Goal: Task Accomplishment & Management: Complete application form

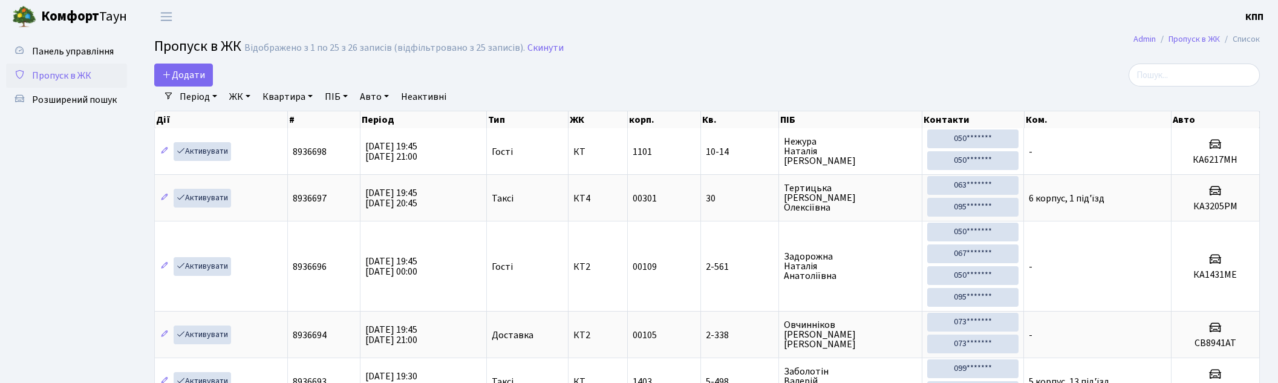
select select "25"
click at [1205, 82] on input "search" at bounding box center [1194, 75] width 131 height 23
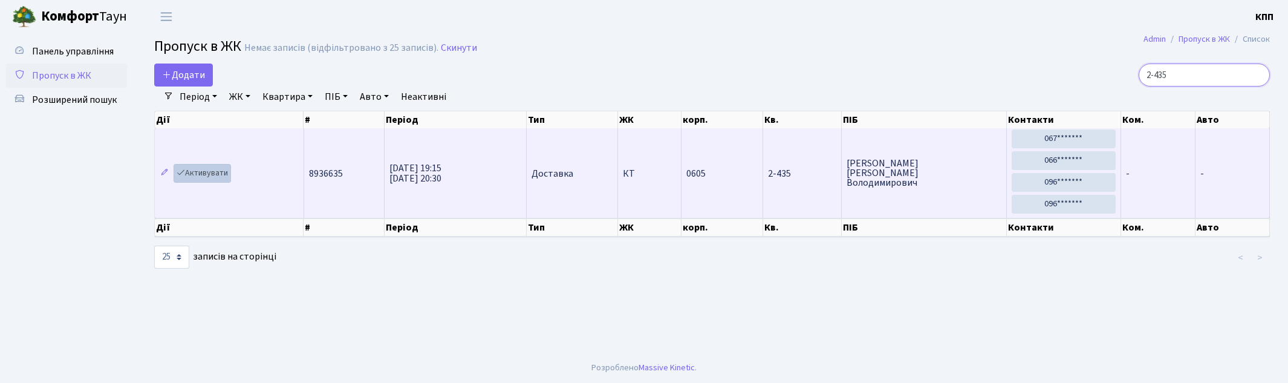
type input "2-435"
click at [227, 173] on link "Активувати" at bounding box center [202, 173] width 57 height 19
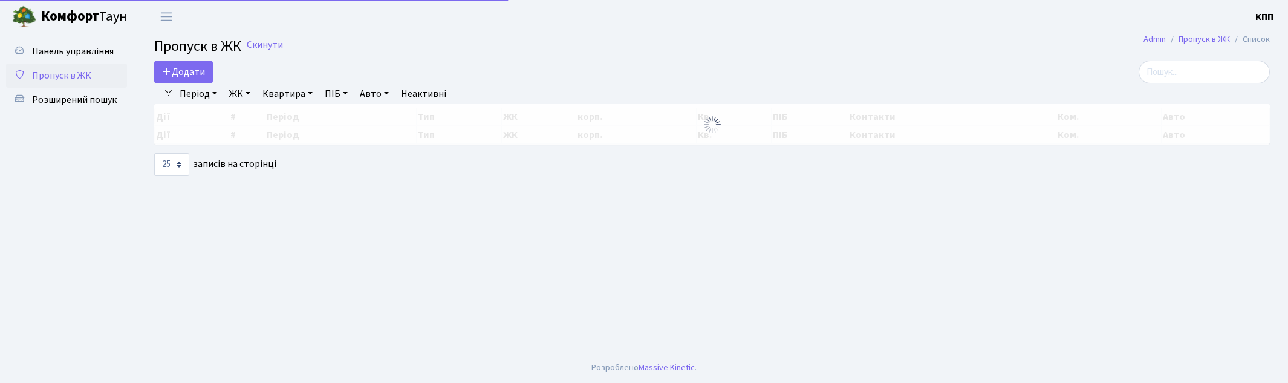
select select "25"
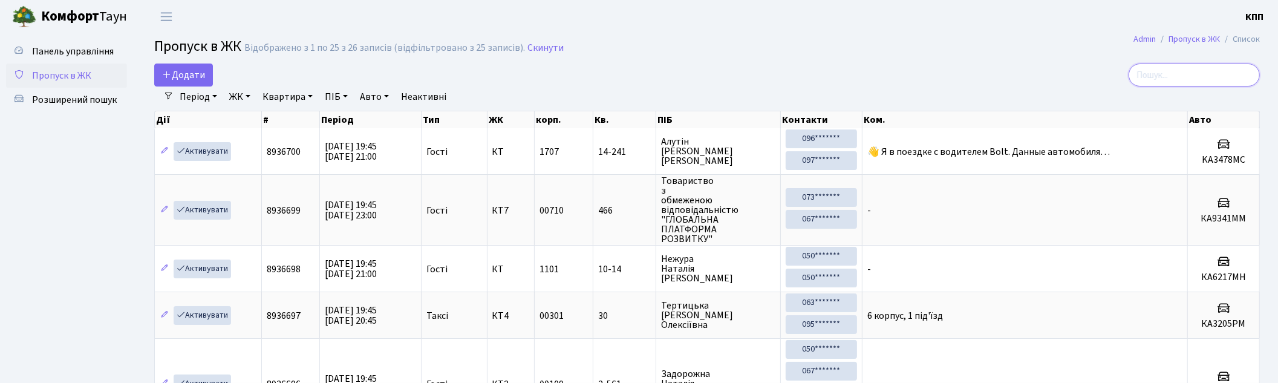
click at [1168, 70] on input "search" at bounding box center [1194, 75] width 131 height 23
click at [74, 79] on span "Пропуск в ЖК" at bounding box center [61, 75] width 59 height 13
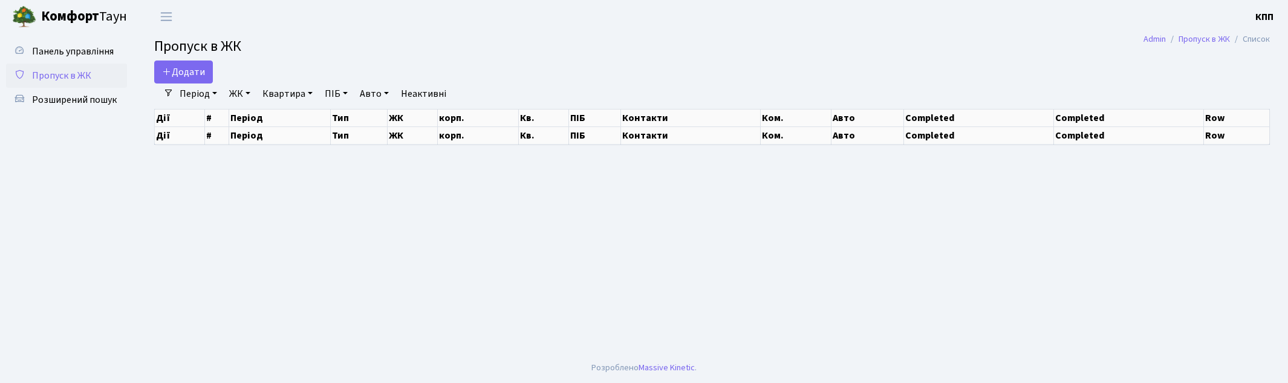
select select "25"
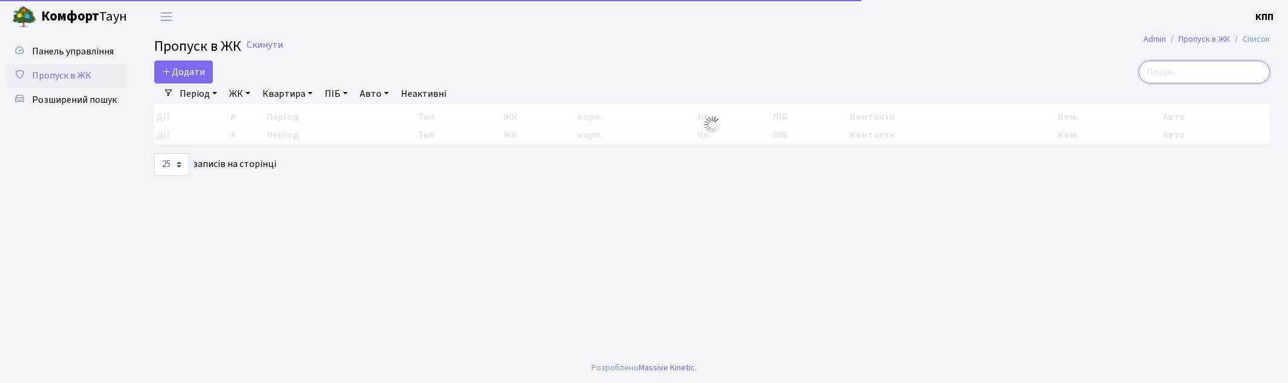
click at [1204, 68] on input "search" at bounding box center [1204, 71] width 131 height 23
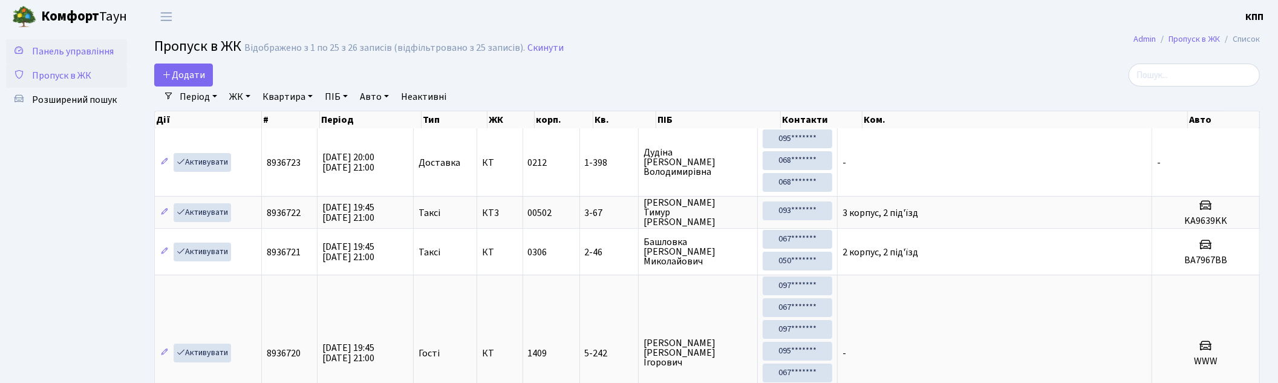
click at [91, 56] on span "Панель управління" at bounding box center [73, 51] width 82 height 13
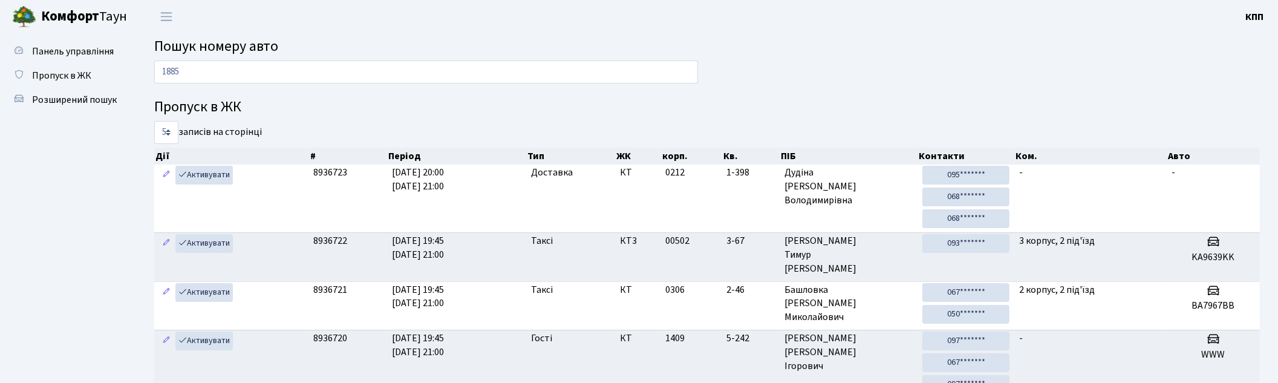
type input "1885"
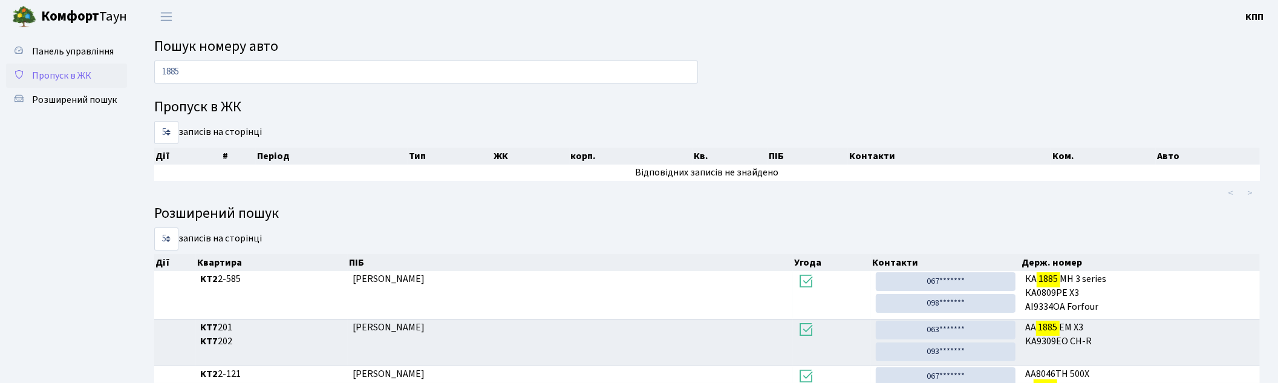
click at [58, 71] on span "Пропуск в ЖК" at bounding box center [61, 75] width 59 height 13
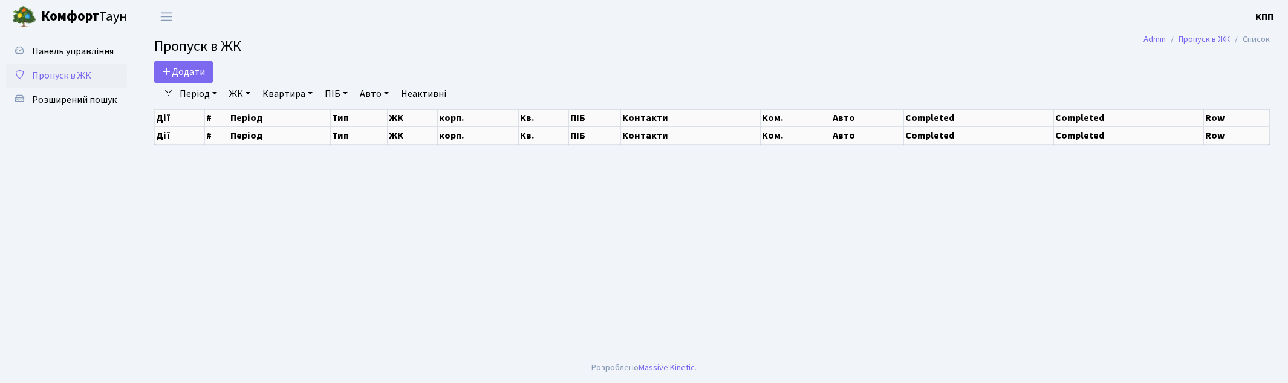
click at [1221, 82] on div at bounding box center [1090, 71] width 378 height 23
select select "25"
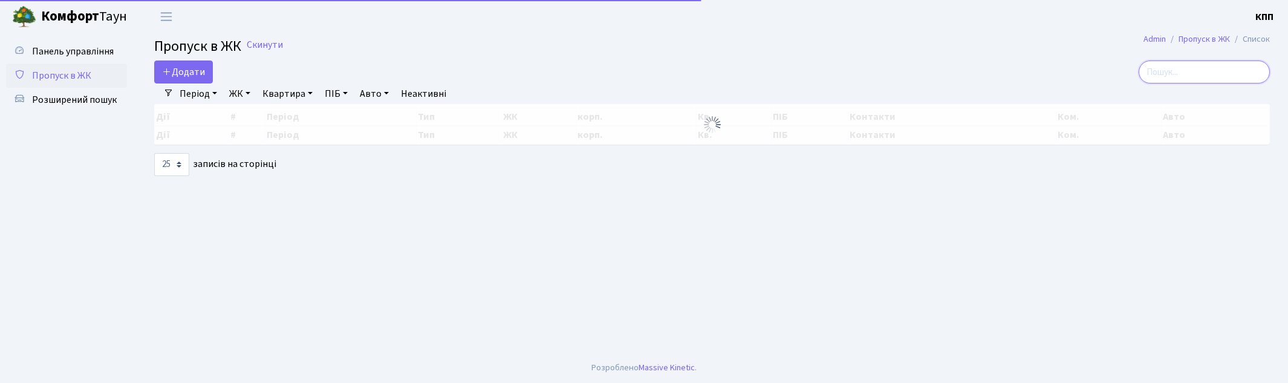
click at [1225, 79] on input "search" at bounding box center [1204, 71] width 131 height 23
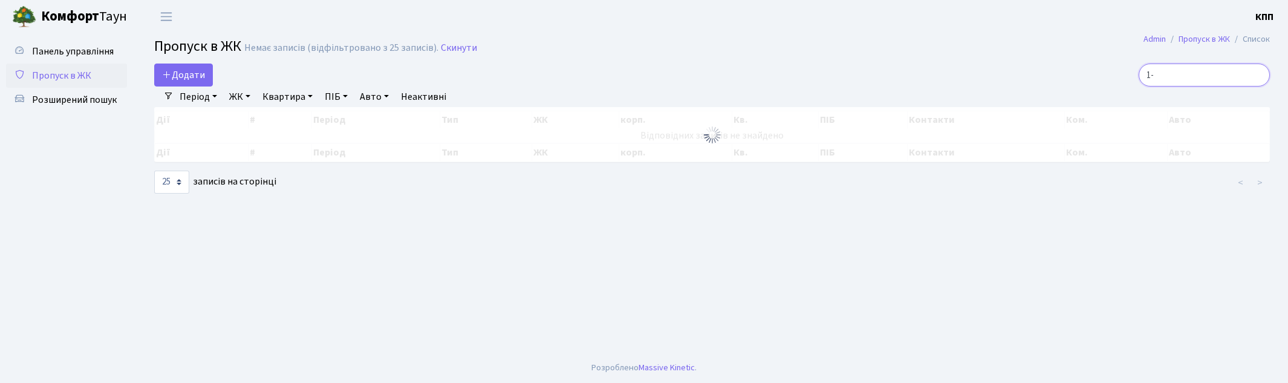
type input "1"
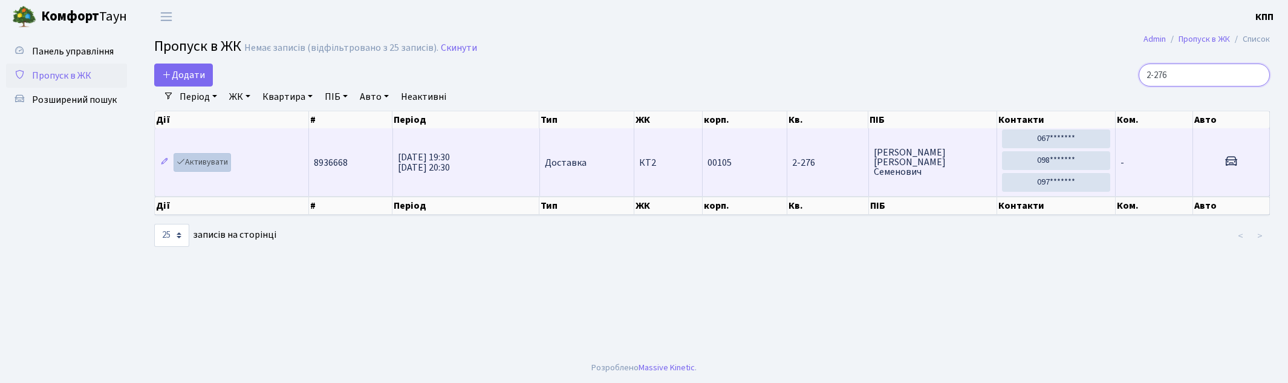
type input "2-276"
click at [214, 162] on link "Активувати" at bounding box center [202, 162] width 57 height 19
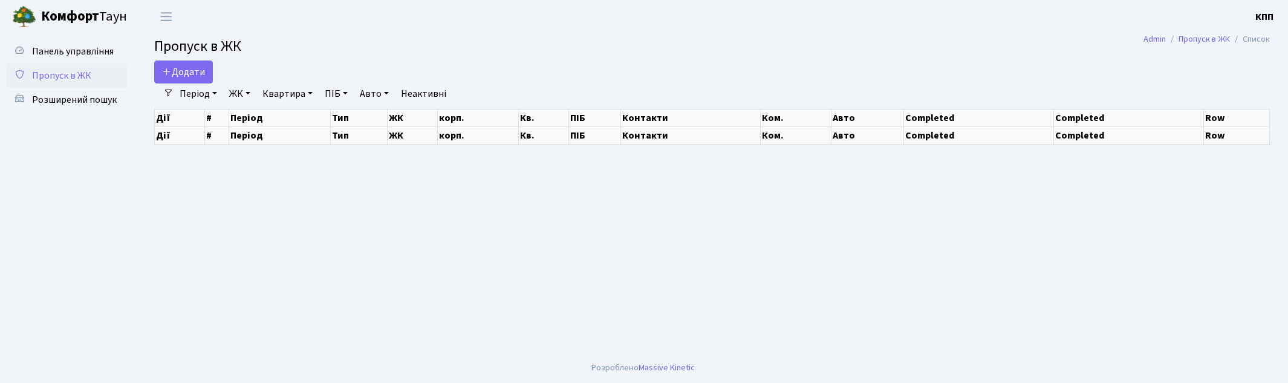
select select "25"
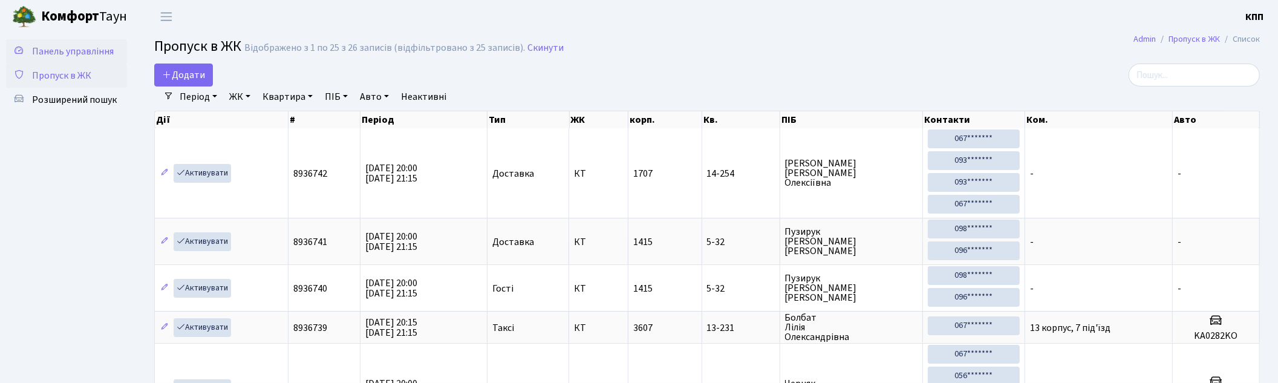
click at [99, 45] on span "Панель управління" at bounding box center [73, 51] width 82 height 13
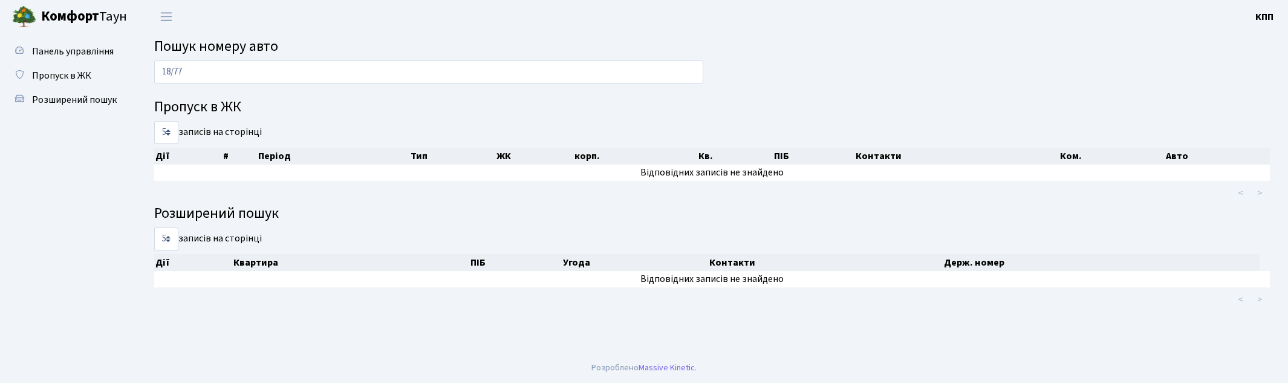
click at [170, 74] on input "18/77" at bounding box center [428, 71] width 549 height 23
click at [174, 74] on input "18/77" at bounding box center [428, 71] width 549 height 23
type input "1877"
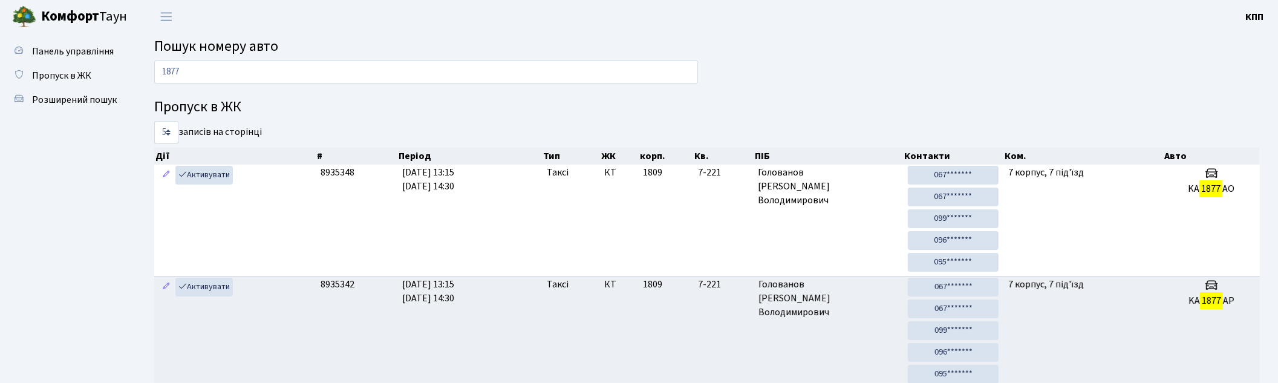
click at [547, 76] on input "1877" at bounding box center [426, 71] width 544 height 23
click at [83, 69] on span "Пропуск в ЖК" at bounding box center [61, 75] width 59 height 13
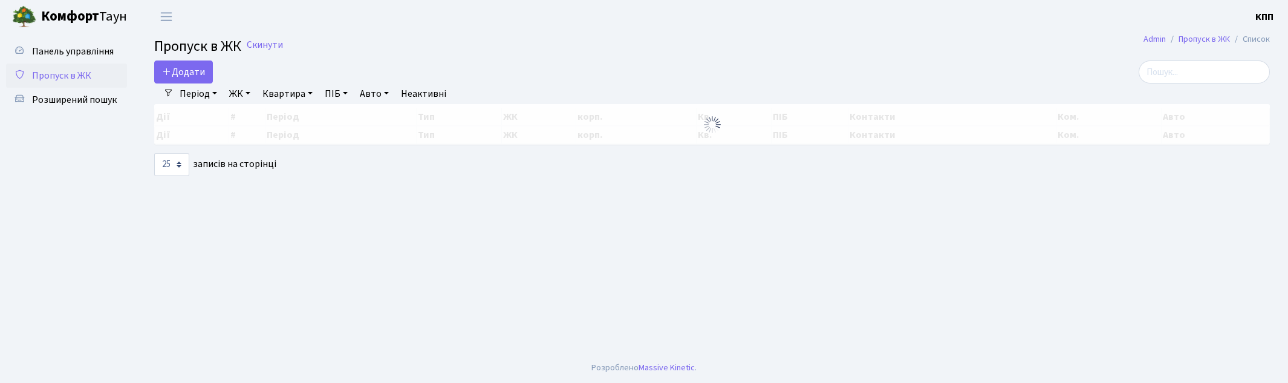
select select "25"
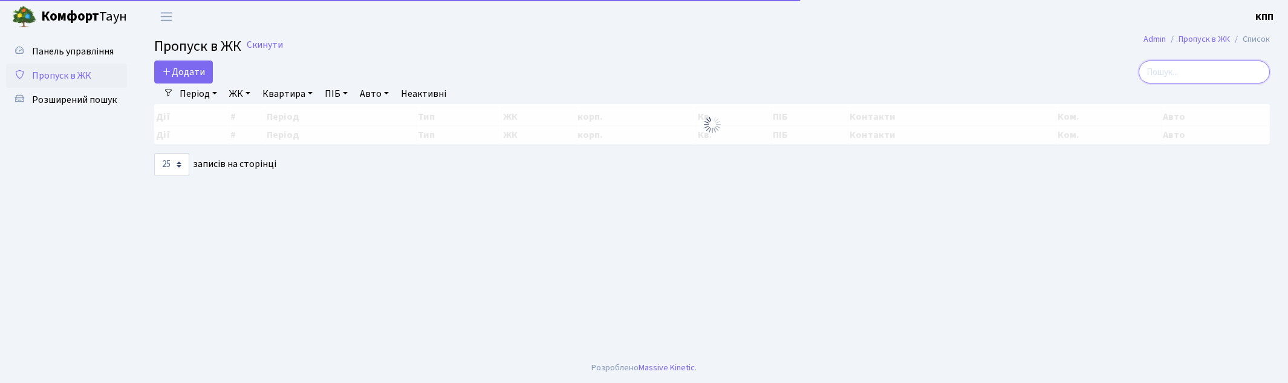
click at [1200, 67] on input "search" at bounding box center [1204, 71] width 131 height 23
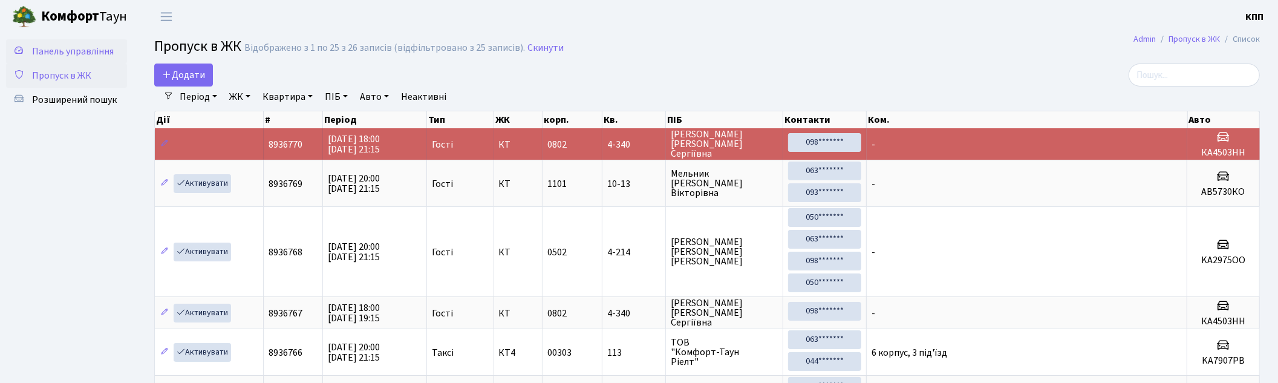
click at [57, 48] on span "Панель управління" at bounding box center [73, 51] width 82 height 13
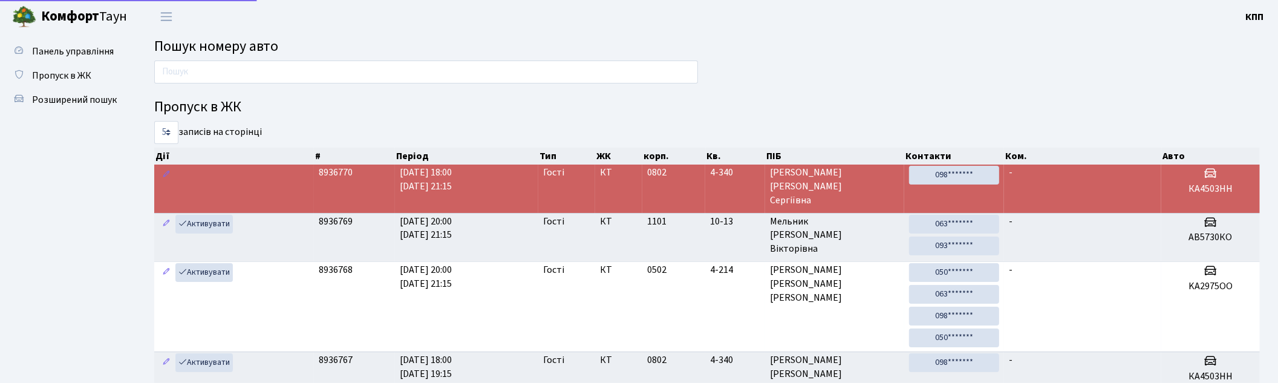
click at [259, 74] on input "text" at bounding box center [426, 71] width 544 height 23
type input "2975"
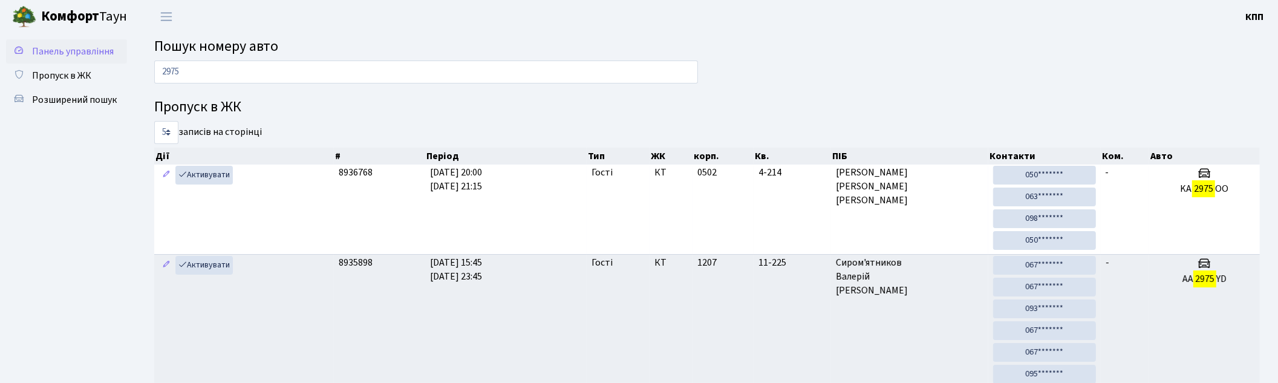
click at [75, 48] on span "Панель управління" at bounding box center [73, 51] width 82 height 13
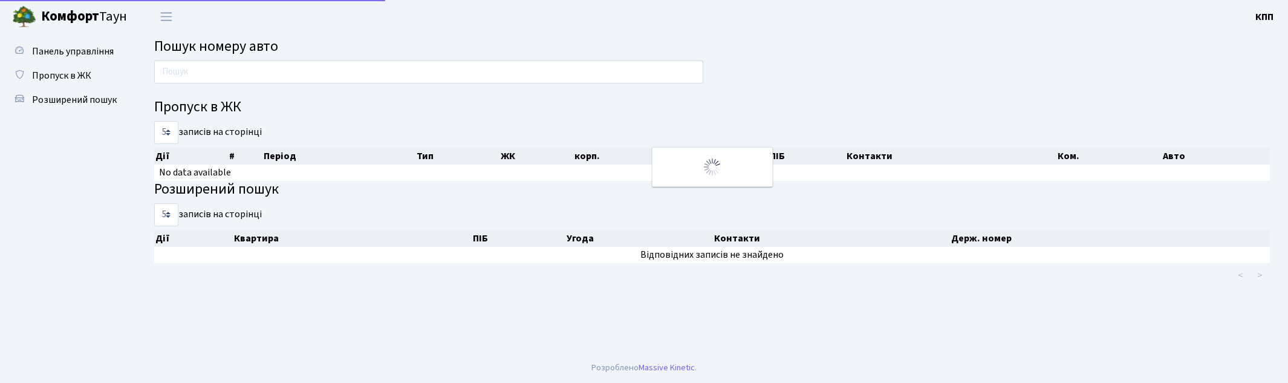
click at [241, 80] on input "text" at bounding box center [428, 71] width 549 height 23
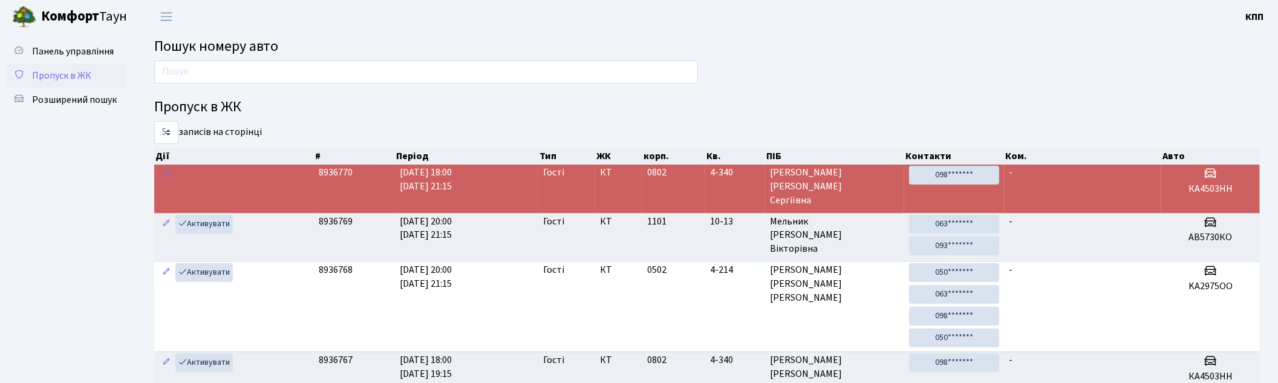
drag, startPoint x: 87, startPoint y: 67, endPoint x: 99, endPoint y: 81, distance: 18.9
click at [86, 68] on link "Пропуск в ЖК" at bounding box center [66, 76] width 121 height 24
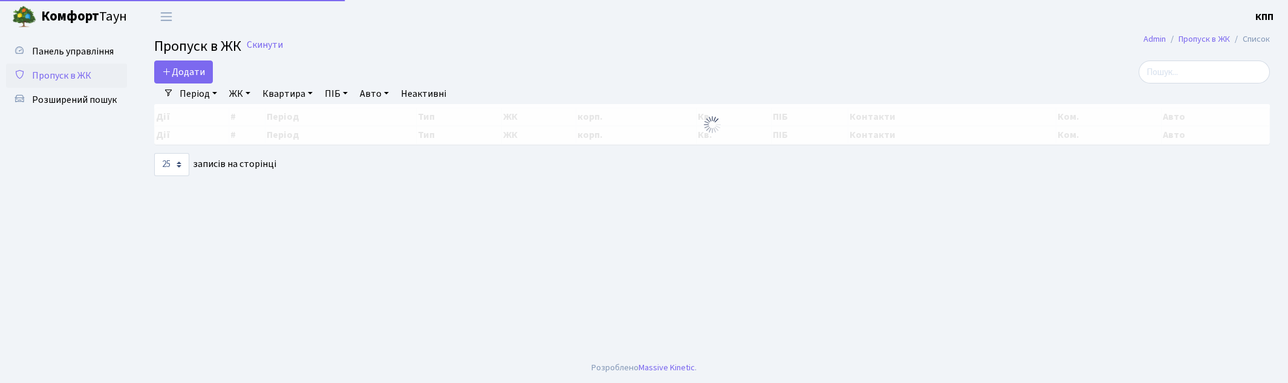
select select "25"
click at [226, 97] on link "ЖК" at bounding box center [239, 93] width 31 height 21
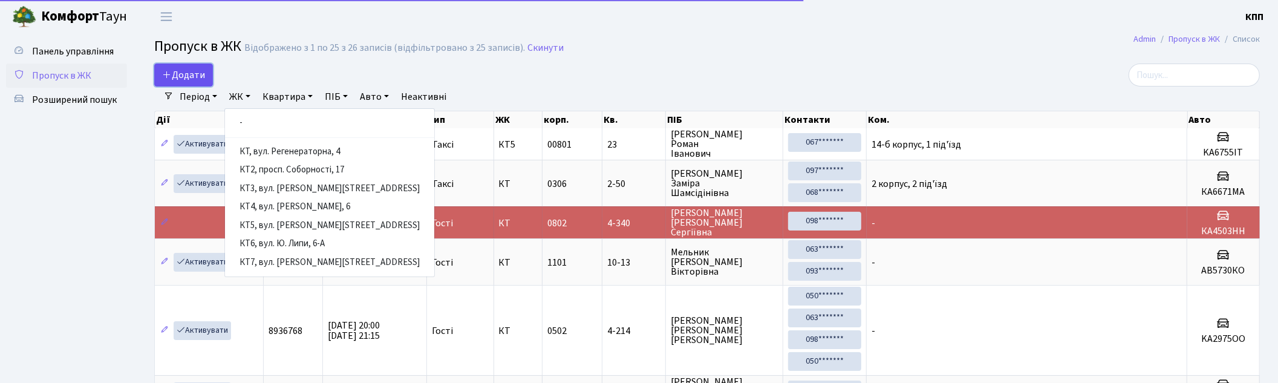
drag, startPoint x: 168, startPoint y: 70, endPoint x: 239, endPoint y: 109, distance: 81.2
click at [169, 71] on icon at bounding box center [167, 75] width 10 height 10
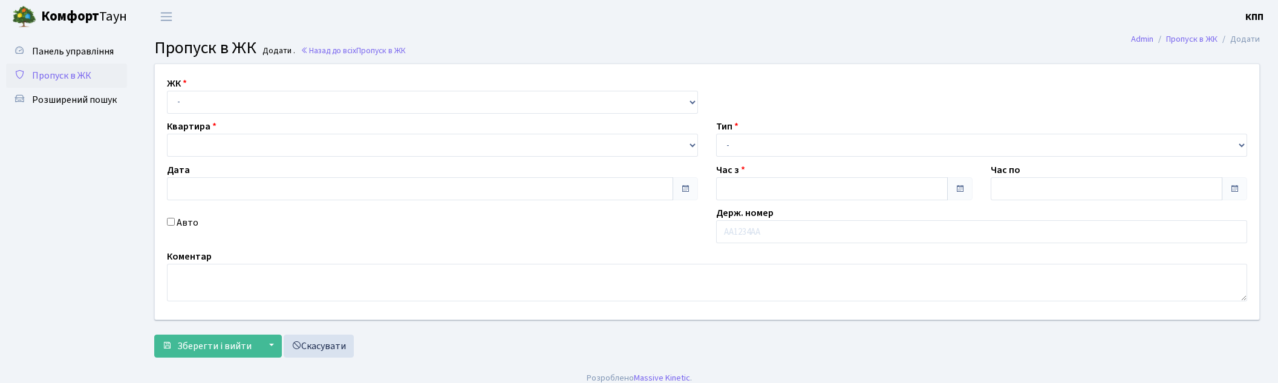
click at [251, 103] on select "- КТ, вул. Регенераторна, 4 КТ2, просп. [STREET_ADDRESS] [STREET_ADDRESS] [PERS…" at bounding box center [432, 102] width 531 height 23
type input "[DATE]"
type input "20:15"
type input "21:15"
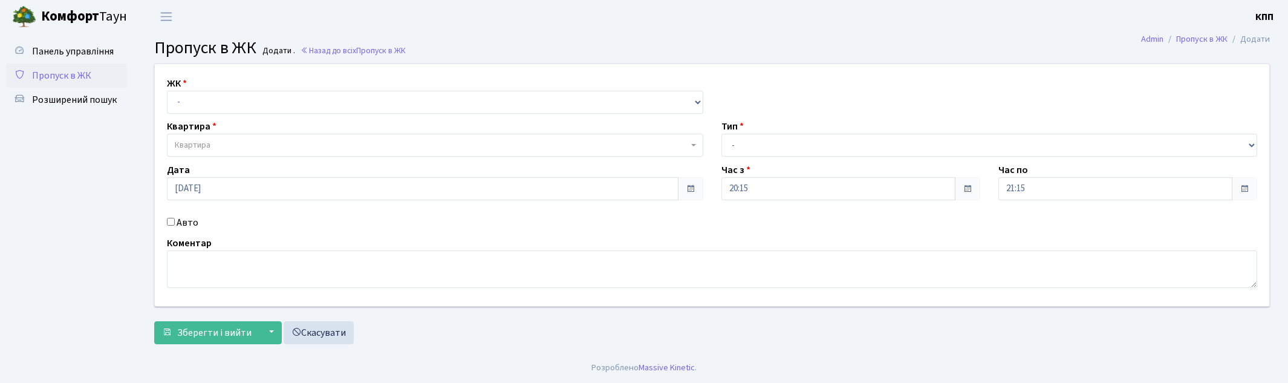
select select "271"
click at [167, 91] on select "- КТ, вул. Регенераторна, 4 КТ2, просп. Соборності, 17 КТ3, вул. Березнева, 16 …" at bounding box center [435, 102] width 537 height 23
select select
click at [257, 145] on span "Квартира" at bounding box center [432, 145] width 514 height 12
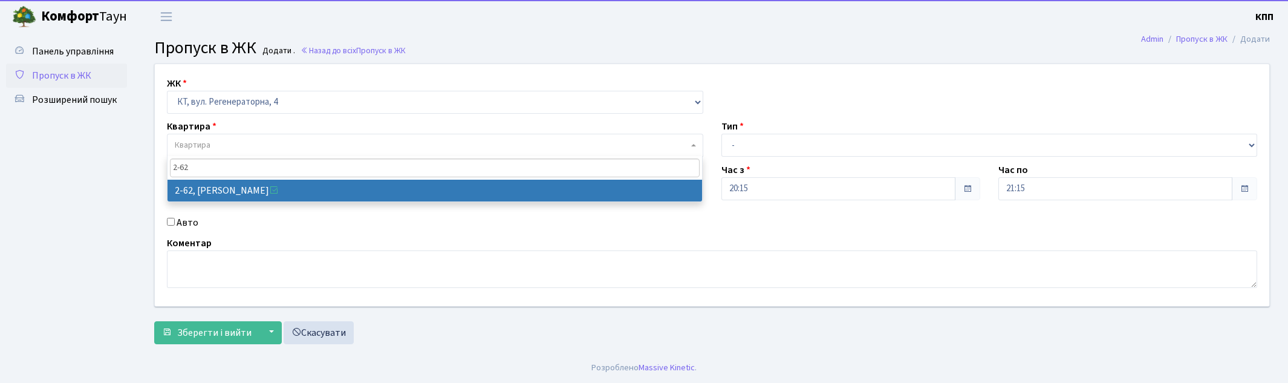
type input "2-62"
select select "688"
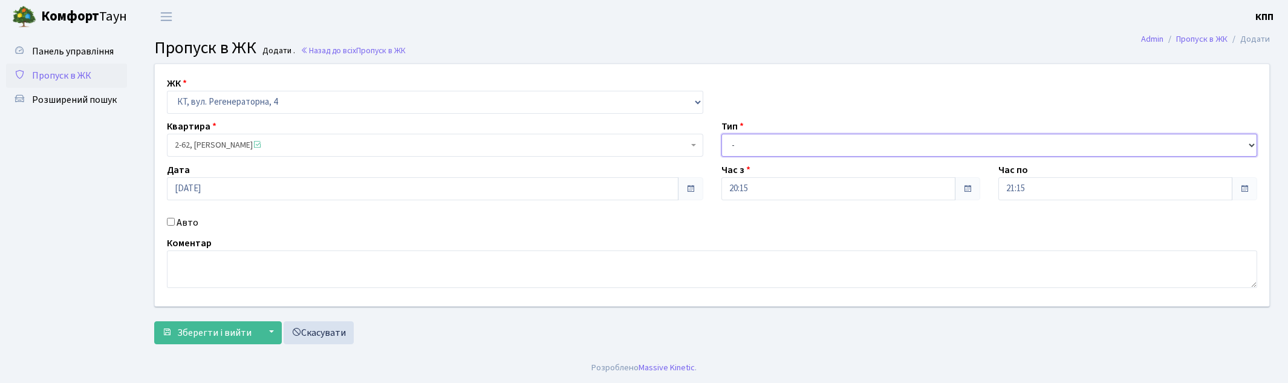
click at [799, 148] on select "- Доставка Таксі Гості Сервіс" at bounding box center [990, 145] width 537 height 23
select select "1"
click at [722, 134] on select "- Доставка Таксі Гості Сервіс" at bounding box center [990, 145] width 537 height 23
click at [186, 221] on label "Авто" at bounding box center [188, 222] width 22 height 15
click at [175, 221] on input "Авто" at bounding box center [171, 222] width 8 height 8
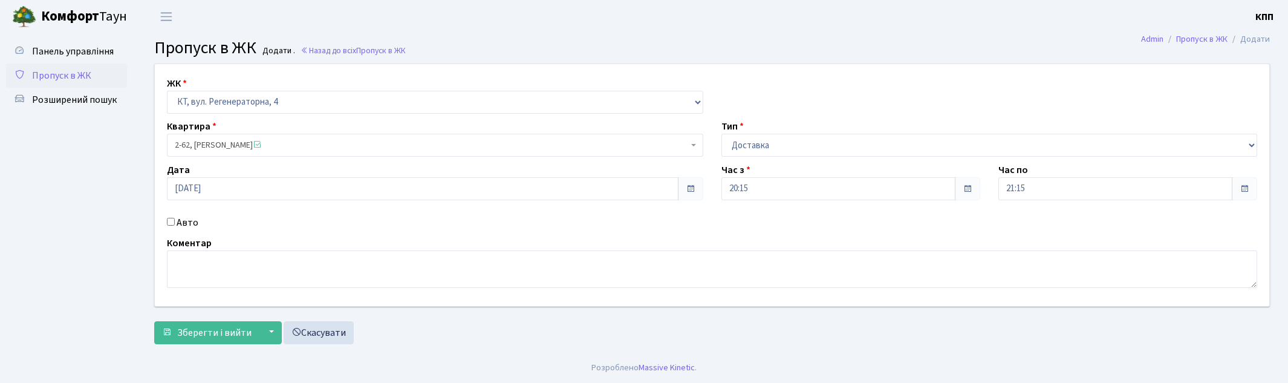
checkbox input "true"
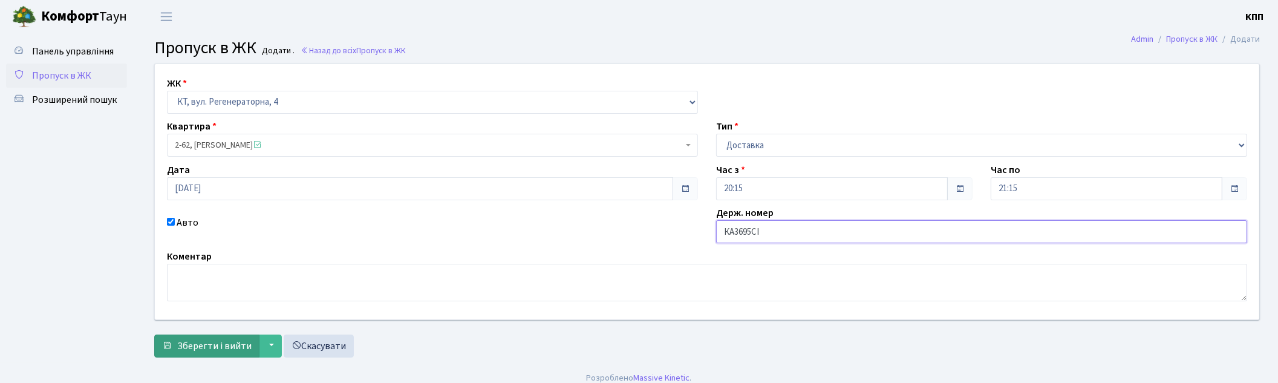
type input "КА3695СІ"
click at [210, 347] on span "Зберегти і вийти" at bounding box center [214, 345] width 74 height 13
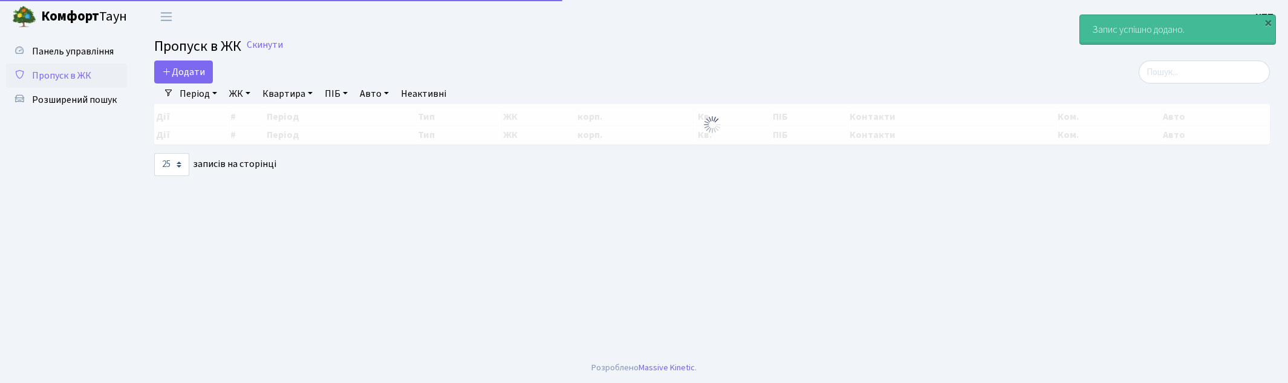
select select "25"
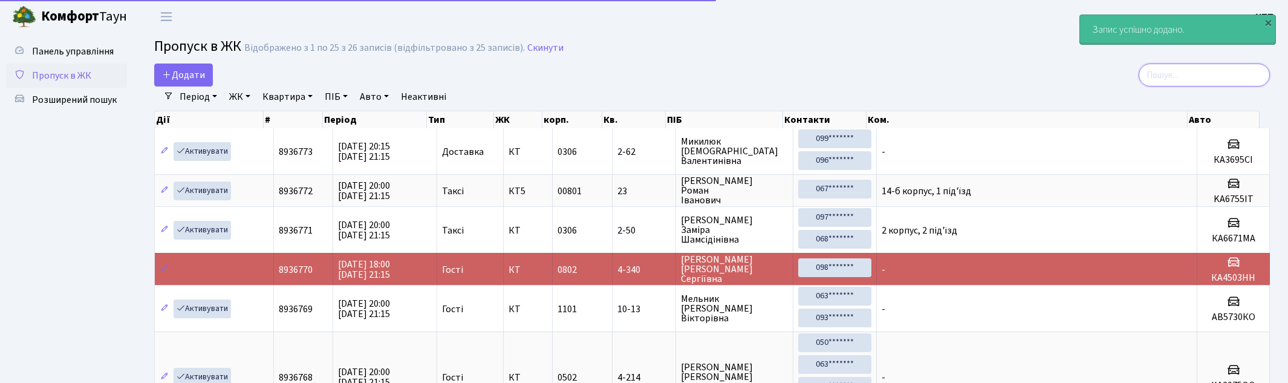
click at [1187, 82] on input "search" at bounding box center [1204, 75] width 131 height 23
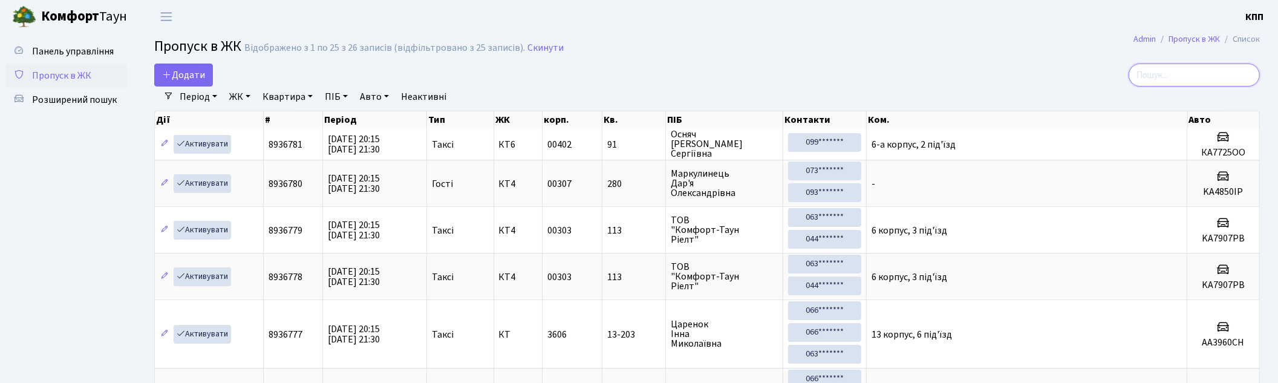
click at [1182, 79] on input "search" at bounding box center [1194, 75] width 131 height 23
click at [1170, 77] on input "search" at bounding box center [1194, 75] width 131 height 23
click at [1181, 73] on input "search" at bounding box center [1194, 75] width 131 height 23
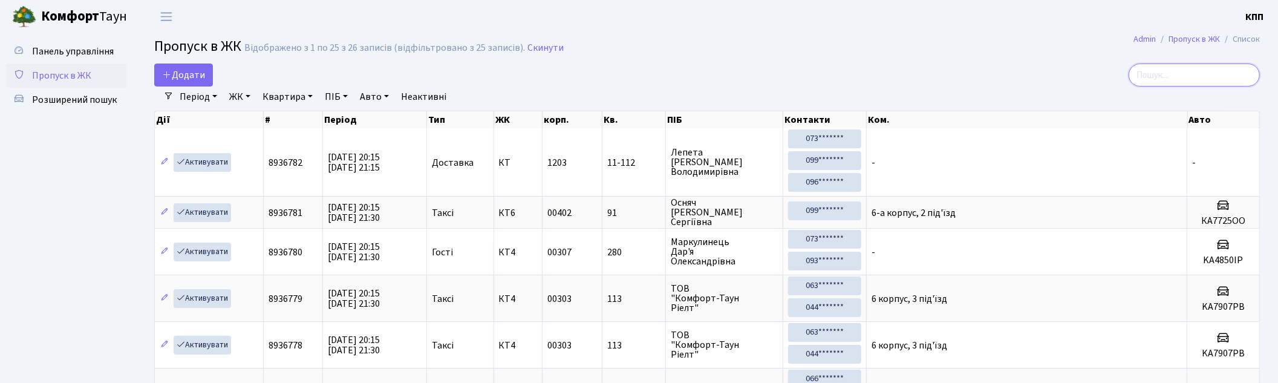
click at [1199, 74] on input "search" at bounding box center [1194, 75] width 131 height 23
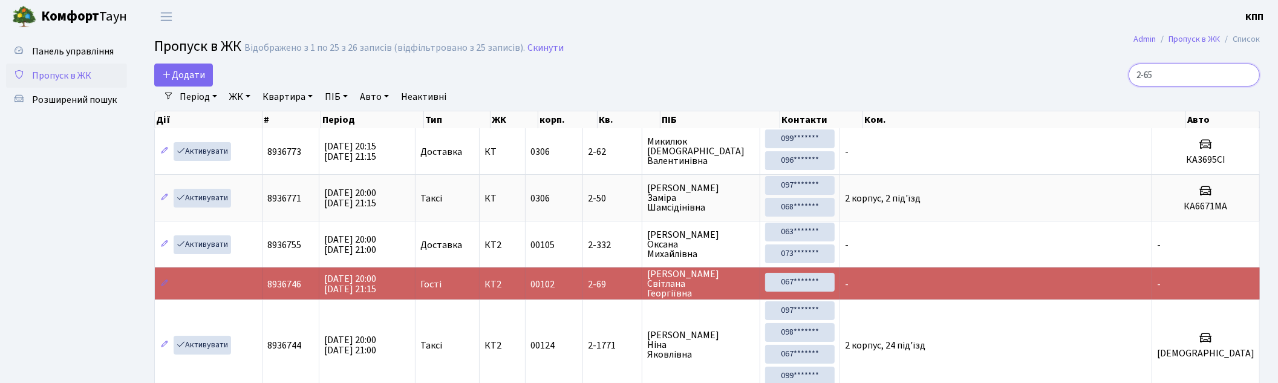
type input "2-656"
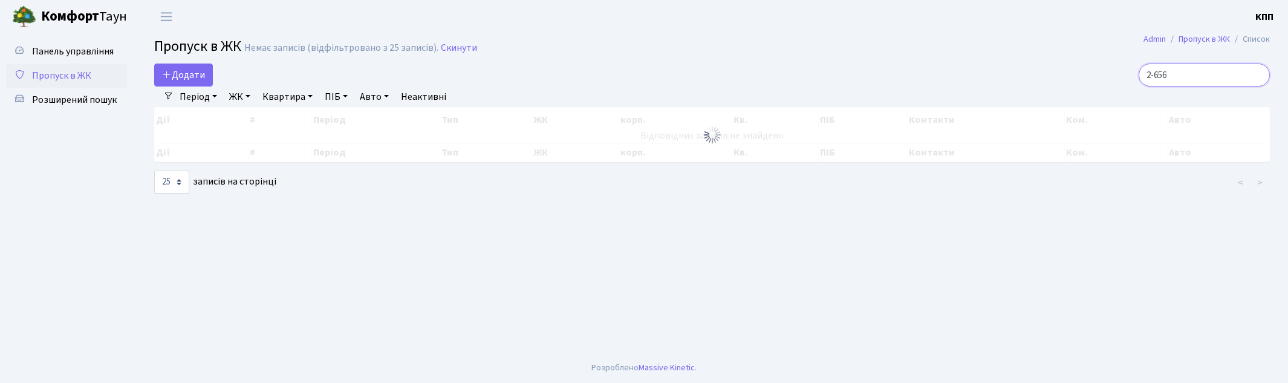
drag, startPoint x: 1212, startPoint y: 70, endPoint x: 1023, endPoint y: 63, distance: 188.9
click at [1023, 64] on div "2-656" at bounding box center [1090, 75] width 360 height 23
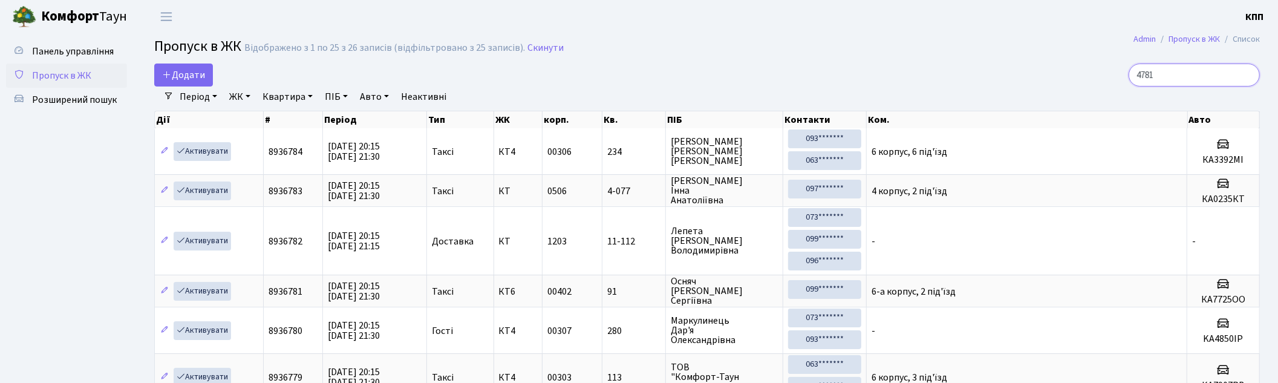
type input "4781"
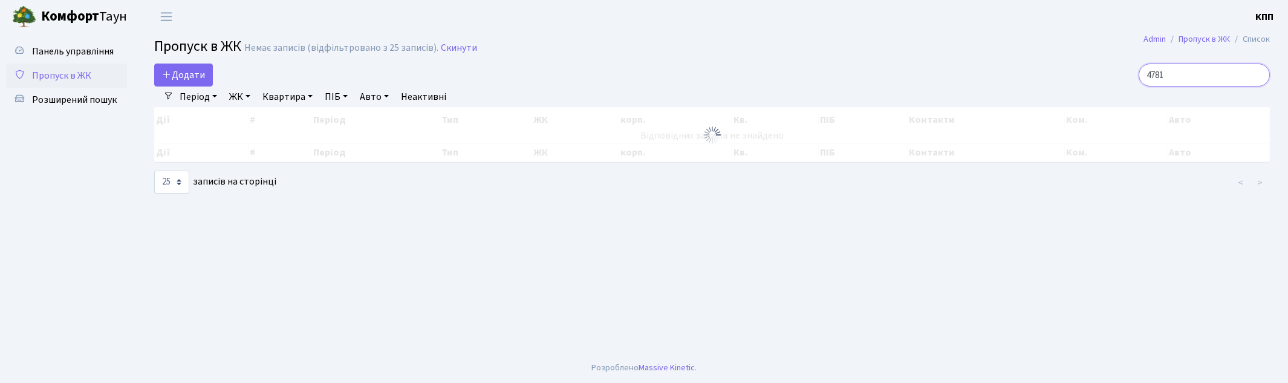
click at [1158, 74] on input "4781" at bounding box center [1204, 75] width 131 height 23
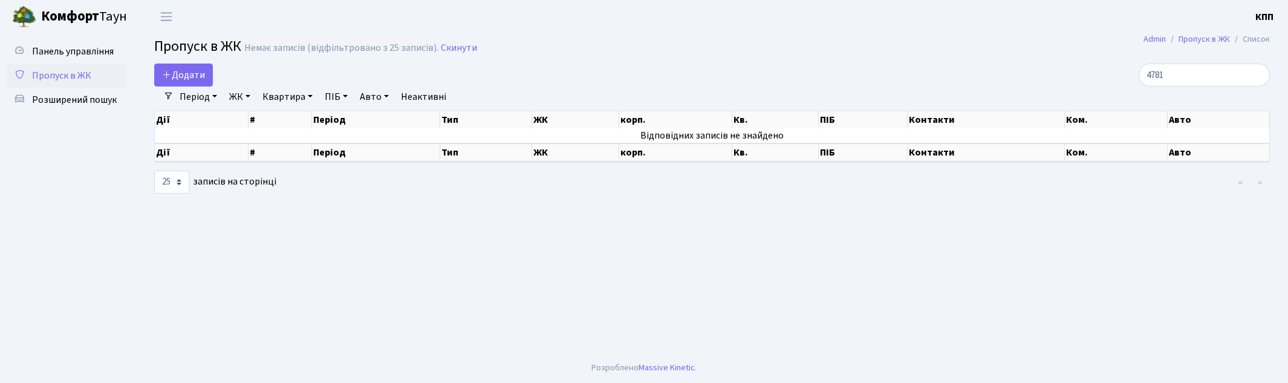
click at [43, 38] on div "Панель управління Пропуск в ЖК Розширений пошук" at bounding box center [68, 192] width 136 height 319
click at [44, 45] on span "Панель управління" at bounding box center [73, 51] width 82 height 13
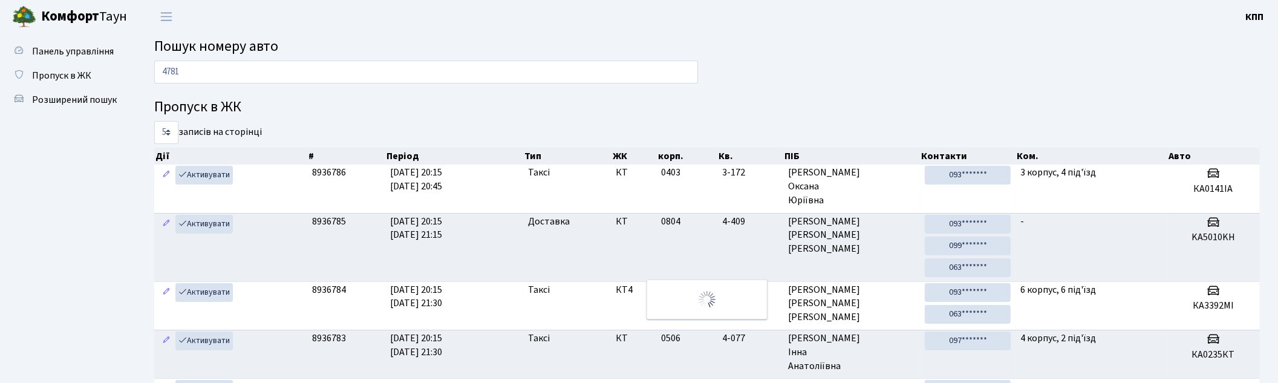
type input "4781"
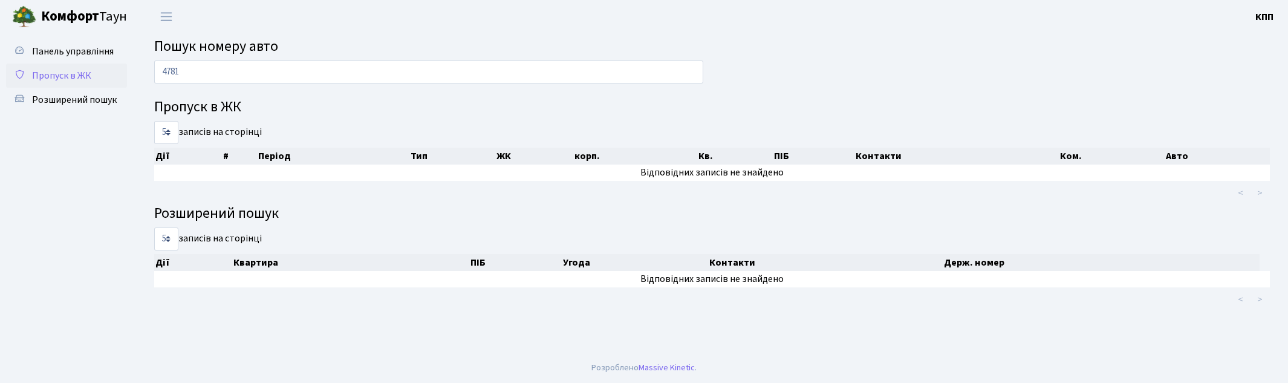
click at [80, 76] on span "Пропуск в ЖК" at bounding box center [61, 75] width 59 height 13
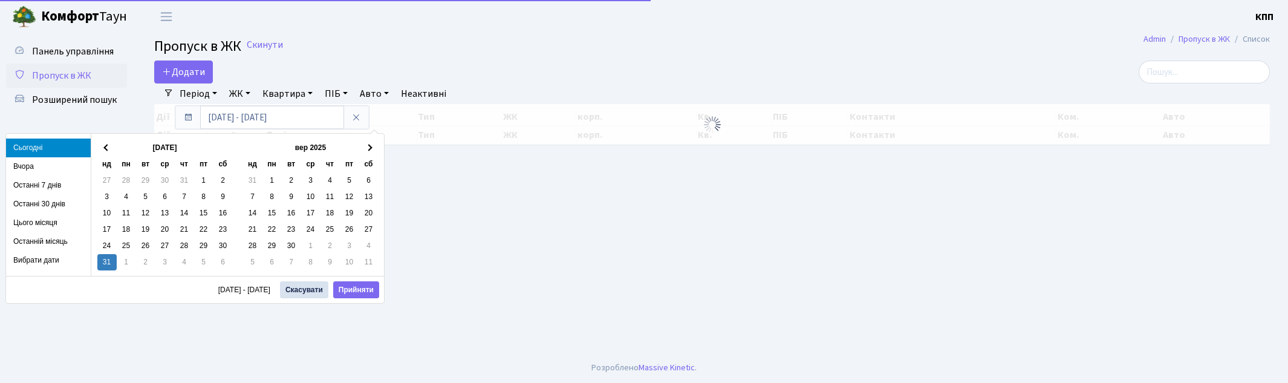
select select "25"
click at [206, 77] on link "Додати" at bounding box center [183, 71] width 59 height 23
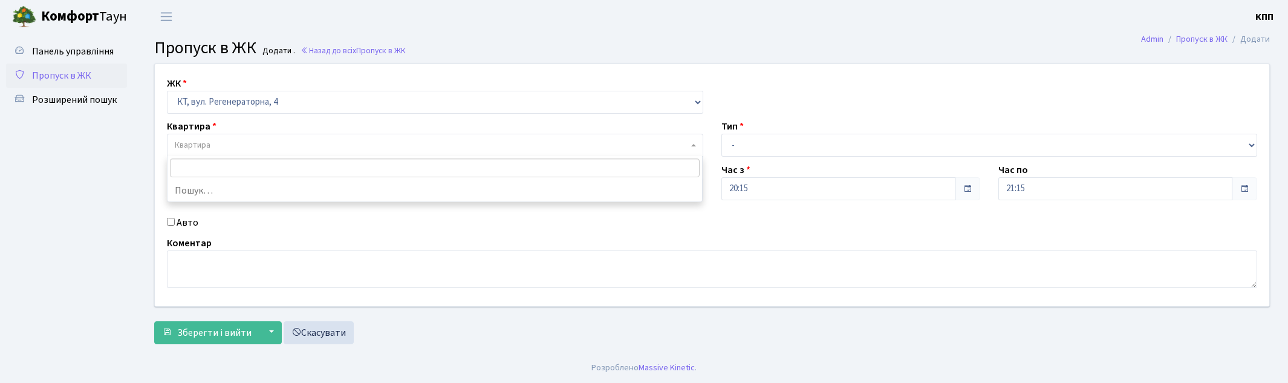
select select "271"
click at [230, 142] on span "Квартира" at bounding box center [432, 145] width 514 height 12
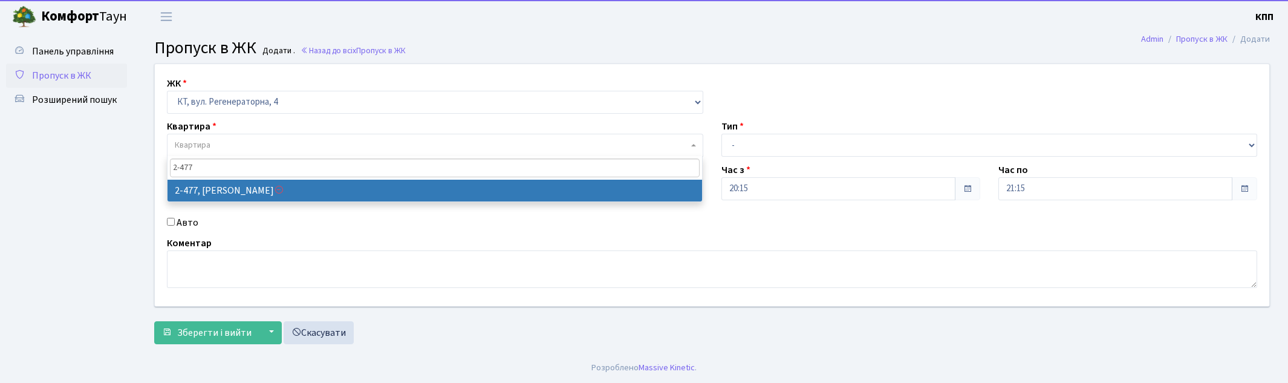
type input "2-477"
select select "1491"
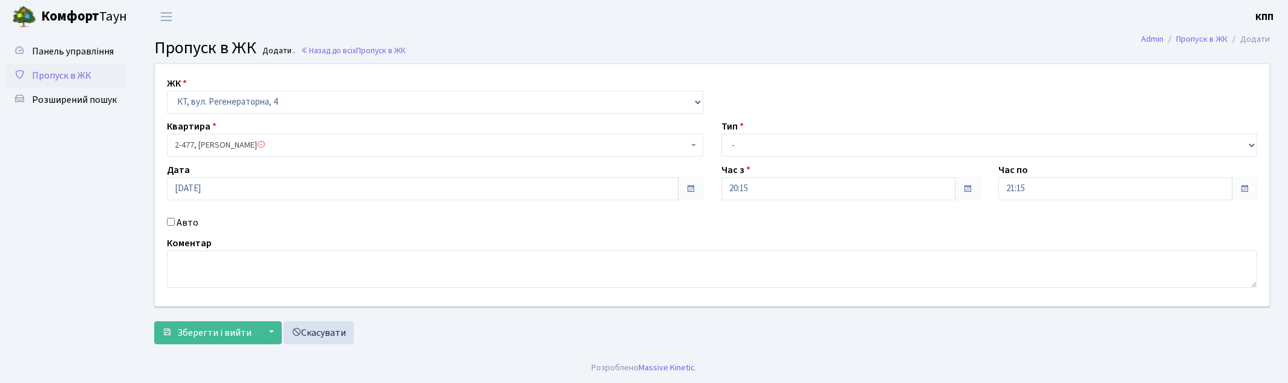
click at [184, 217] on label "Авто" at bounding box center [188, 222] width 22 height 15
click at [175, 218] on input "Авто" at bounding box center [171, 222] width 8 height 8
checkbox input "true"
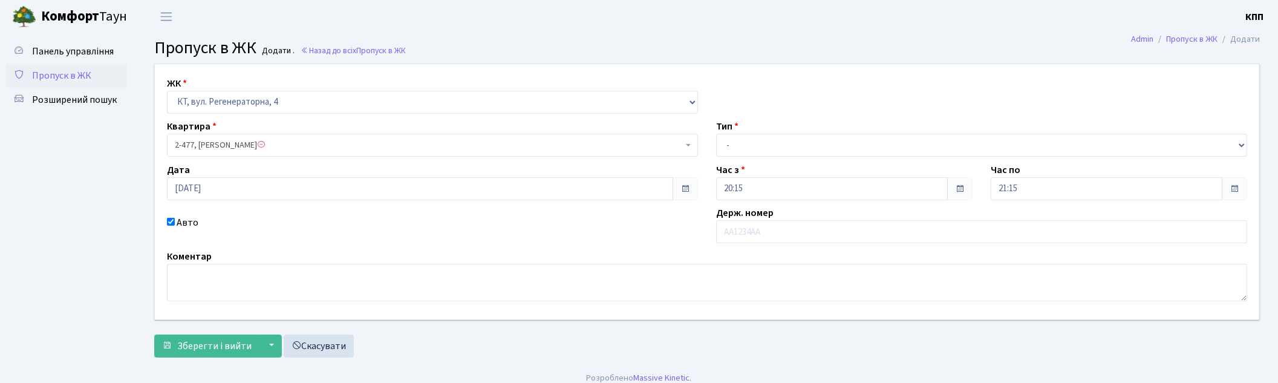
click at [249, 140] on span "2-477, Рєзнік Олександр Анатолійович" at bounding box center [429, 145] width 508 height 12
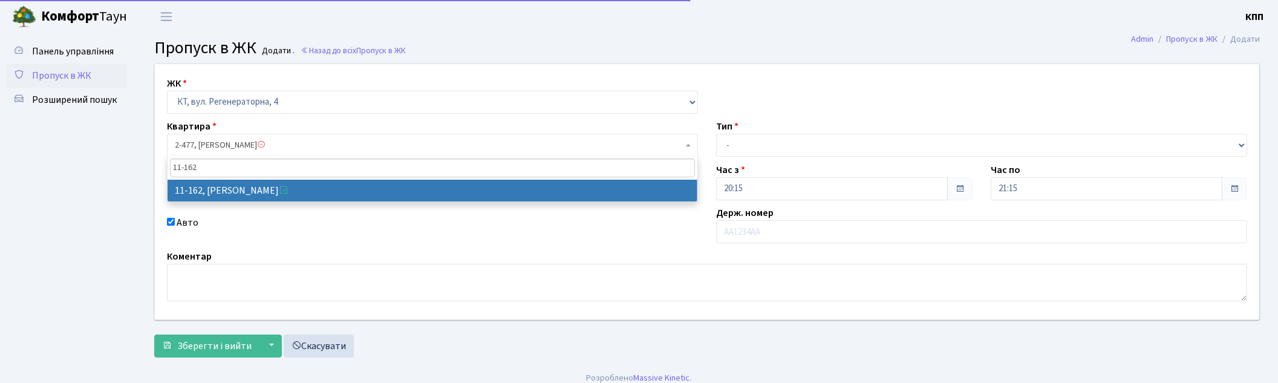
type input "11-162"
drag, startPoint x: 240, startPoint y: 188, endPoint x: 189, endPoint y: 214, distance: 57.6
select select "7094"
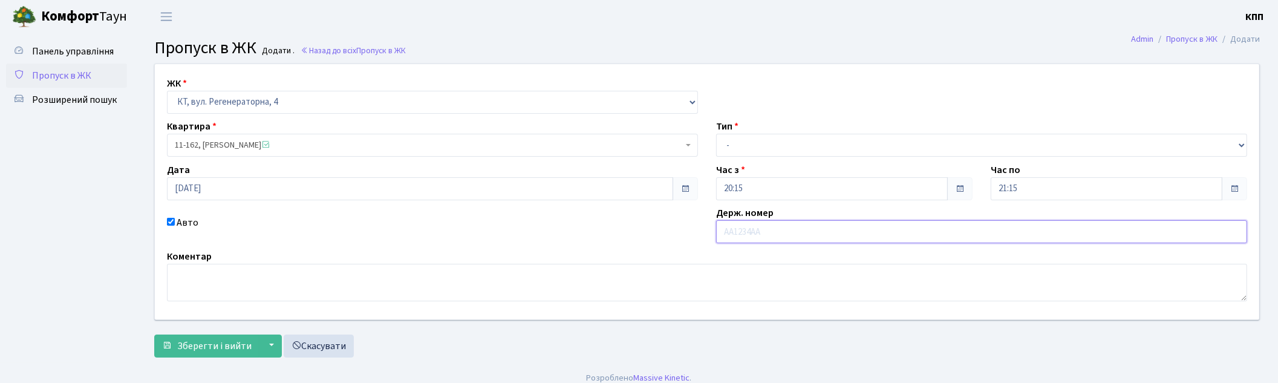
click at [728, 238] on input "text" at bounding box center [981, 231] width 531 height 23
click at [750, 236] on input "АА2860ІІ" at bounding box center [981, 231] width 531 height 23
click at [748, 243] on input "АА2860ІІ" at bounding box center [981, 231] width 531 height 23
type input "АА2870ІІ"
click at [761, 149] on select "- Доставка Таксі Гості Сервіс" at bounding box center [981, 145] width 531 height 23
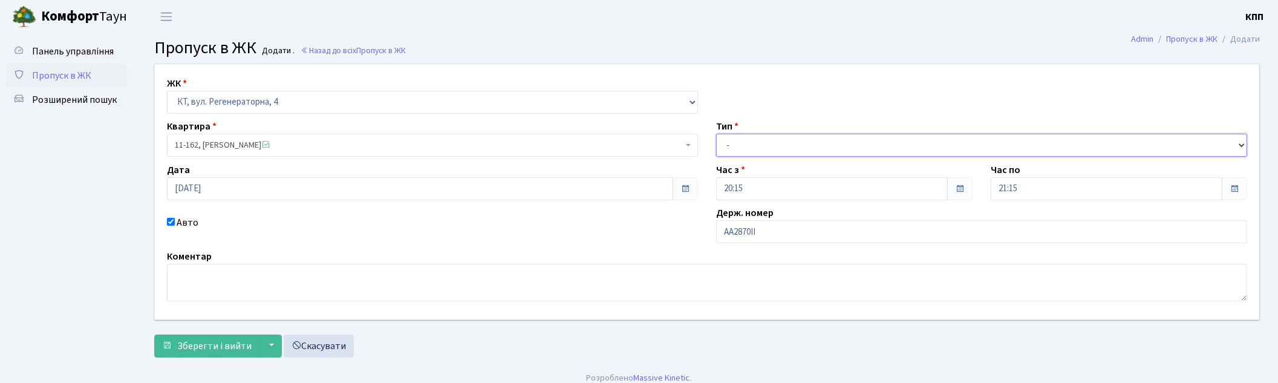
click at [716, 134] on select "- Доставка Таксі Гості Сервіс" at bounding box center [981, 145] width 531 height 23
click at [766, 149] on select "- Доставка Таксі Гості Сервіс" at bounding box center [981, 145] width 531 height 23
select select "2"
click at [716, 134] on select "- Доставка Таксі Гості Сервіс" at bounding box center [981, 145] width 531 height 23
click at [202, 342] on span "Зберегти і вийти" at bounding box center [214, 345] width 74 height 13
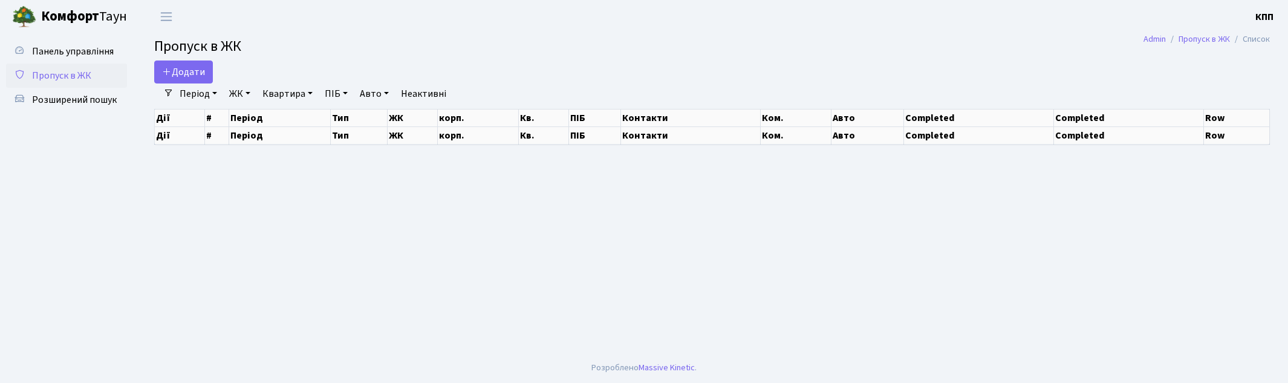
select select "25"
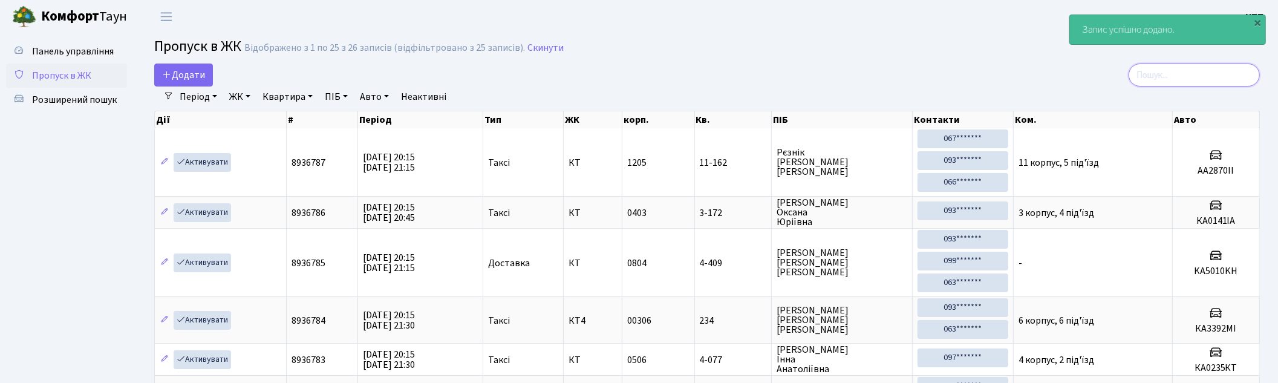
drag, startPoint x: 1212, startPoint y: 73, endPoint x: 1114, endPoint y: 73, distance: 97.4
click at [1202, 73] on input "search" at bounding box center [1194, 75] width 131 height 23
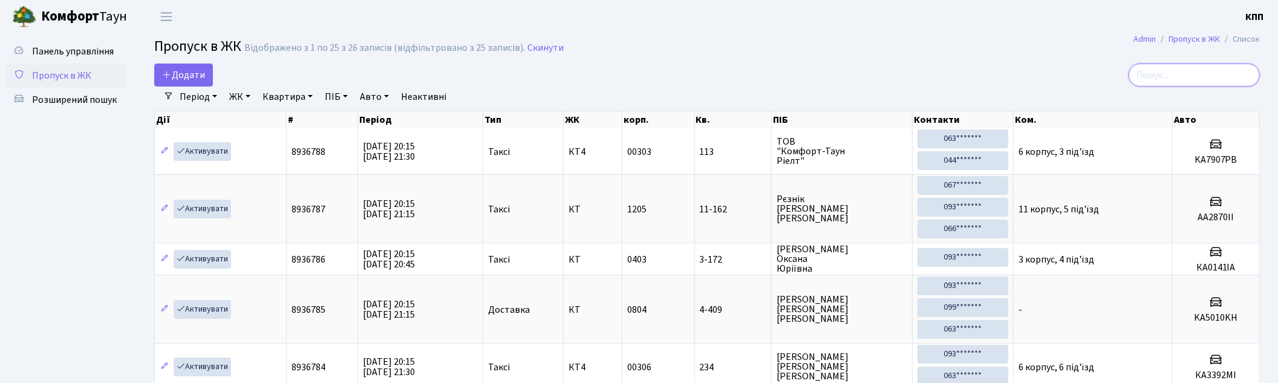
click at [1194, 73] on input "search" at bounding box center [1194, 75] width 131 height 23
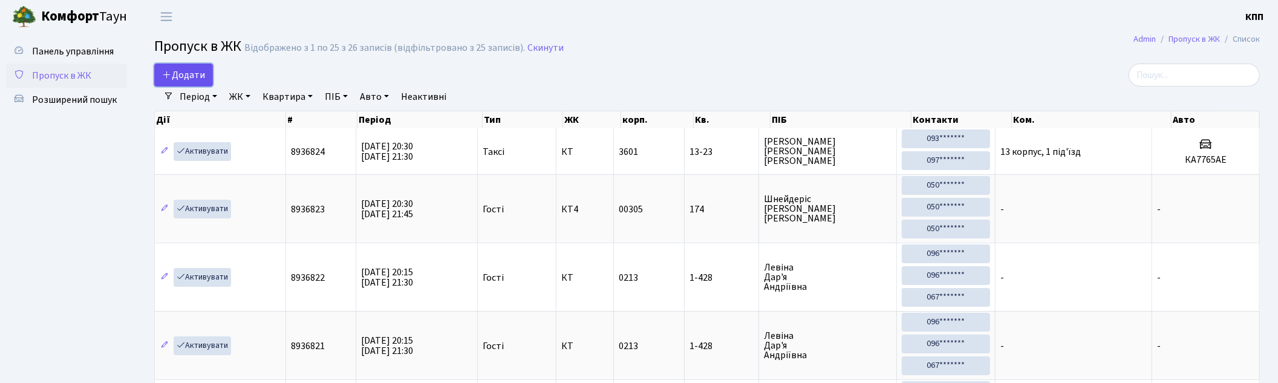
click at [178, 80] on span "Додати" at bounding box center [183, 74] width 43 height 13
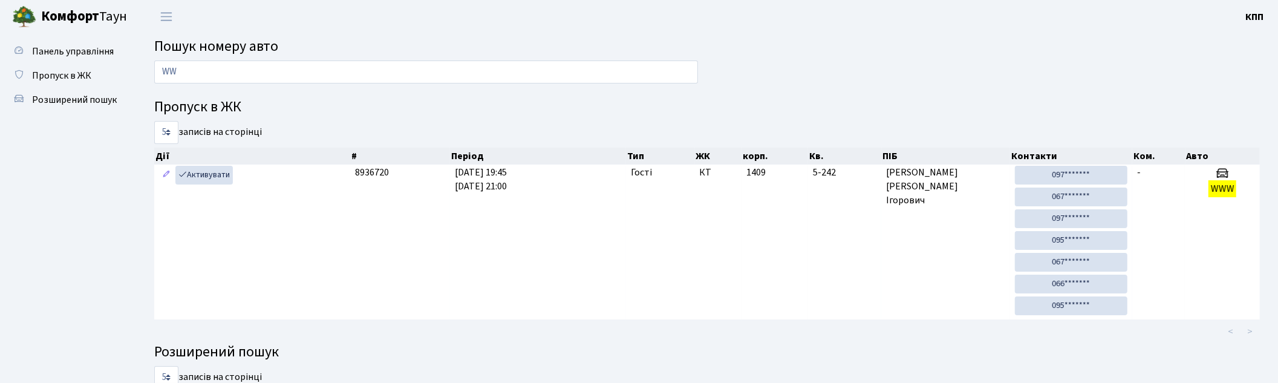
type input "W"
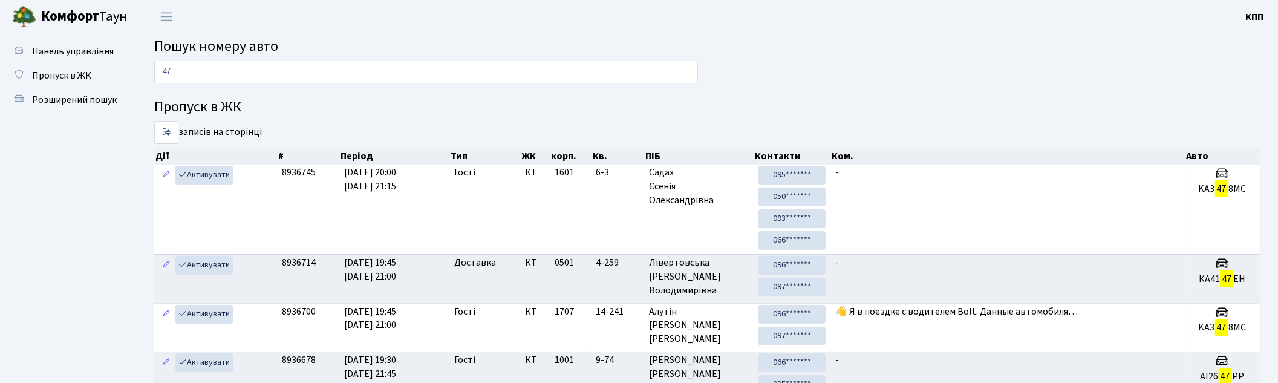
type input "4"
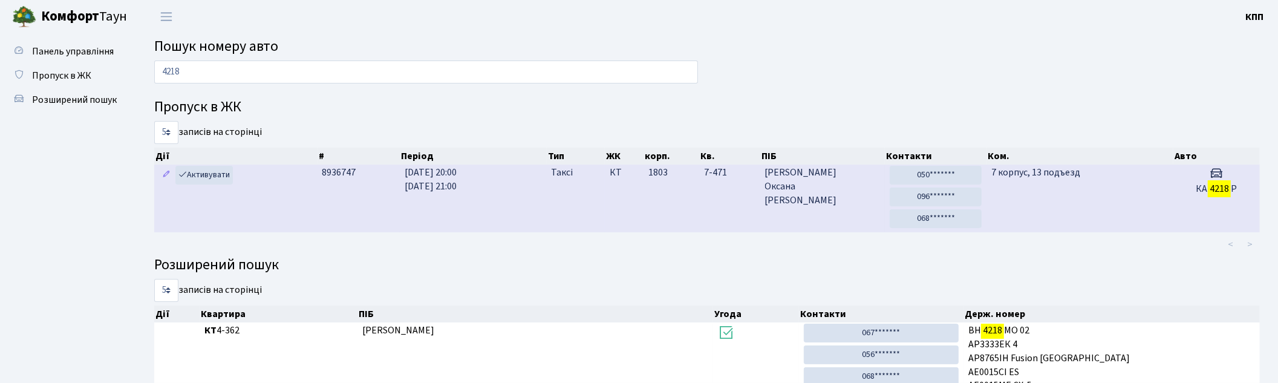
type input "4218"
click at [1091, 201] on td "7 корпус, 13 подъезд" at bounding box center [1080, 199] width 186 height 68
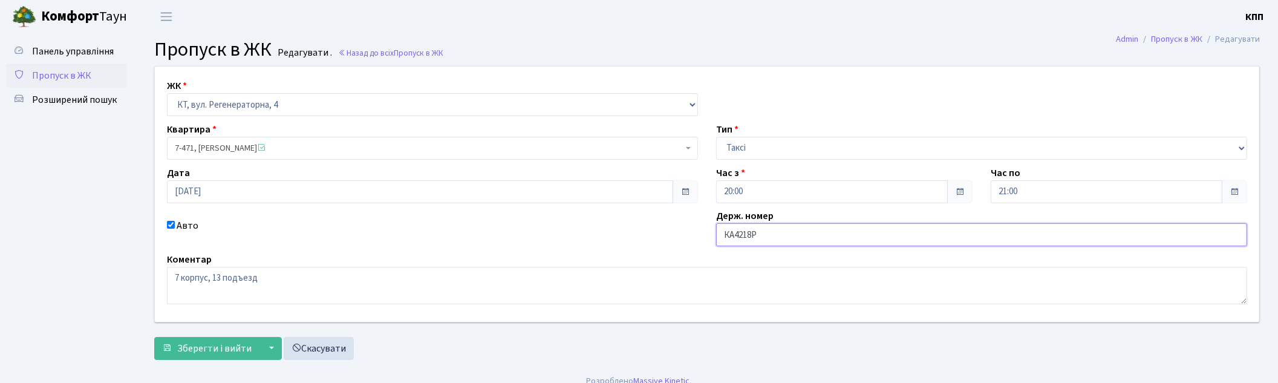
click at [821, 233] on input "КА4218Р" at bounding box center [981, 234] width 531 height 23
type input "КА4218РК"
click at [174, 351] on button "Зберегти і вийти" at bounding box center [206, 348] width 105 height 23
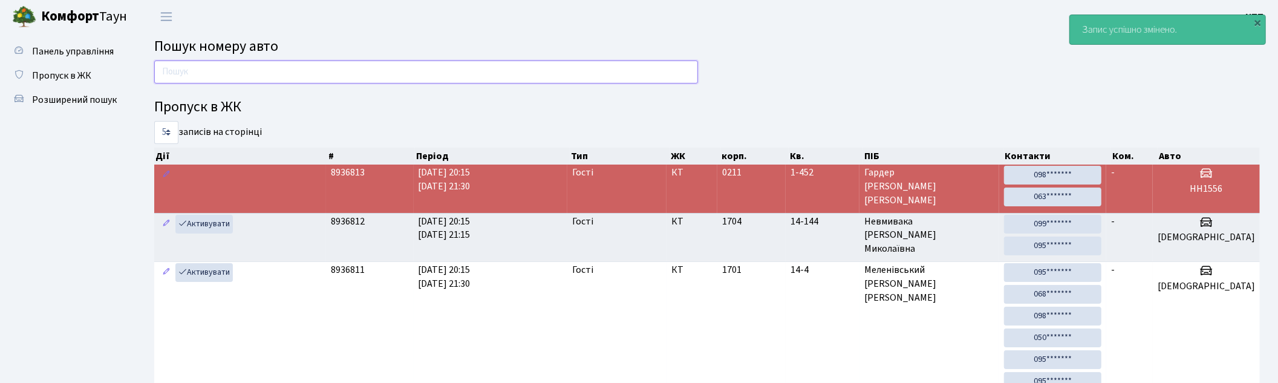
click at [363, 76] on input "text" at bounding box center [426, 71] width 544 height 23
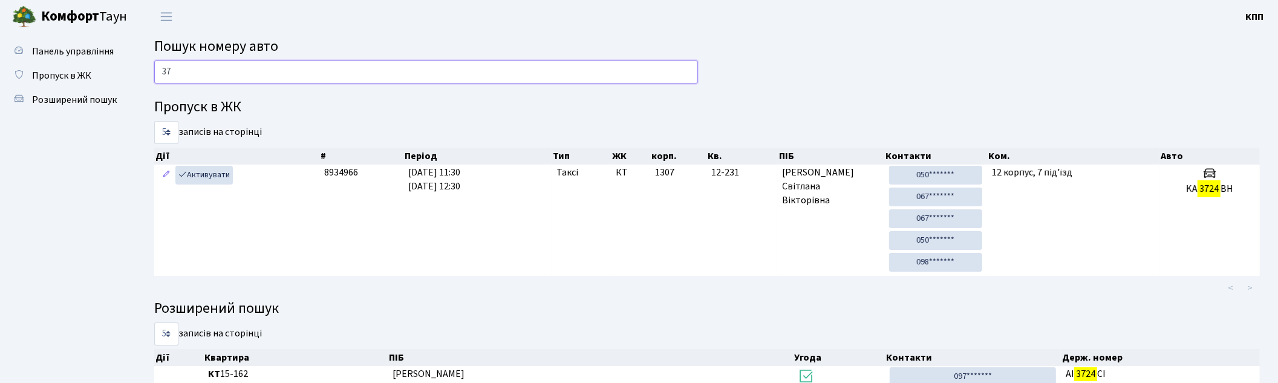
type input "3"
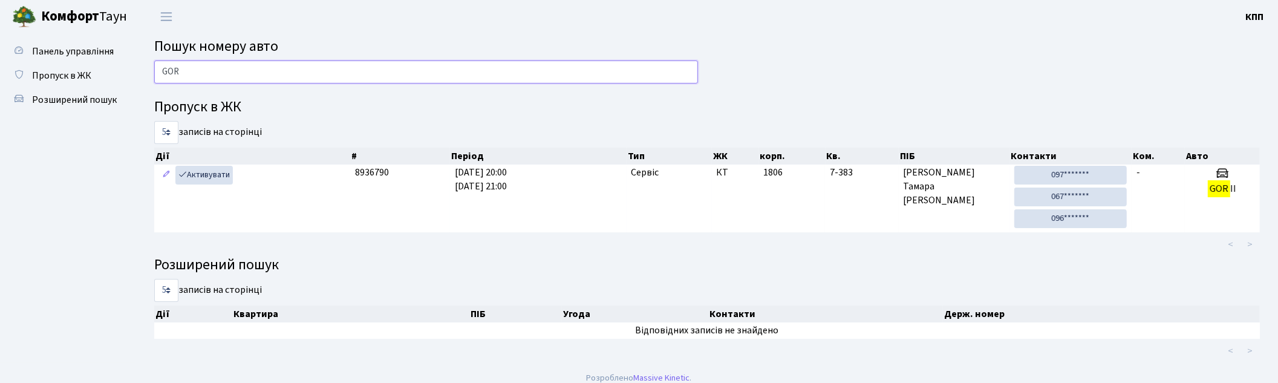
type input "GOR"
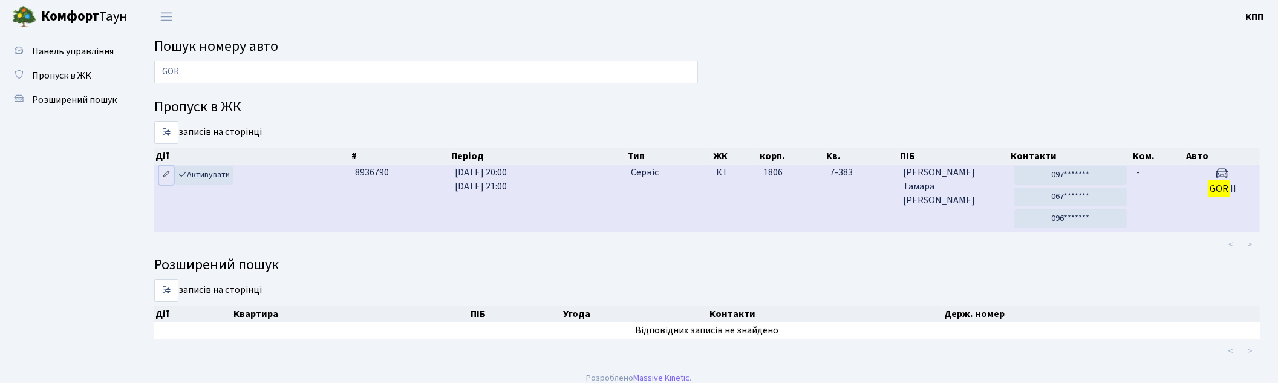
click at [162, 175] on icon at bounding box center [166, 174] width 8 height 8
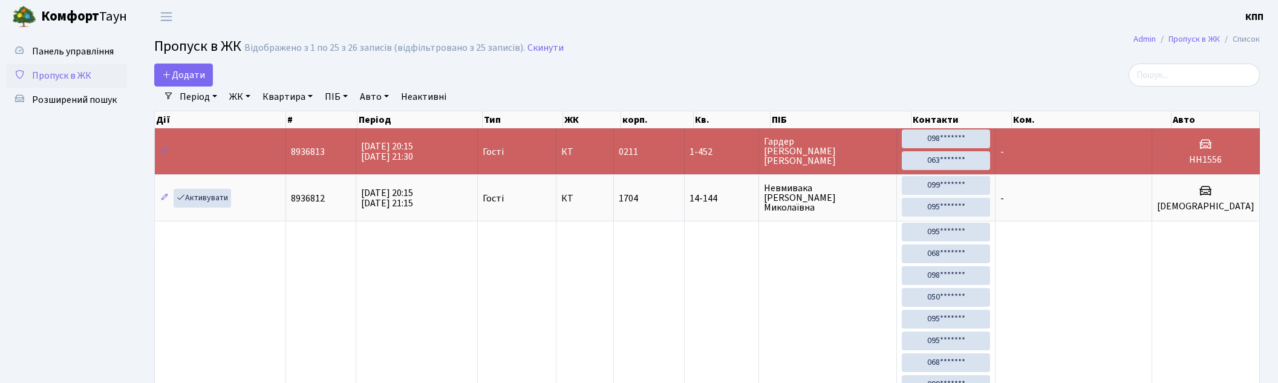
select select "25"
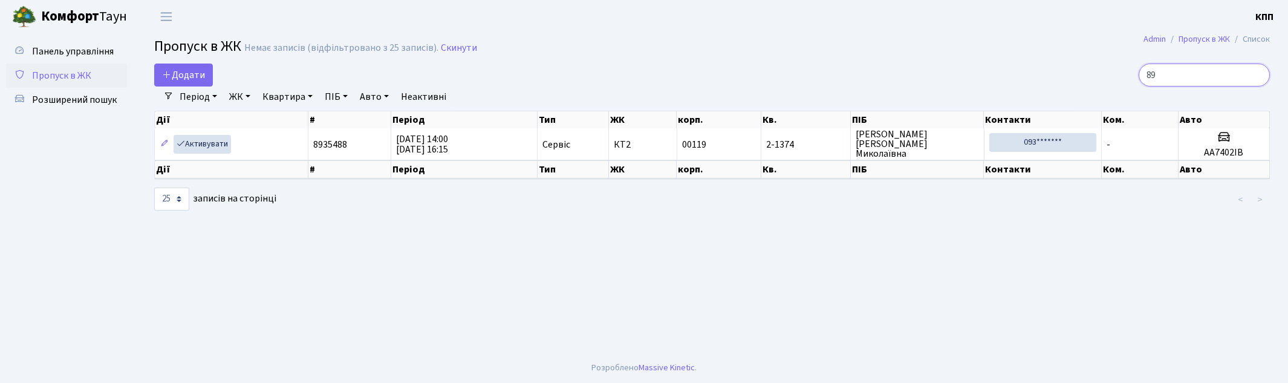
type input "8"
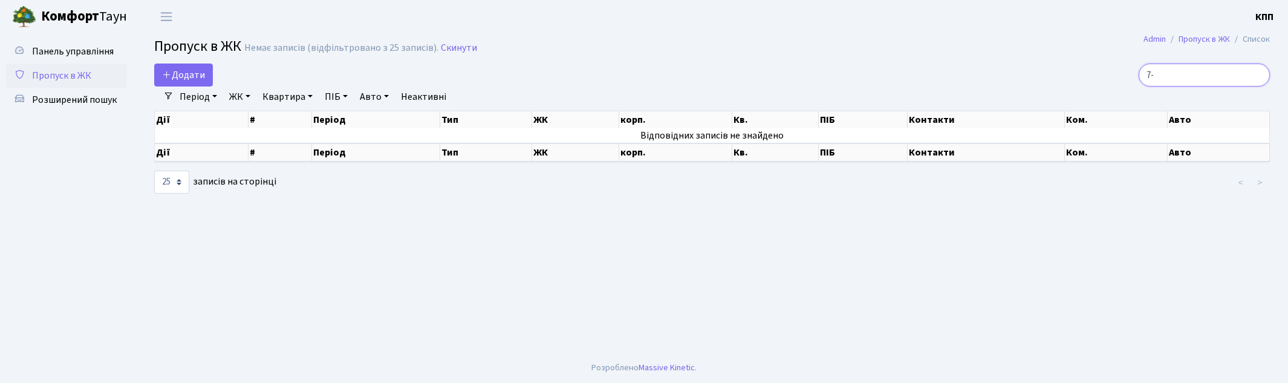
type input "7"
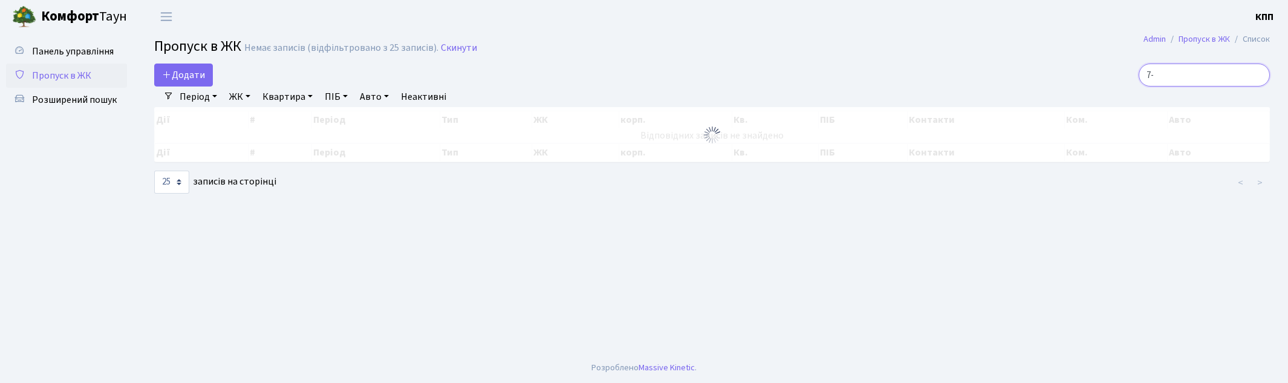
type input "7"
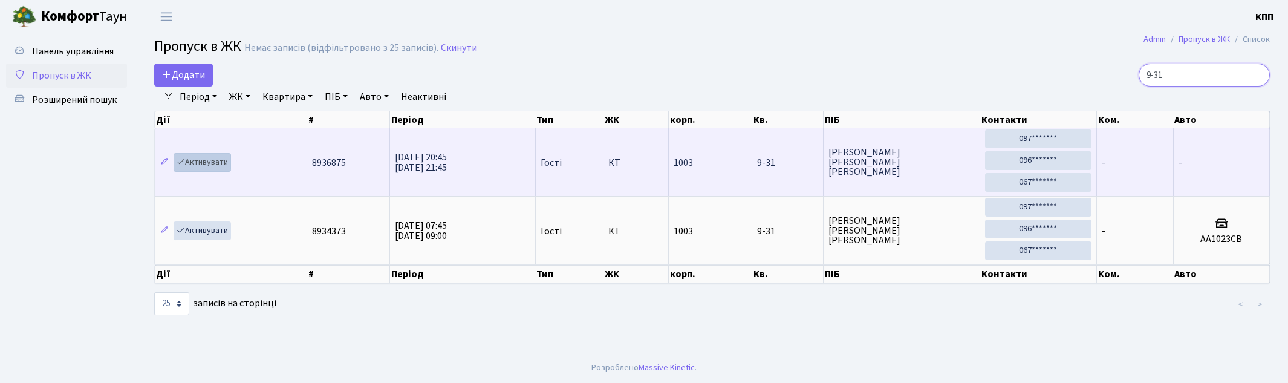
type input "9-31"
click at [221, 163] on link "Активувати" at bounding box center [202, 162] width 57 height 19
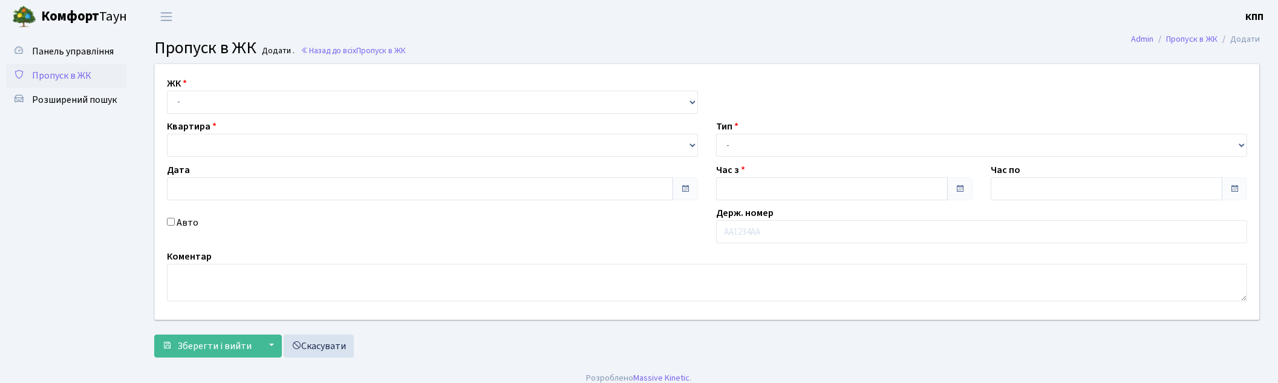
type input "[DATE]"
type input "20:30"
type input "21:30"
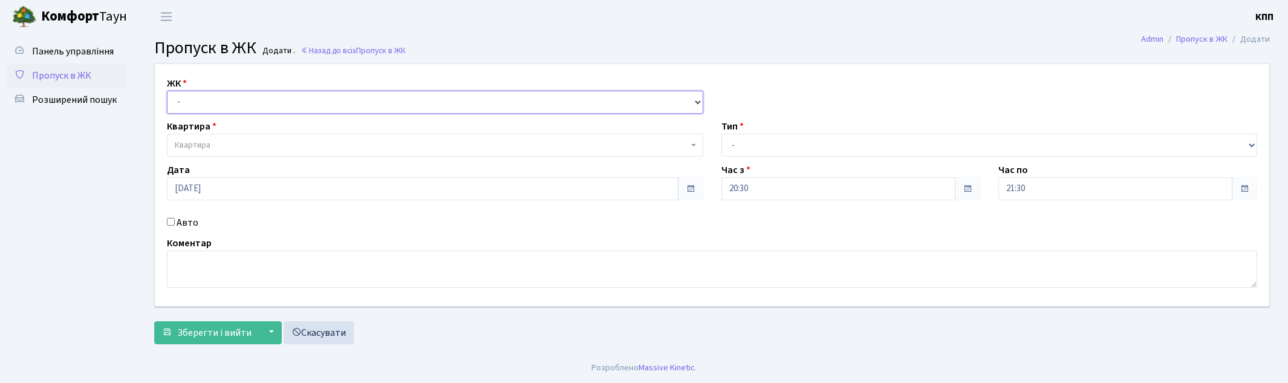
click at [186, 99] on select "- КТ, вул. Регенераторна, 4 КТ2, просп. [STREET_ADDRESS] [STREET_ADDRESS] [PERS…" at bounding box center [435, 102] width 537 height 23
select select "271"
click at [167, 91] on select "- КТ, вул. Регенераторна, 4 КТ2, просп. [STREET_ADDRESS] [STREET_ADDRESS] [PERS…" at bounding box center [435, 102] width 537 height 23
select select
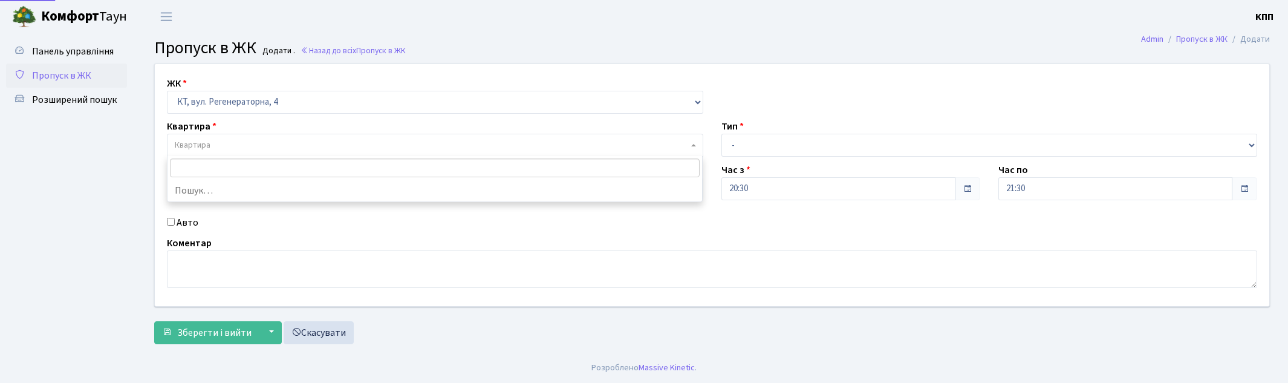
click at [207, 151] on span "Квартира" at bounding box center [193, 145] width 36 height 12
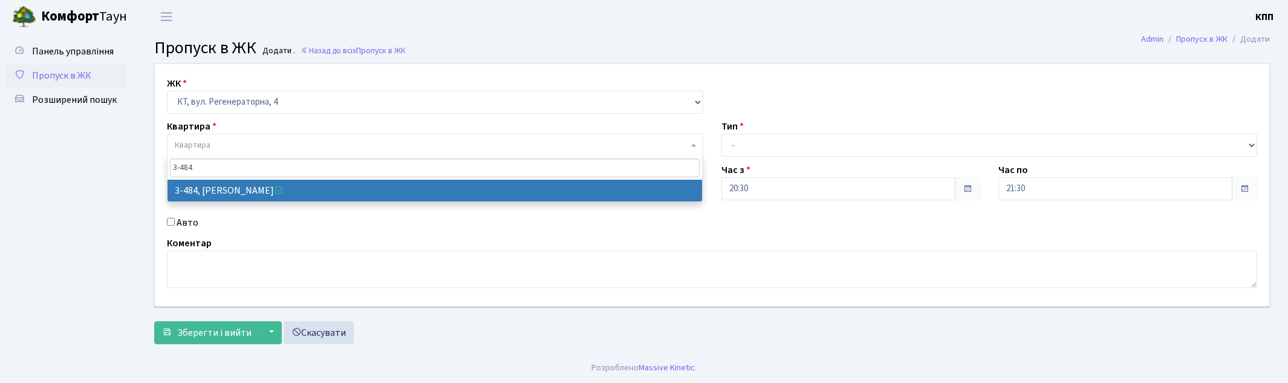
type input "3-484"
drag, startPoint x: 298, startPoint y: 195, endPoint x: 529, endPoint y: 184, distance: 230.7
select select "1702"
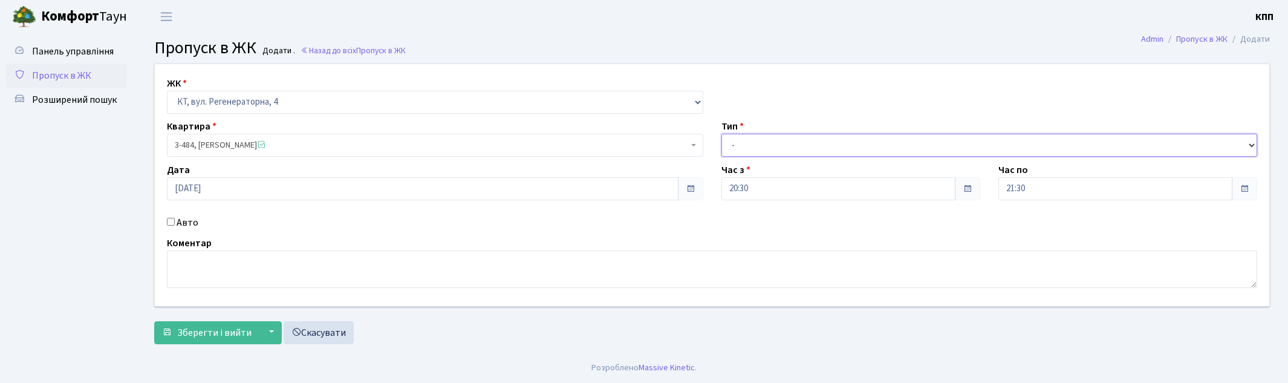
click at [779, 146] on select "- Доставка Таксі Гості Сервіс" at bounding box center [990, 145] width 537 height 23
select select "3"
click at [722, 134] on select "- Доставка Таксі Гості Сервіс" at bounding box center [990, 145] width 537 height 23
click at [189, 330] on span "Зберегти і вийти" at bounding box center [214, 332] width 74 height 13
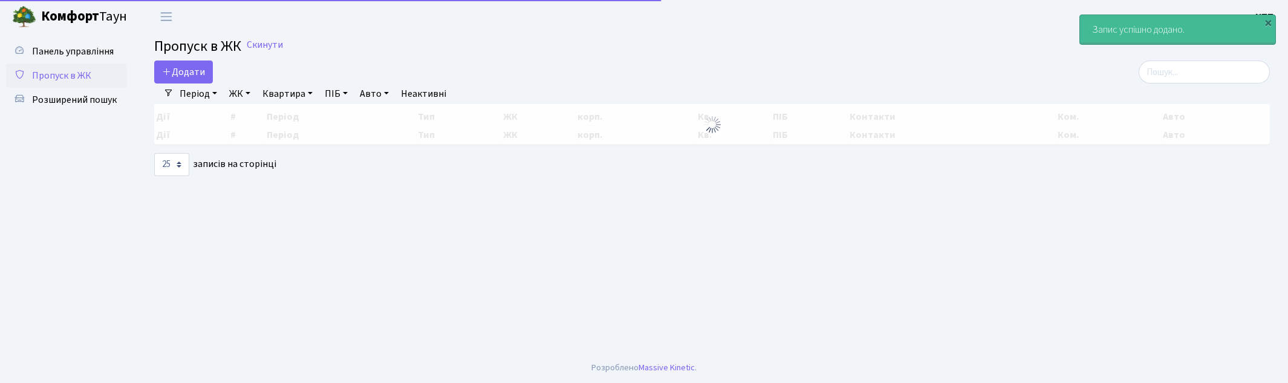
select select "25"
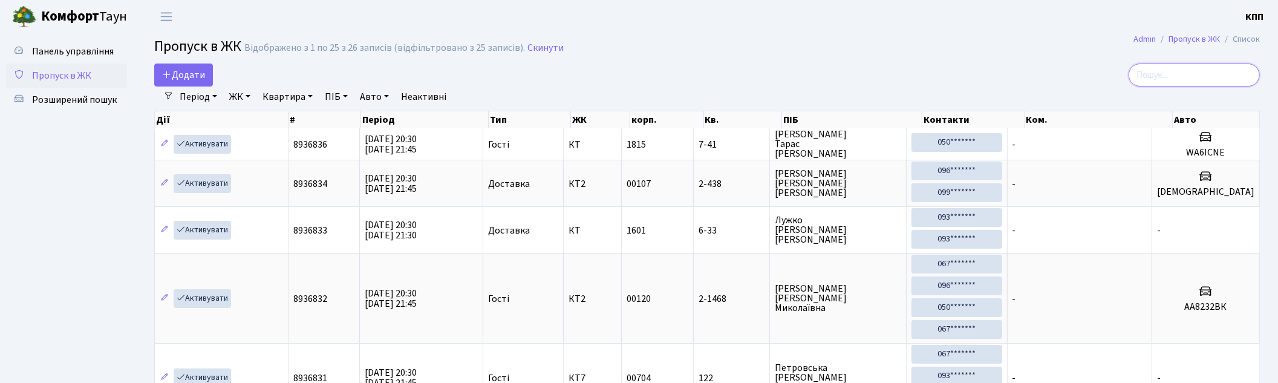
click at [1167, 77] on input "search" at bounding box center [1194, 75] width 131 height 23
click at [192, 73] on span "Додати" at bounding box center [183, 74] width 43 height 13
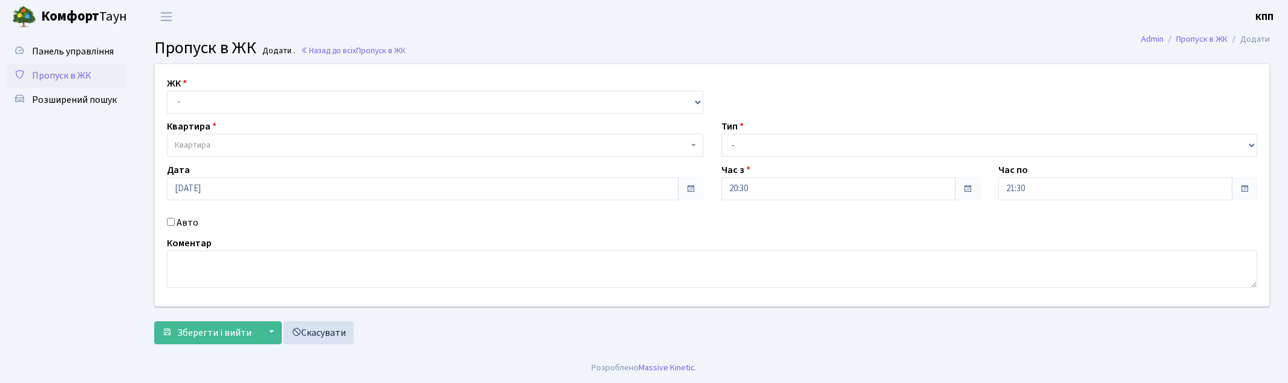
click at [227, 113] on div "ЖК - КТ, вул. Регенераторна, 4 КТ2, просп. [STREET_ADDRESS] [STREET_ADDRESS] [P…" at bounding box center [712, 185] width 1133 height 242
click at [240, 104] on select "- КТ, вул. Регенераторна, 4 КТ2, просп. Соборності, 17 КТ3, вул. Березнева, 16 …" at bounding box center [435, 102] width 537 height 23
select select "271"
click at [167, 91] on select "- КТ, вул. Регенераторна, 4 КТ2, просп. Соборності, 17 КТ3, вул. Березнева, 16 …" at bounding box center [435, 102] width 537 height 23
select select
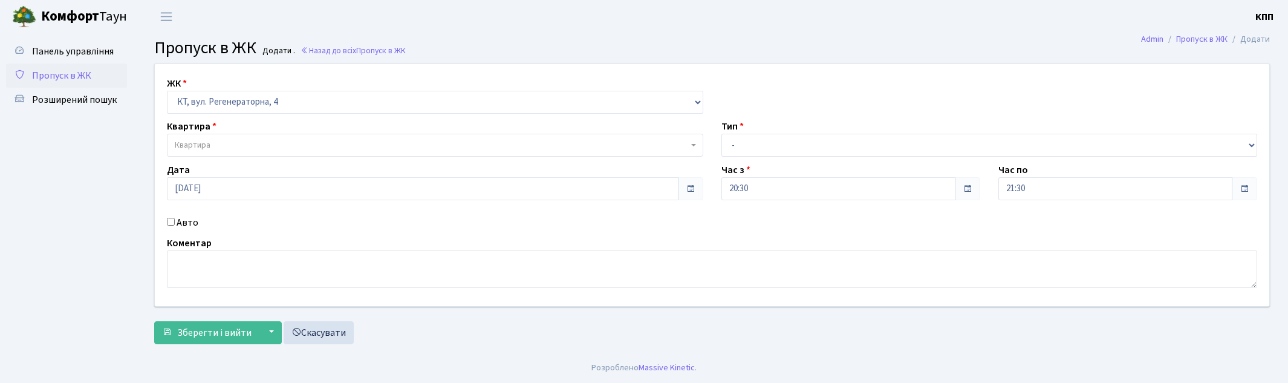
click at [172, 223] on input "Авто" at bounding box center [171, 222] width 8 height 8
checkbox input "true"
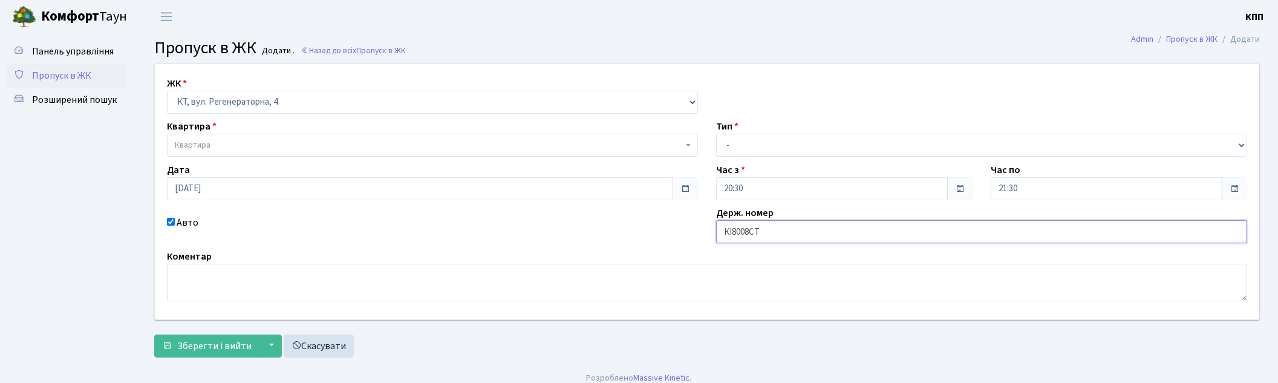
type input "КІ8008СТ"
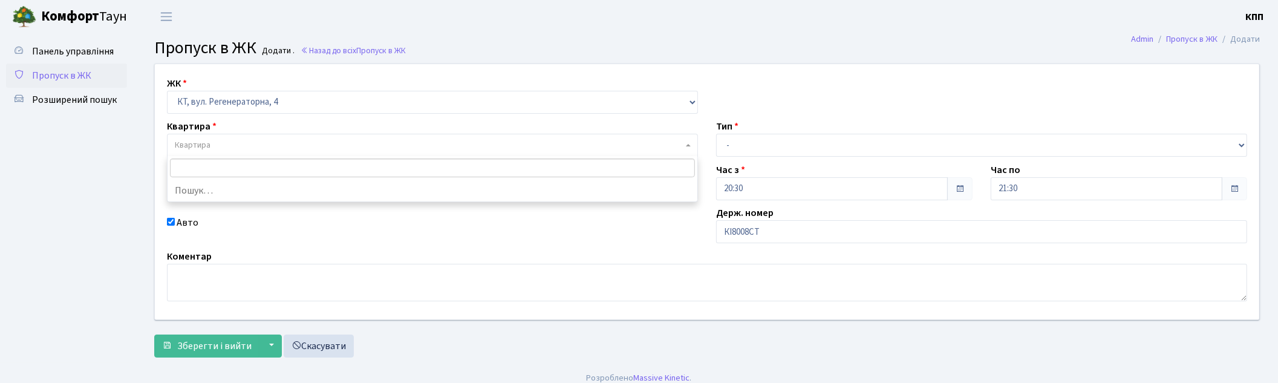
click at [201, 149] on span "Квартира" at bounding box center [193, 145] width 36 height 12
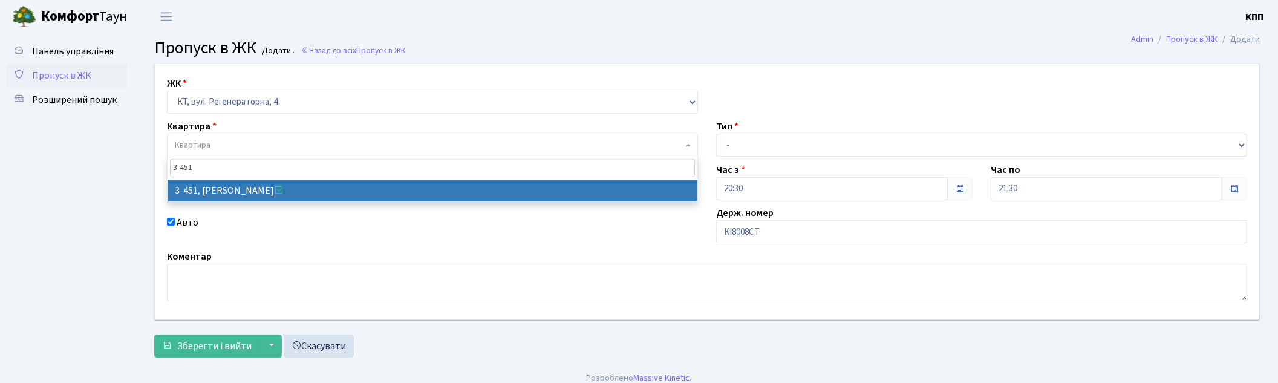
type input "3-451"
drag, startPoint x: 233, startPoint y: 191, endPoint x: 262, endPoint y: 195, distance: 28.7
select select "1669"
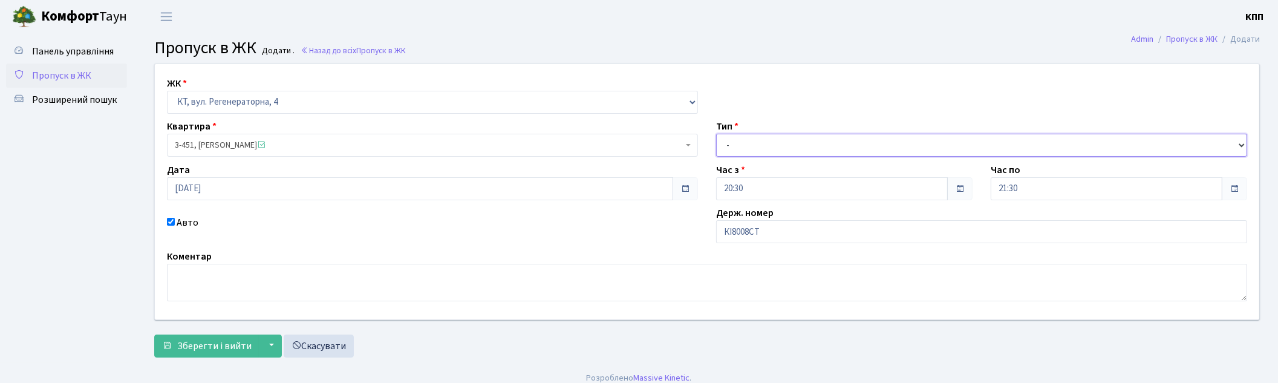
click at [757, 146] on select "- Доставка Таксі Гості Сервіс" at bounding box center [981, 145] width 531 height 23
select select "2"
click at [716, 134] on select "- Доставка Таксі Гості Сервіс" at bounding box center [981, 145] width 531 height 23
click at [214, 348] on span "Зберегти і вийти" at bounding box center [214, 345] width 74 height 13
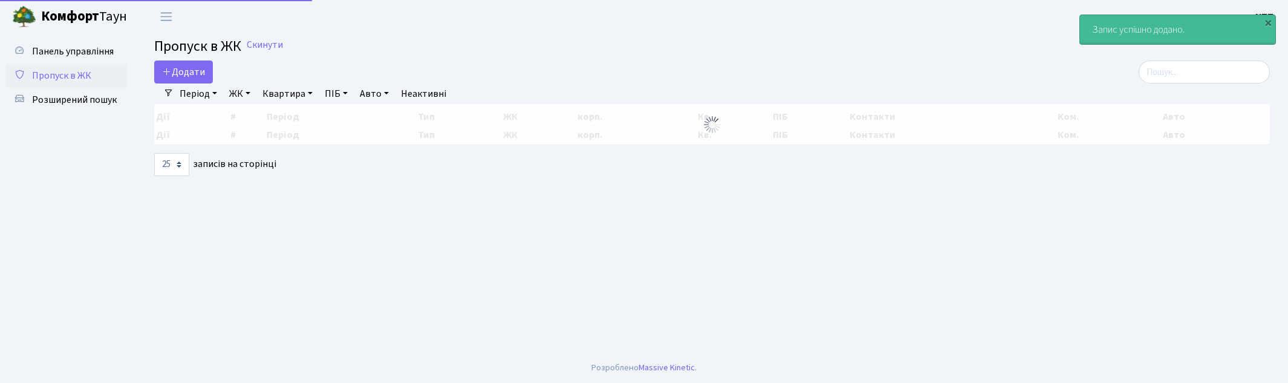
select select "25"
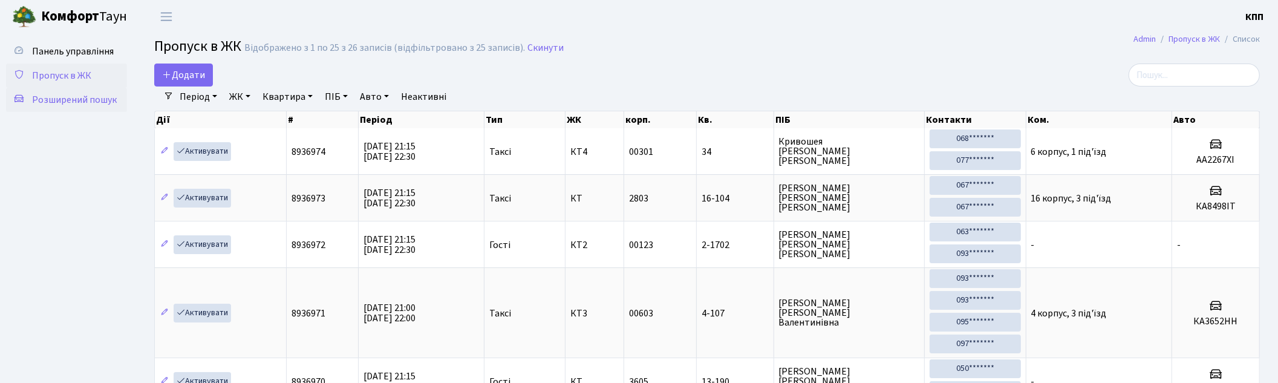
click at [91, 93] on span "Розширений пошук" at bounding box center [74, 99] width 85 height 13
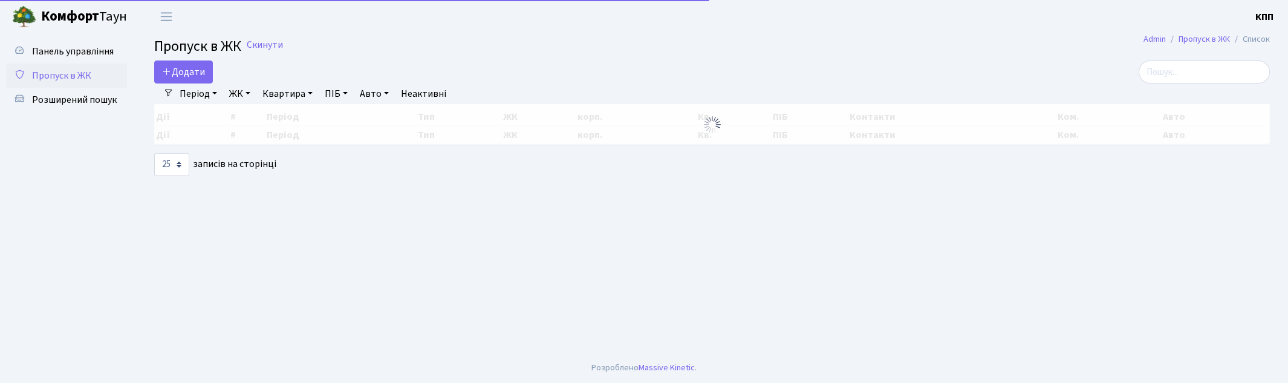
select select "25"
click at [1216, 76] on input "search" at bounding box center [1204, 71] width 131 height 23
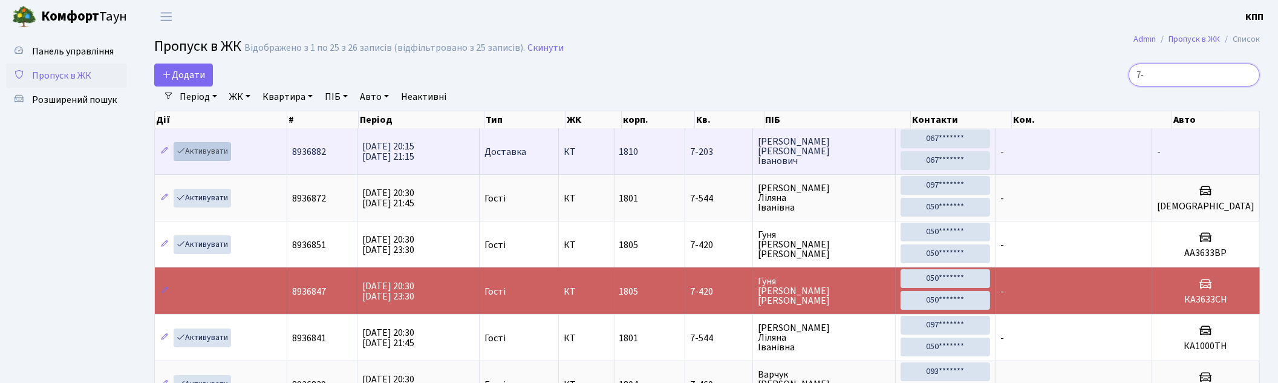
type input "7-"
click at [208, 154] on link "Активувати" at bounding box center [202, 151] width 57 height 19
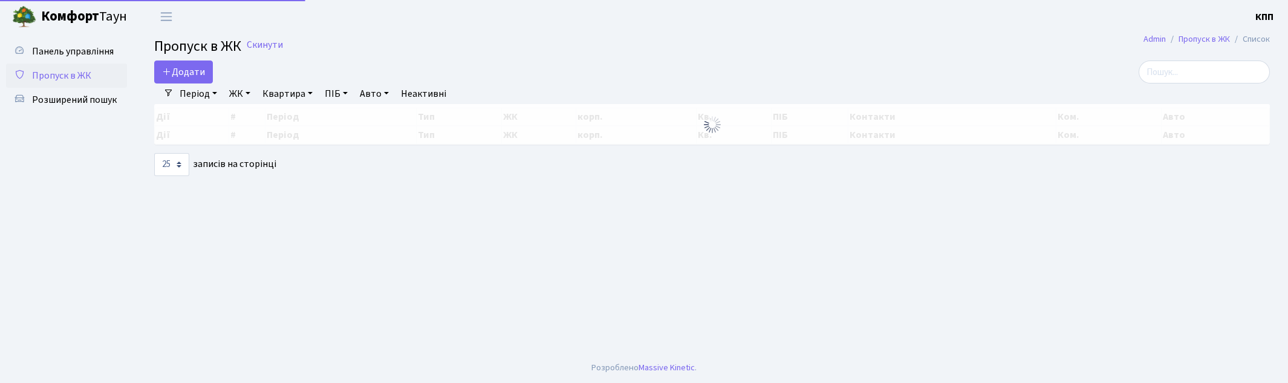
select select "25"
click at [1201, 68] on input "search" at bounding box center [1204, 71] width 131 height 23
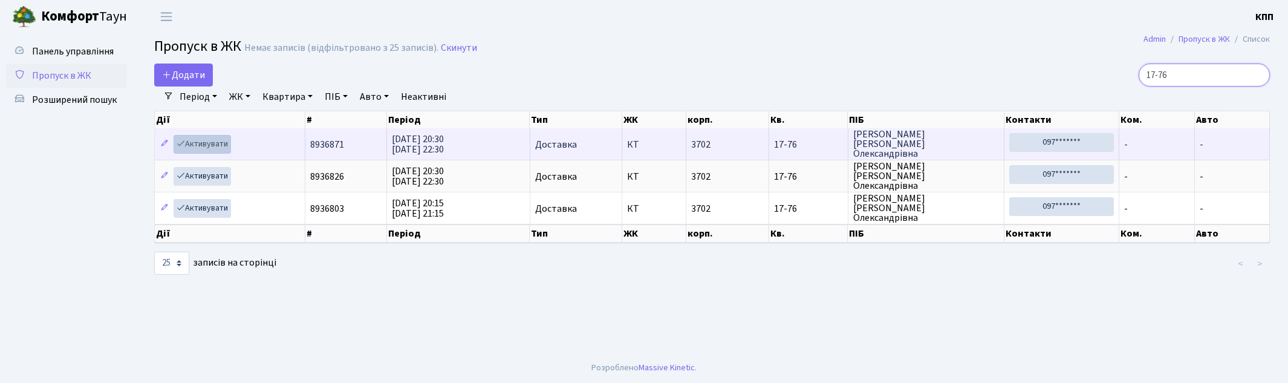
type input "17-76"
click at [217, 137] on link "Активувати" at bounding box center [202, 144] width 57 height 19
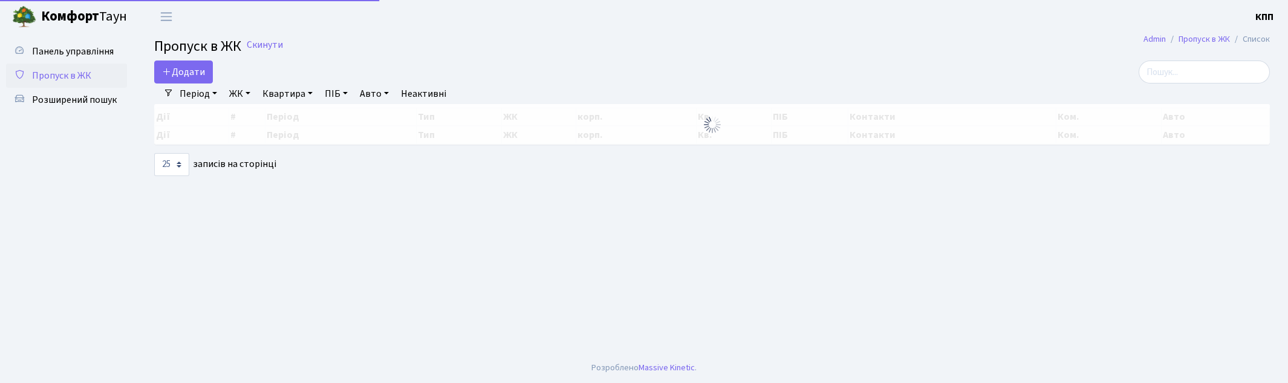
select select "25"
click at [1193, 76] on input "search" at bounding box center [1204, 71] width 131 height 23
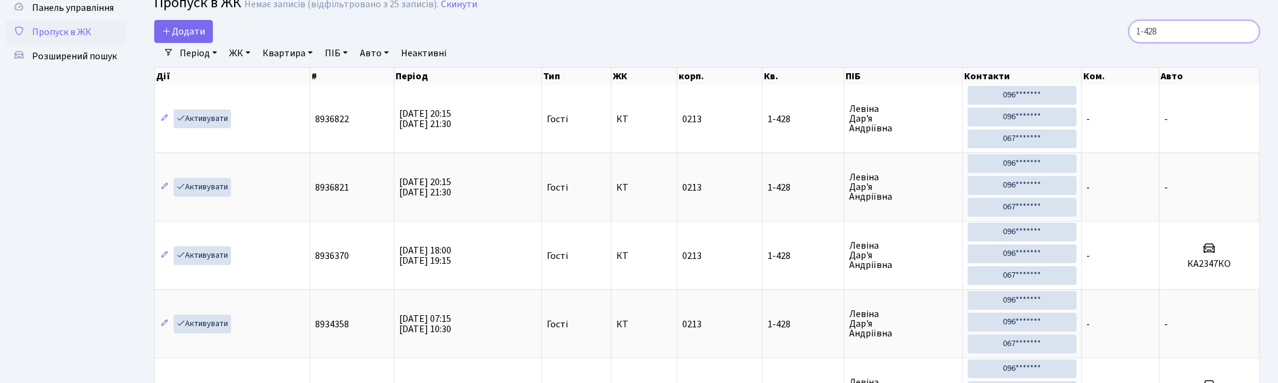
scroll to position [67, 0]
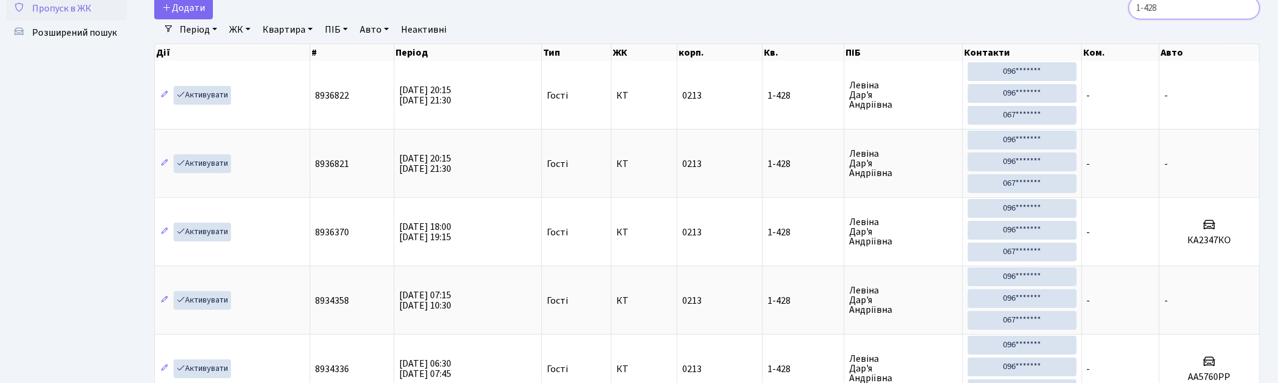
type input "1-428"
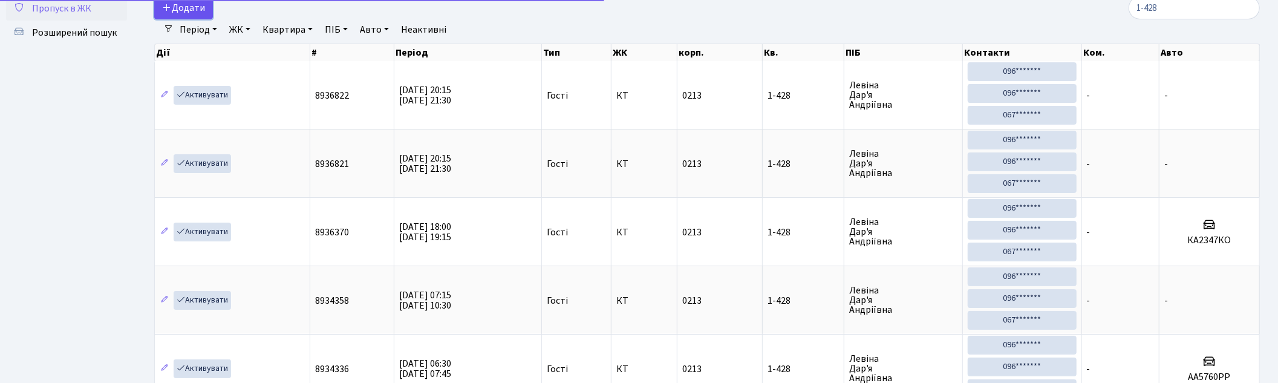
click at [196, 7] on span "Додати" at bounding box center [183, 7] width 43 height 13
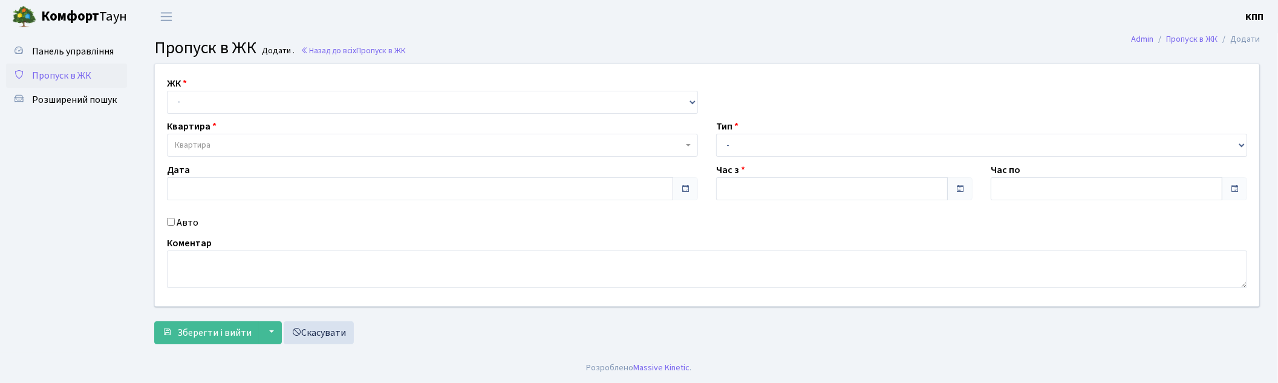
type input "31.08.2025"
type input "21:00"
type input "22:00"
click at [177, 225] on label "Авто" at bounding box center [188, 222] width 22 height 15
click at [175, 225] on input "Авто" at bounding box center [171, 222] width 8 height 8
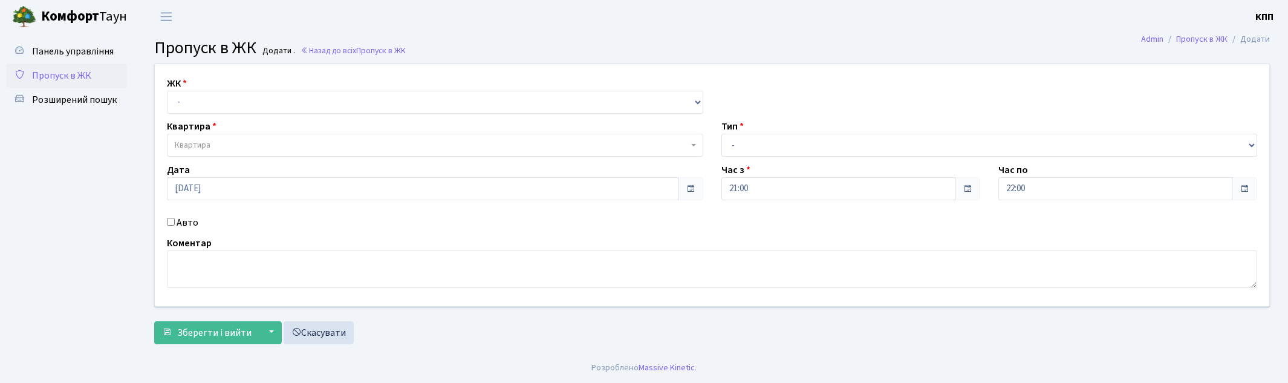
checkbox input "true"
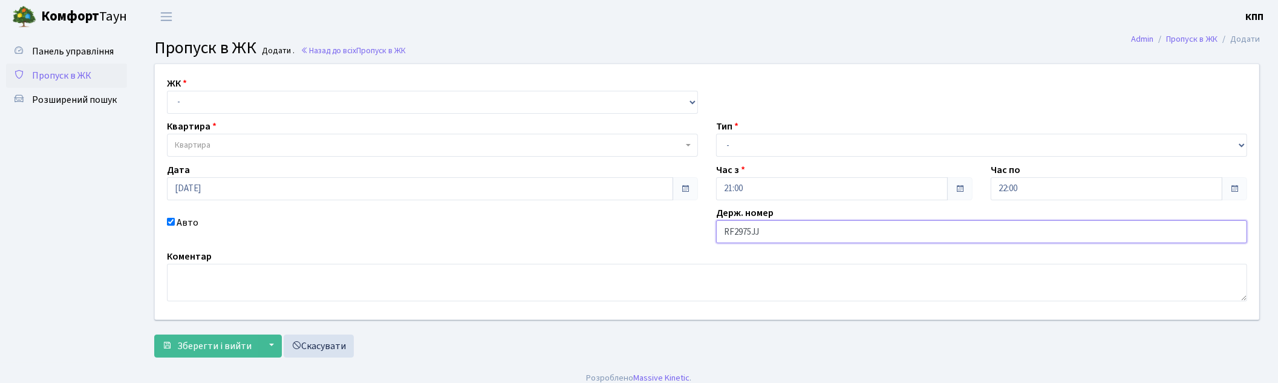
type input "RF2975JJ"
click at [167, 99] on select "- КТ, вул. Регенераторна, 4 КТ2, просп. Соборності, 17 КТ3, вул. Березнева, 16 …" at bounding box center [432, 102] width 531 height 23
select select "271"
click at [167, 91] on select "- КТ, вул. Регенераторна, 4 КТ2, просп. Соборності, 17 КТ3, вул. Березнева, 16 …" at bounding box center [432, 102] width 531 height 23
select select
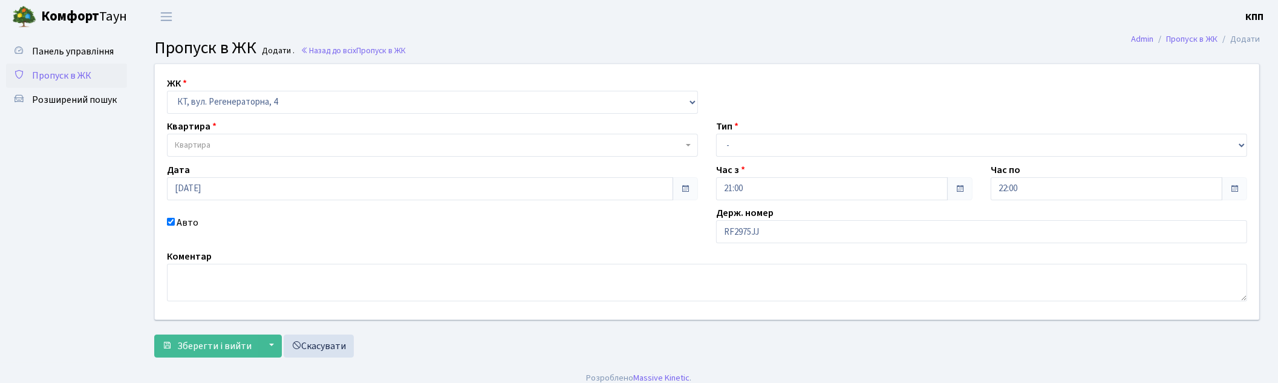
click at [244, 146] on span "Квартира" at bounding box center [429, 145] width 508 height 12
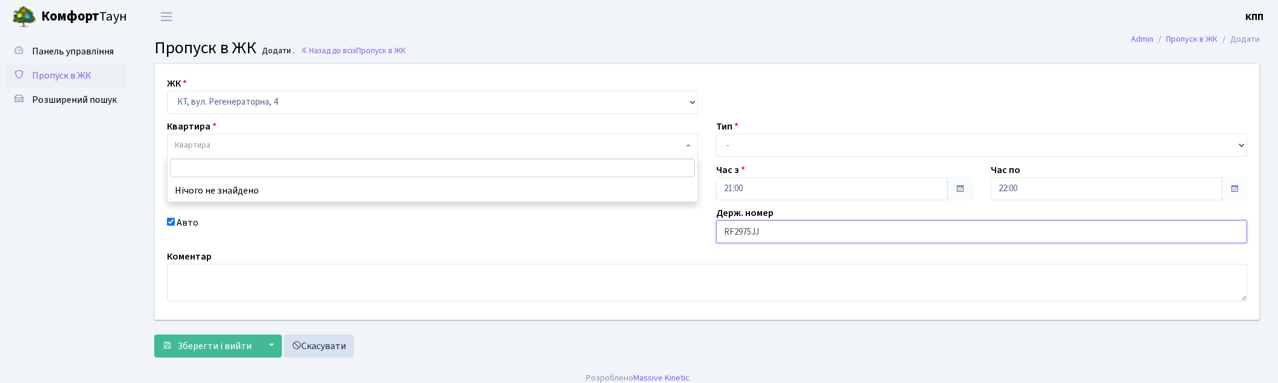
click at [731, 231] on input "RF2975JJ" at bounding box center [981, 231] width 531 height 23
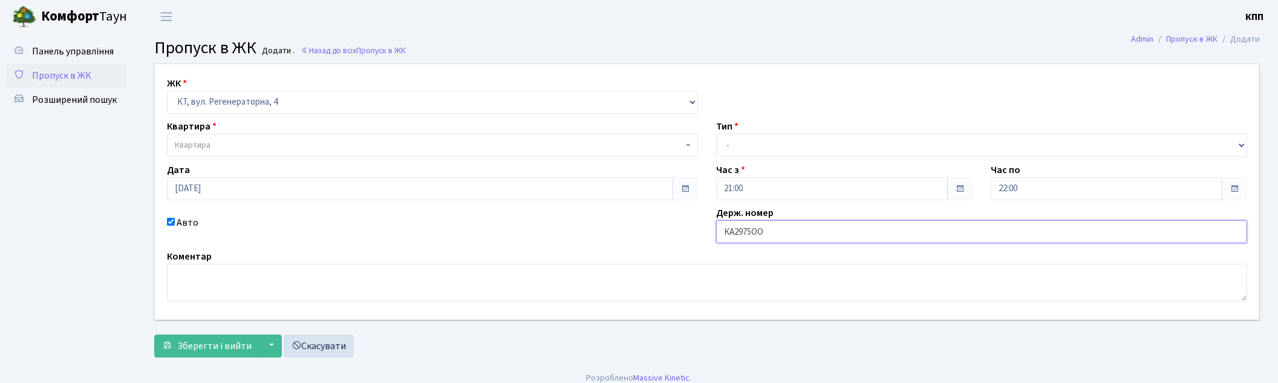
type input "КА2975ОО"
click at [775, 142] on select "- Доставка Таксі Гості Сервіс" at bounding box center [981, 145] width 531 height 23
select select "3"
click at [716, 134] on select "- Доставка Таксі Гості Сервіс" at bounding box center [981, 145] width 531 height 23
click at [203, 153] on span "Квартира" at bounding box center [432, 145] width 531 height 23
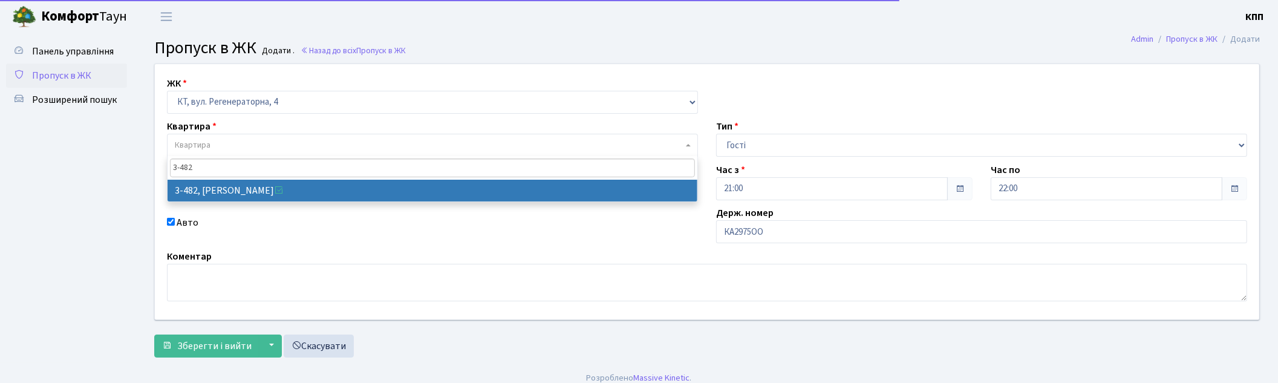
type input "3-482"
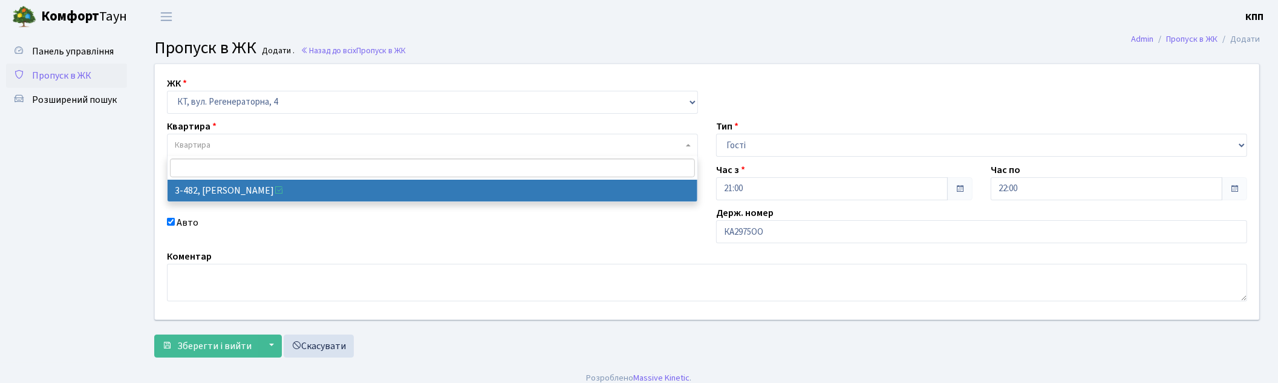
select select "1700"
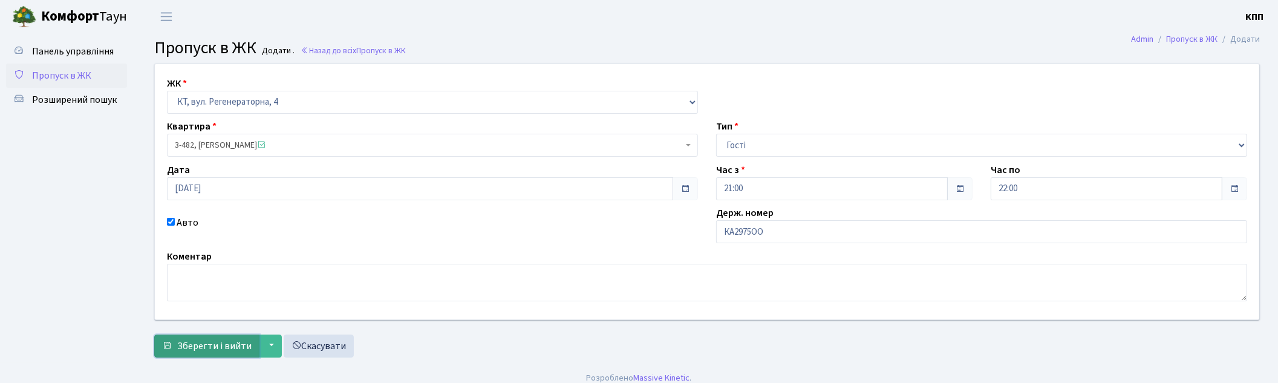
click at [188, 341] on span "Зберегти і вийти" at bounding box center [214, 345] width 74 height 13
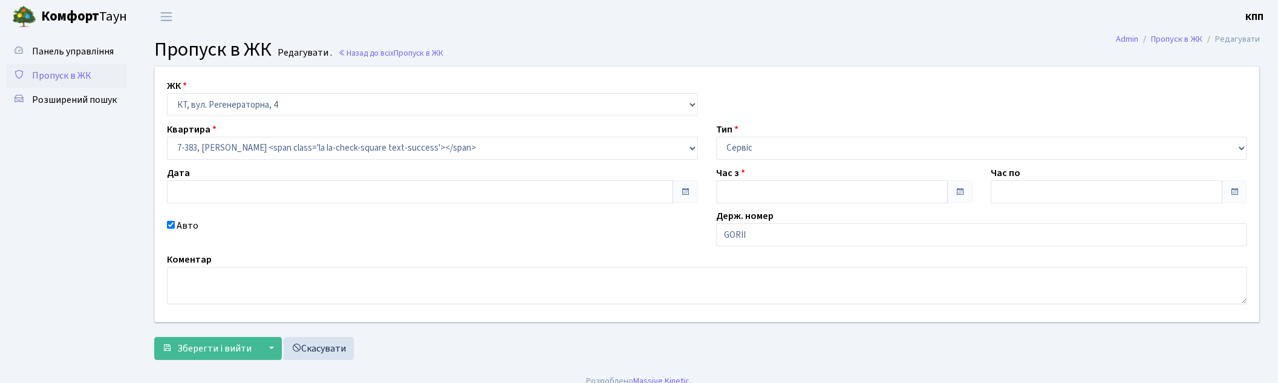
type input "[DATE]"
type input "20:00"
type input "21:00"
checkbox input "true"
click at [778, 236] on input "GORII" at bounding box center [981, 234] width 531 height 23
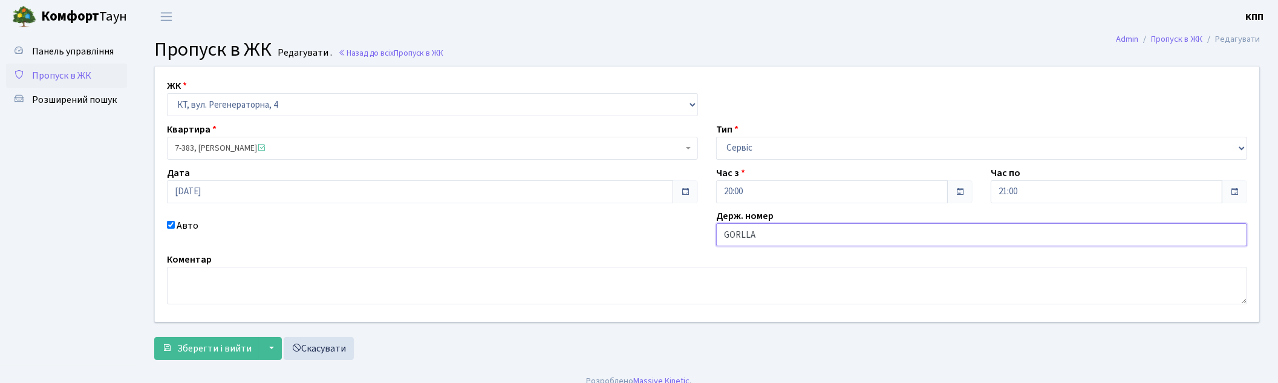
click at [740, 230] on input "GORLLA" at bounding box center [981, 234] width 531 height 23
type input "GORILLA"
click at [194, 349] on span "Зберегти і вийти" at bounding box center [214, 348] width 74 height 13
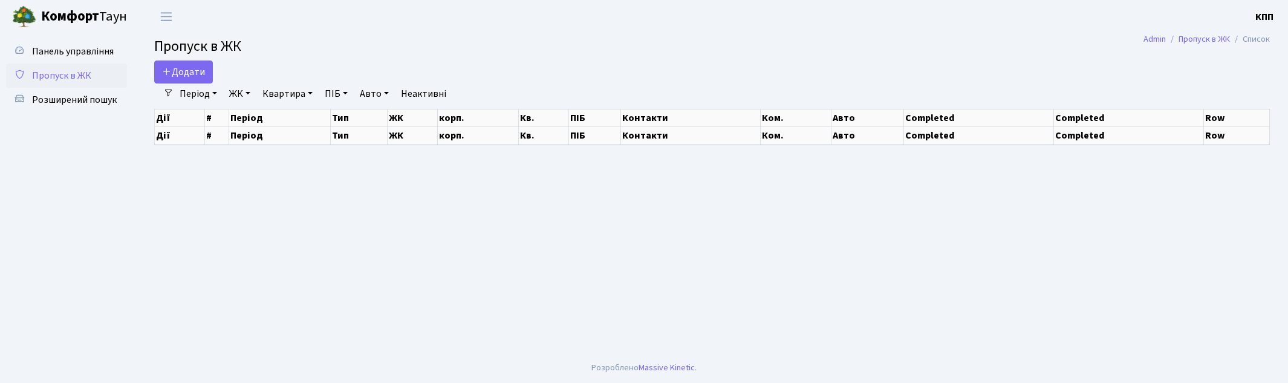
select select "25"
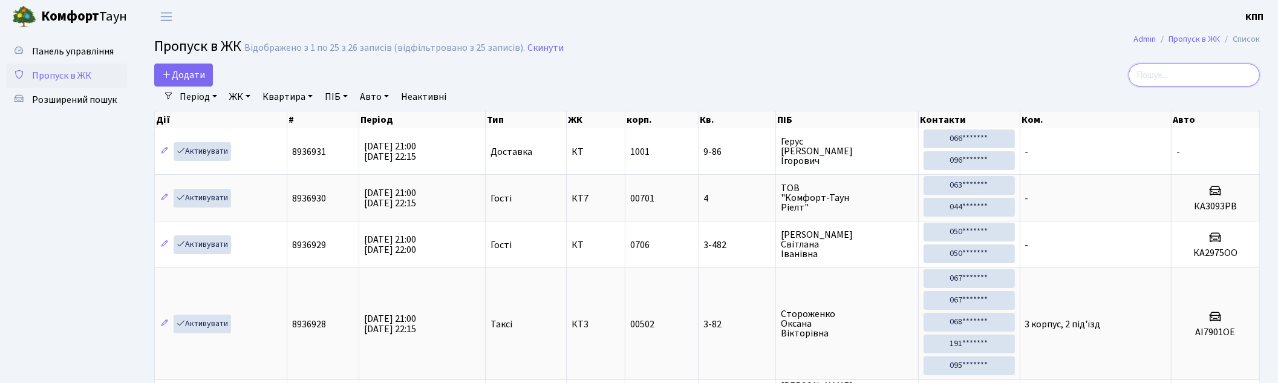
click at [1180, 77] on input "search" at bounding box center [1194, 75] width 131 height 23
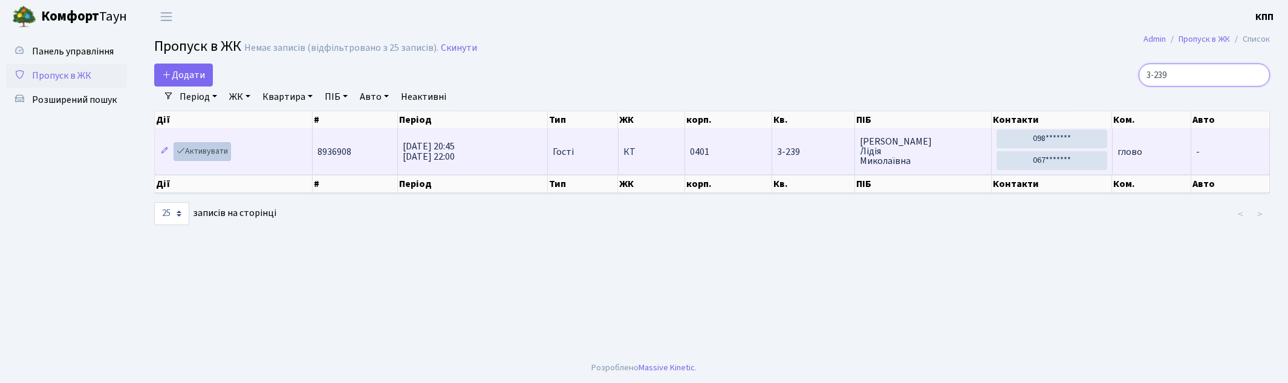
type input "3-239"
click at [224, 156] on link "Активувати" at bounding box center [202, 151] width 57 height 19
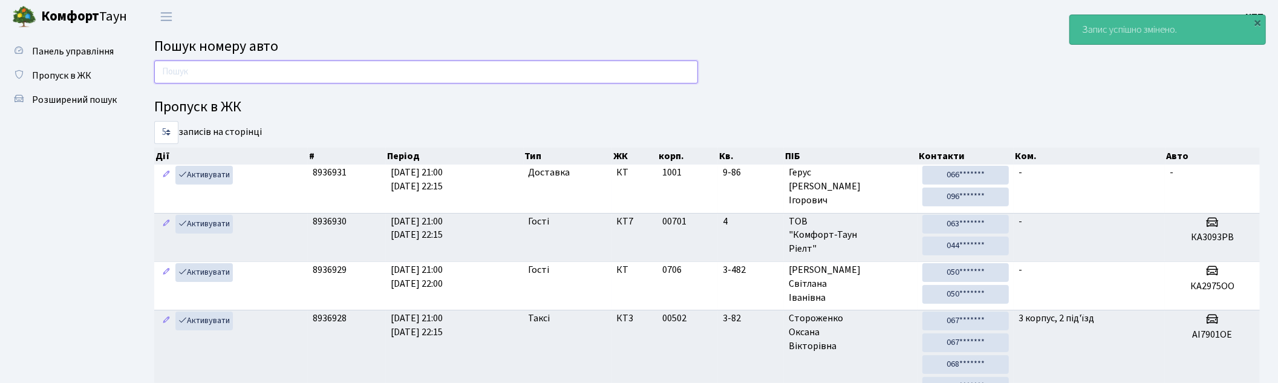
drag, startPoint x: 178, startPoint y: 73, endPoint x: 184, endPoint y: 74, distance: 6.2
click at [178, 73] on input "text" at bounding box center [426, 71] width 544 height 23
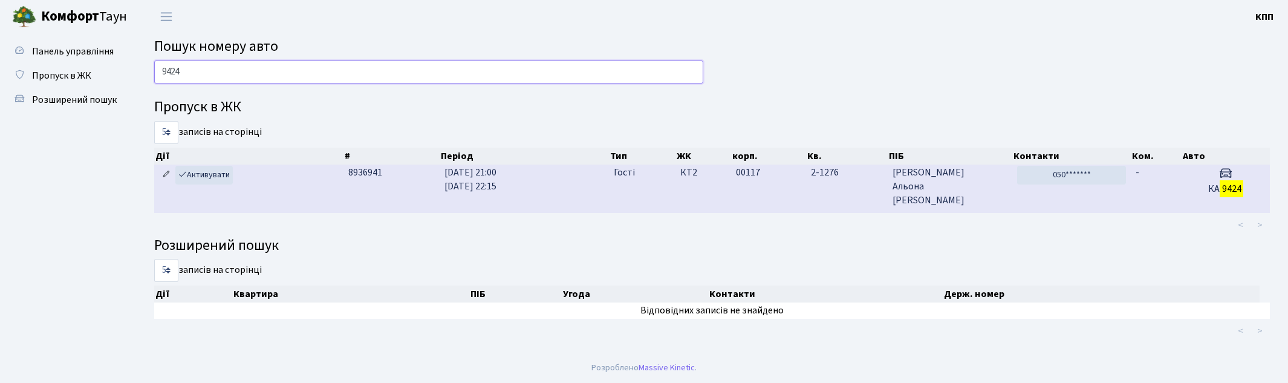
type input "9424"
click at [162, 172] on icon at bounding box center [166, 174] width 8 height 8
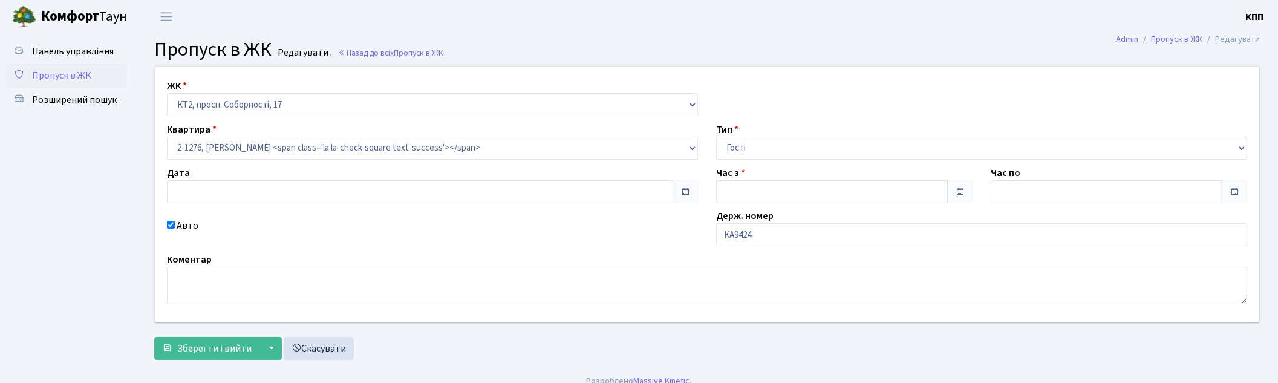
type input "[DATE]"
type input "21:00"
type input "22:15"
checkbox input "true"
click at [761, 233] on input "КА9424" at bounding box center [981, 234] width 531 height 23
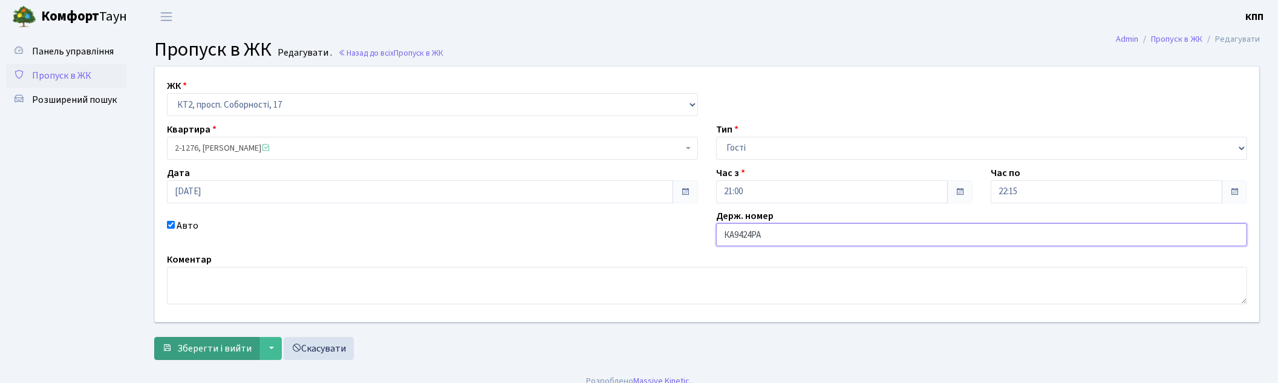
type input "КА9424РА"
click at [176, 349] on button "Зберегти і вийти" at bounding box center [206, 348] width 105 height 23
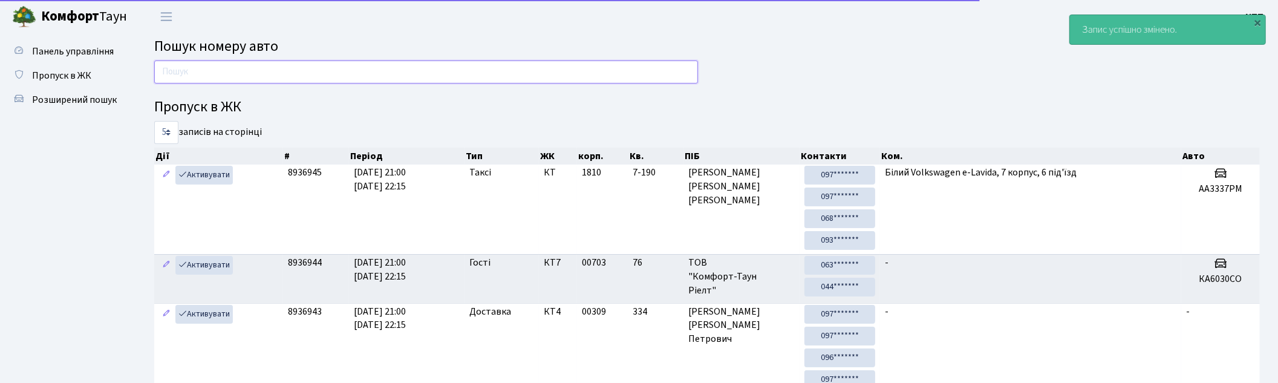
click at [240, 77] on input "text" at bounding box center [426, 71] width 544 height 23
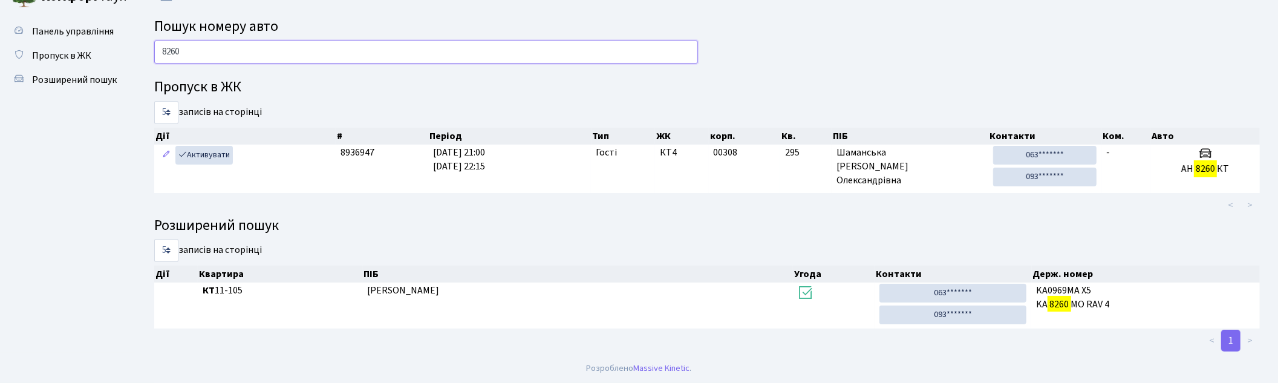
scroll to position [20, 0]
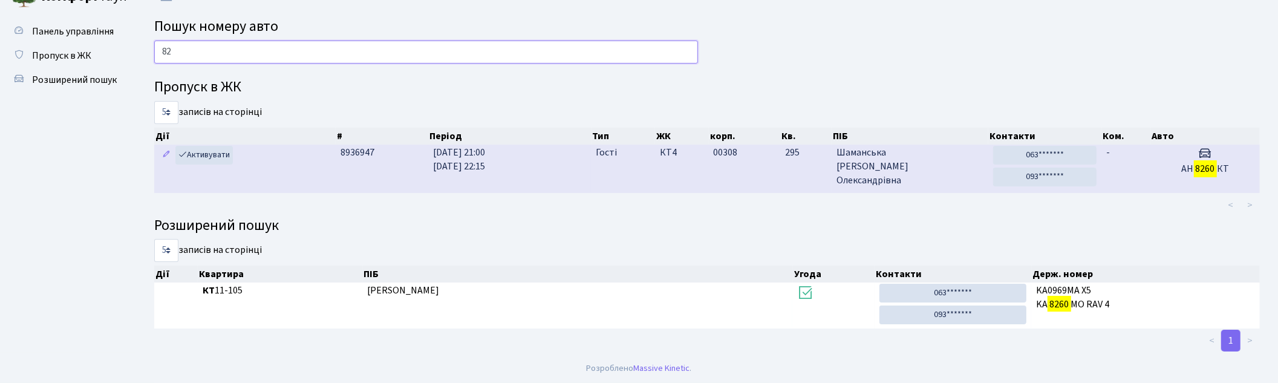
type input "8"
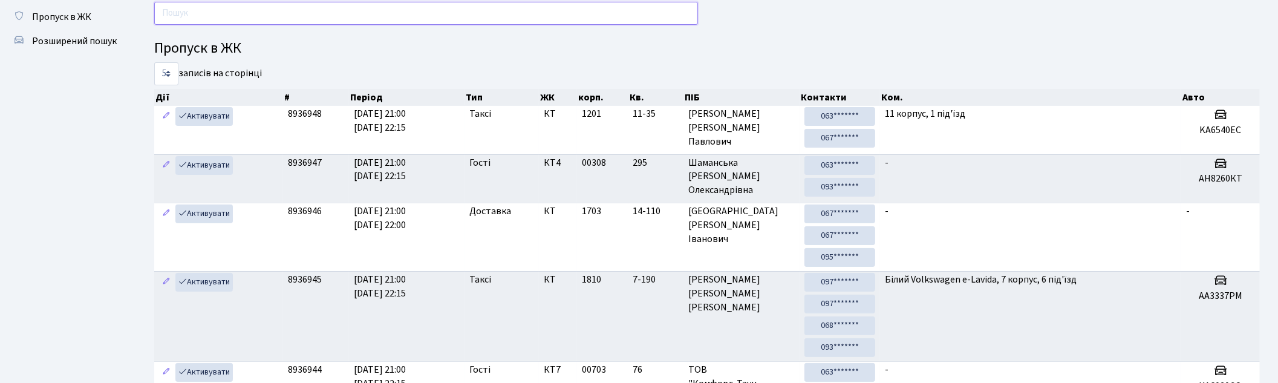
scroll to position [0, 0]
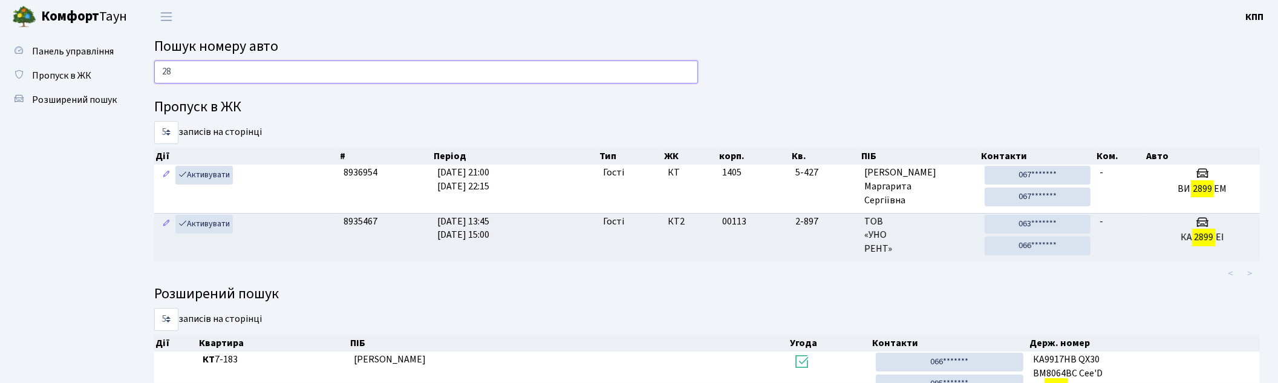
type input "2"
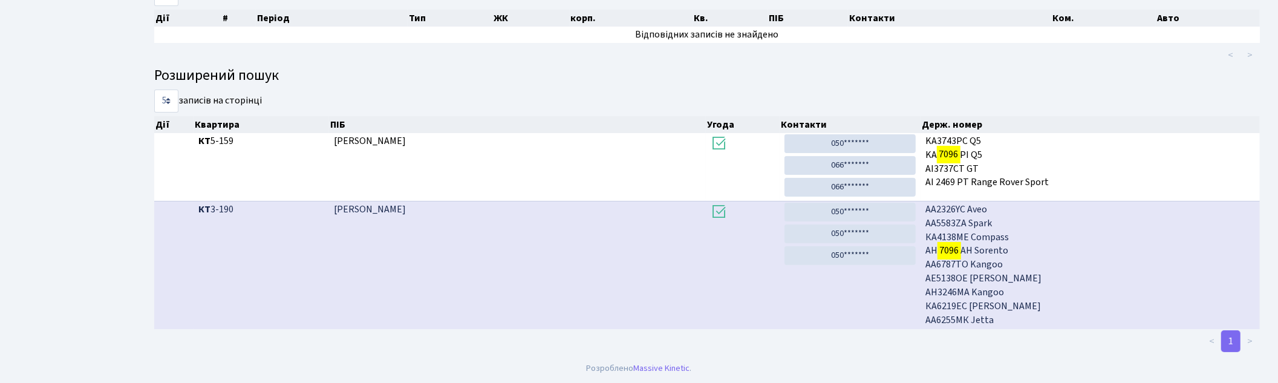
scroll to position [65, 0]
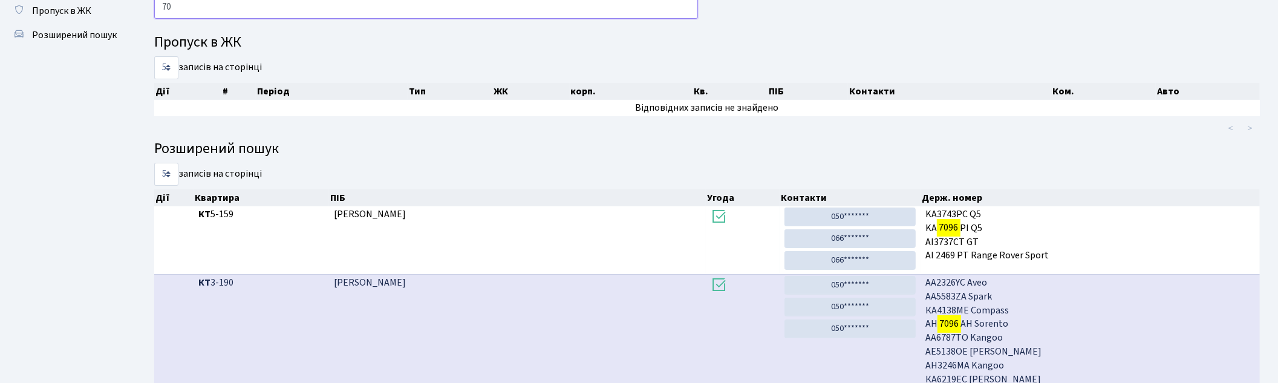
type input "7"
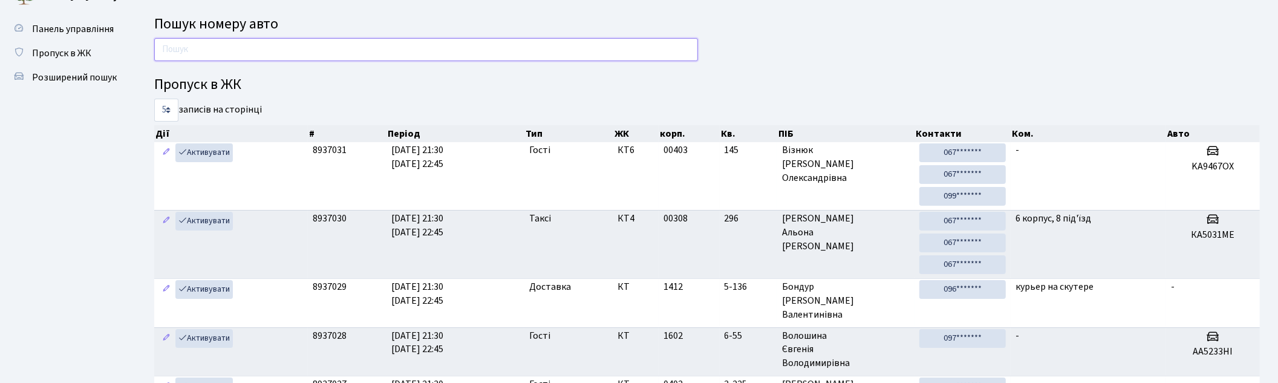
scroll to position [0, 0]
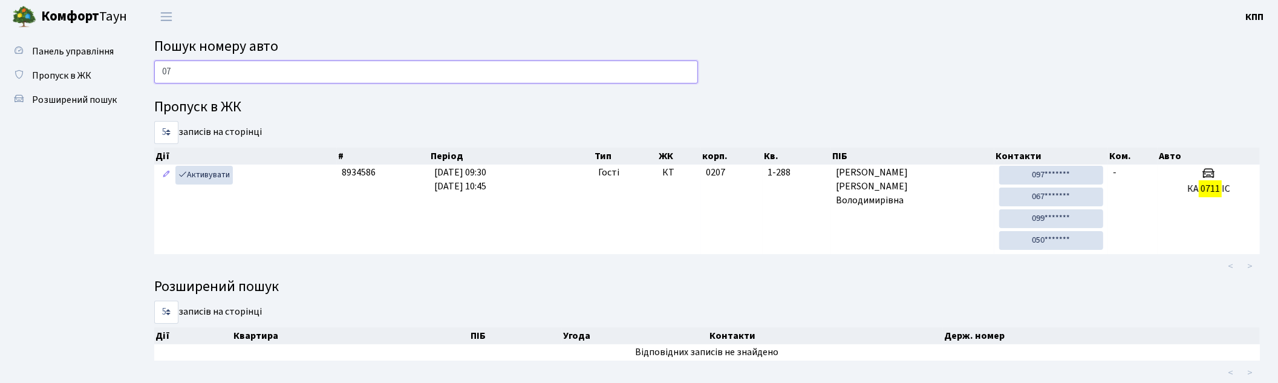
type input "0"
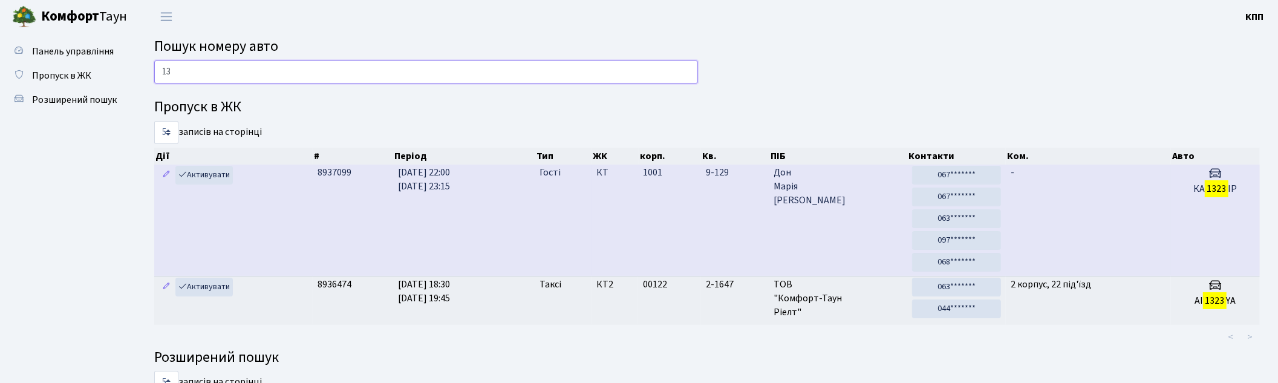
type input "1"
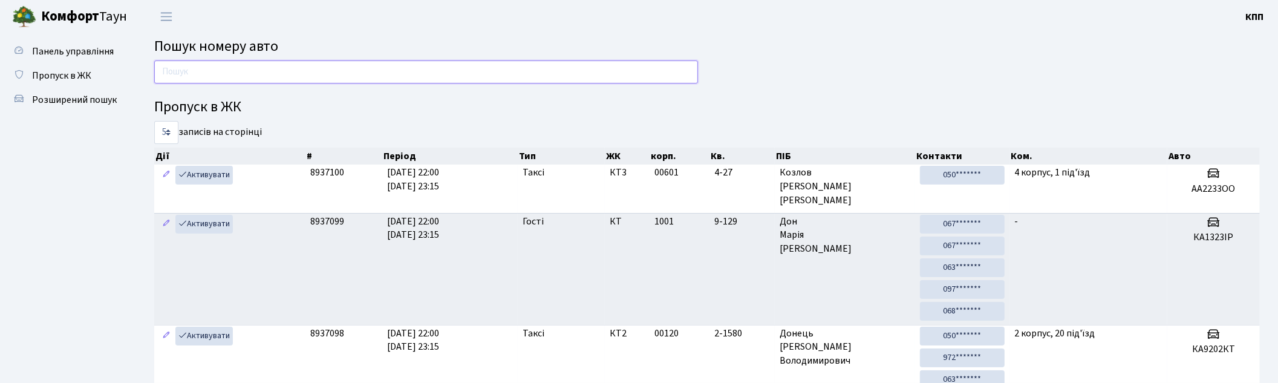
click at [343, 76] on input "text" at bounding box center [426, 71] width 544 height 23
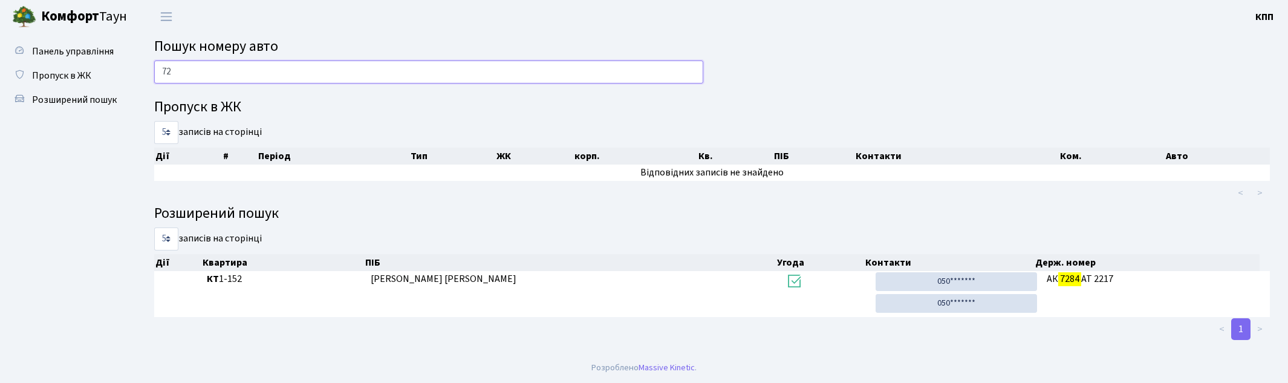
type input "7"
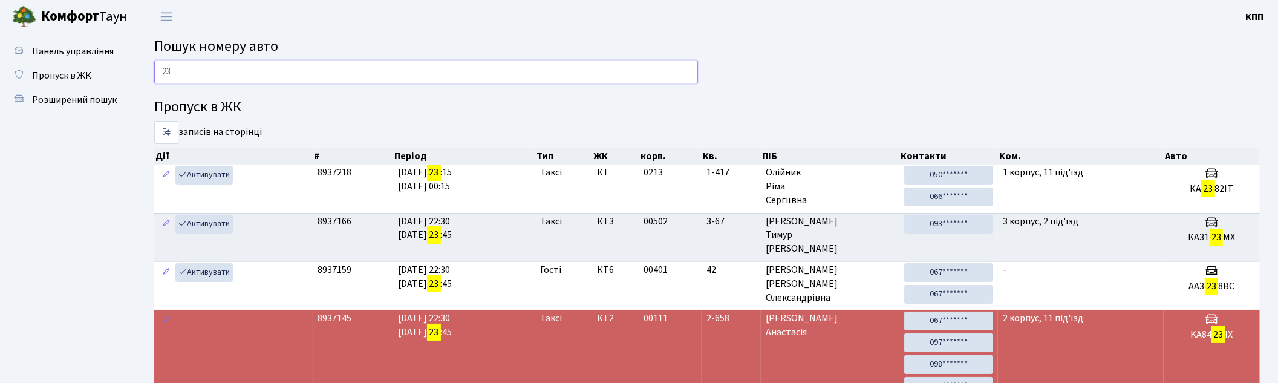
type input "2"
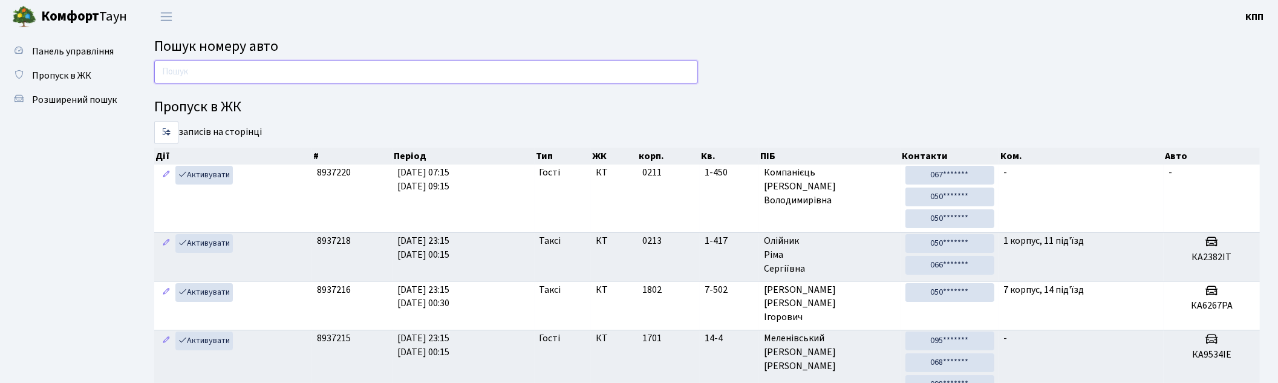
drag, startPoint x: 651, startPoint y: 76, endPoint x: 659, endPoint y: 76, distance: 8.5
click at [651, 76] on input "text" at bounding box center [426, 71] width 544 height 23
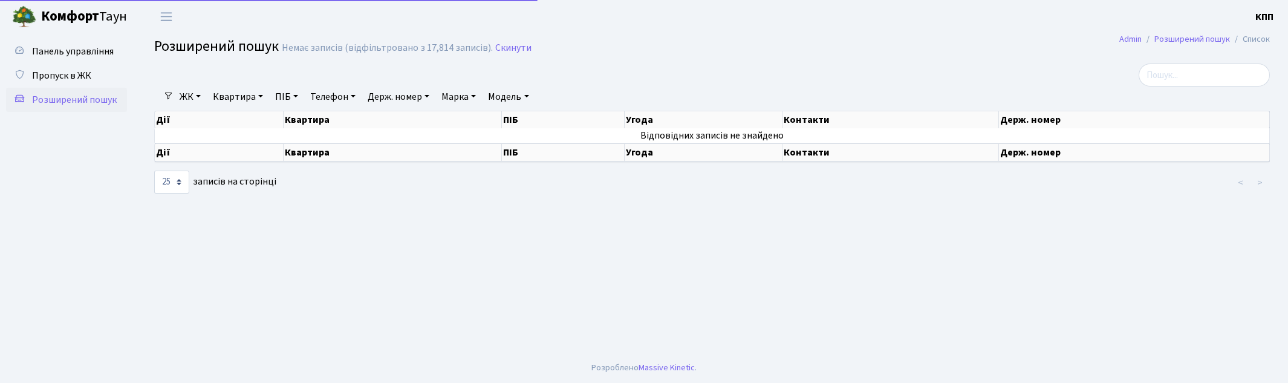
select select "25"
drag, startPoint x: 239, startPoint y: 91, endPoint x: 248, endPoint y: 123, distance: 32.7
click at [239, 93] on link "Квартира" at bounding box center [238, 96] width 60 height 21
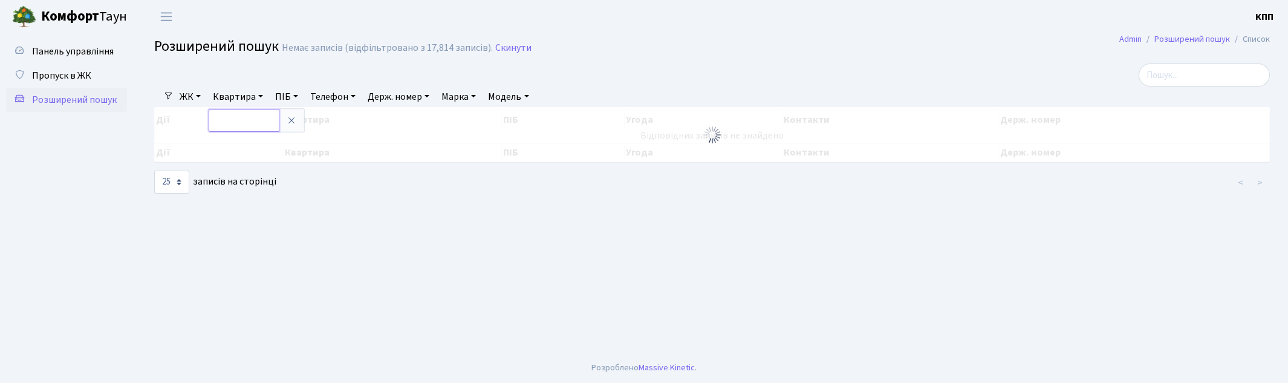
click at [229, 116] on input "text" at bounding box center [244, 120] width 71 height 23
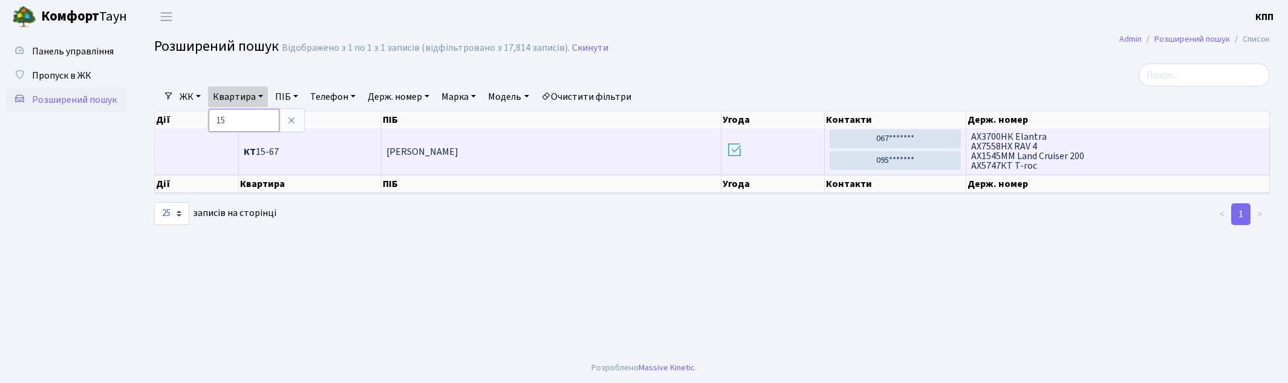
type input "1"
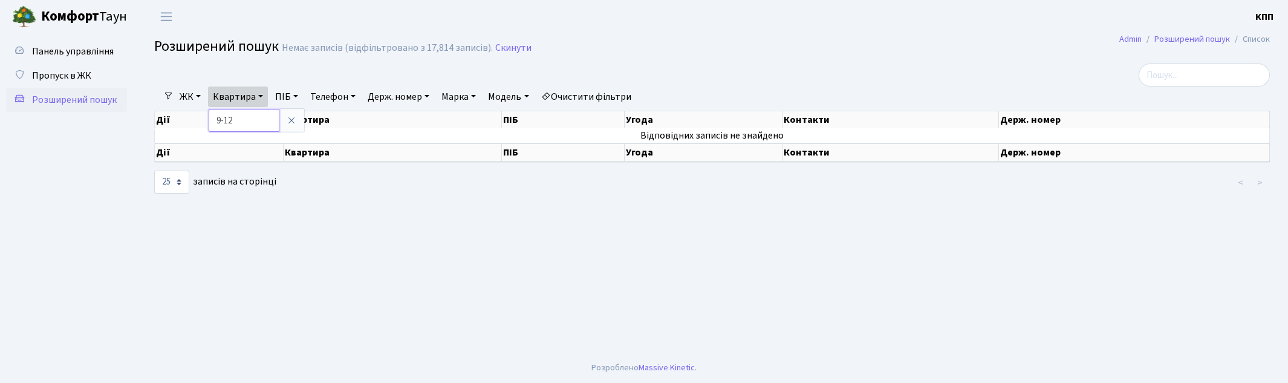
type input "9-12"
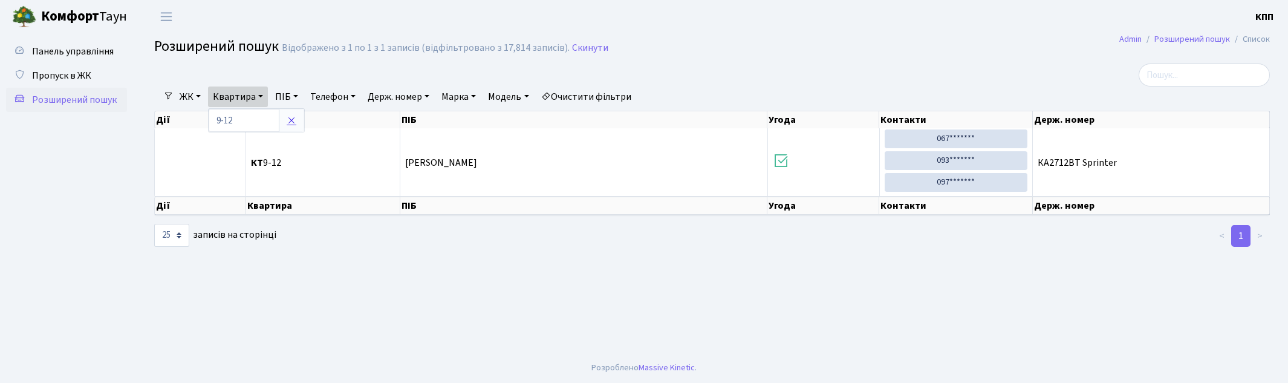
click at [289, 123] on icon at bounding box center [292, 121] width 10 height 10
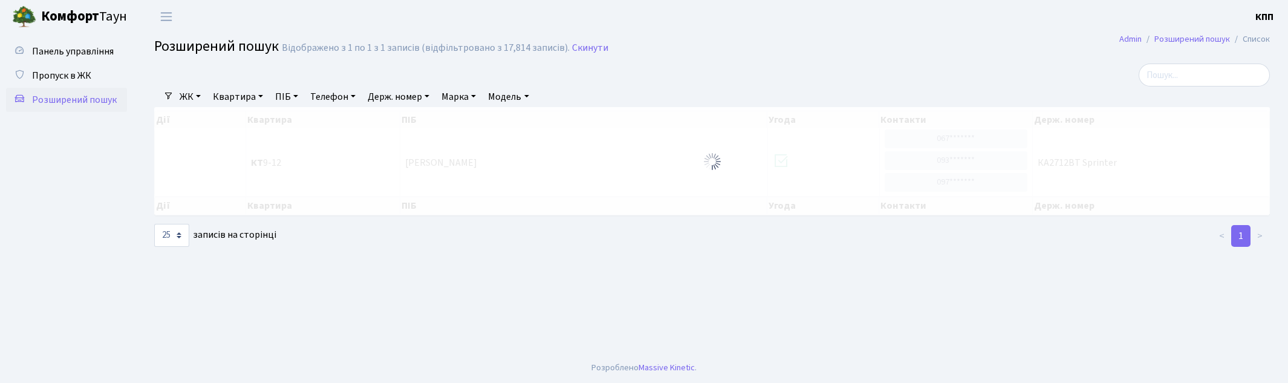
click at [244, 94] on link "Квартира" at bounding box center [238, 96] width 60 height 21
click at [236, 118] on input "text" at bounding box center [244, 120] width 71 height 23
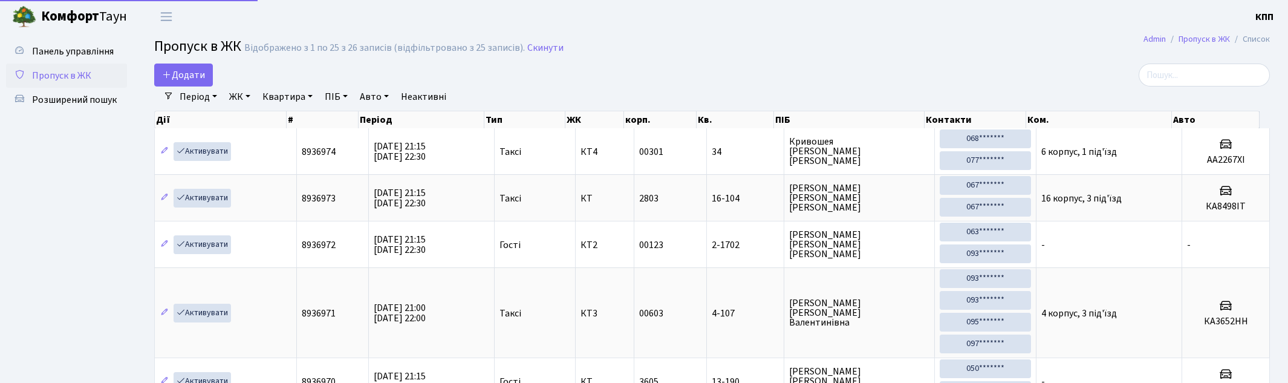
select select "25"
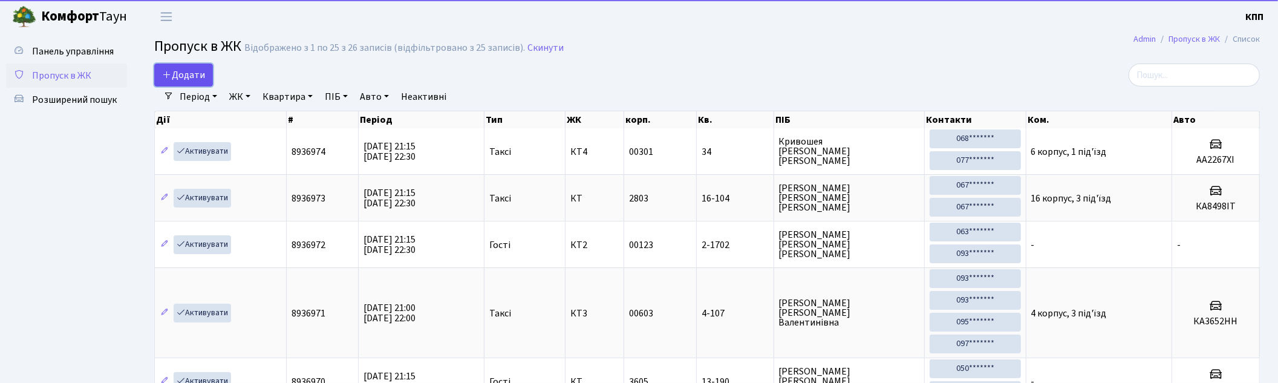
click at [197, 71] on span "Додати" at bounding box center [183, 74] width 43 height 13
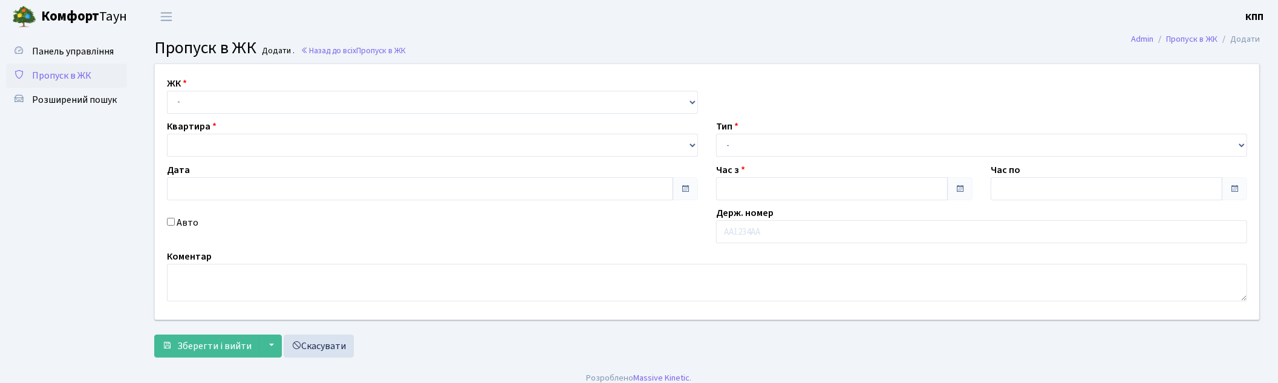
type input "[DATE]"
type input "21:15"
type input "22:15"
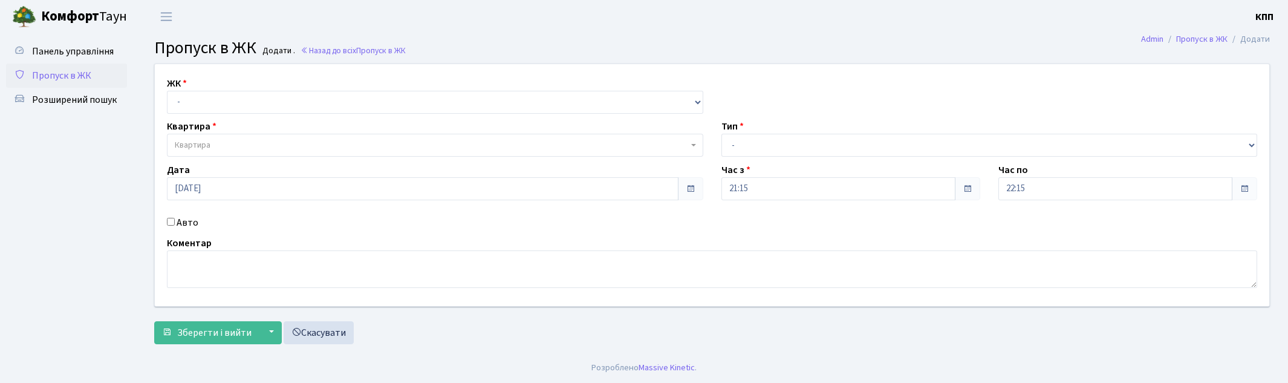
click at [182, 220] on label "Авто" at bounding box center [188, 222] width 22 height 15
click at [175, 220] on input "Авто" at bounding box center [171, 222] width 8 height 8
checkbox input "true"
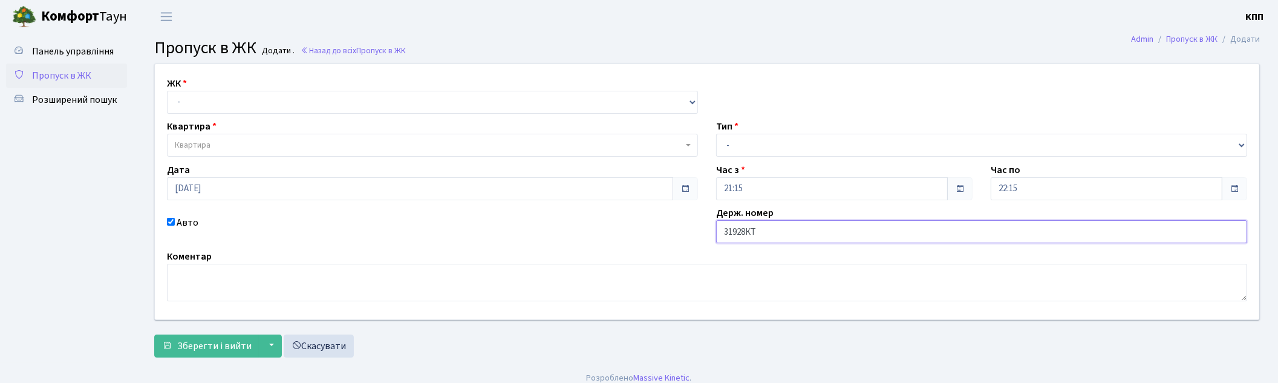
type input "31928КТ"
click at [209, 99] on select "- КТ, вул. Регенераторна, 4 КТ2, просп. [STREET_ADDRESS] [STREET_ADDRESS] [PERS…" at bounding box center [432, 102] width 531 height 23
select select "271"
click at [167, 91] on select "- КТ, вул. Регенераторна, 4 КТ2, просп. [STREET_ADDRESS] [STREET_ADDRESS] [PERS…" at bounding box center [432, 102] width 531 height 23
select select
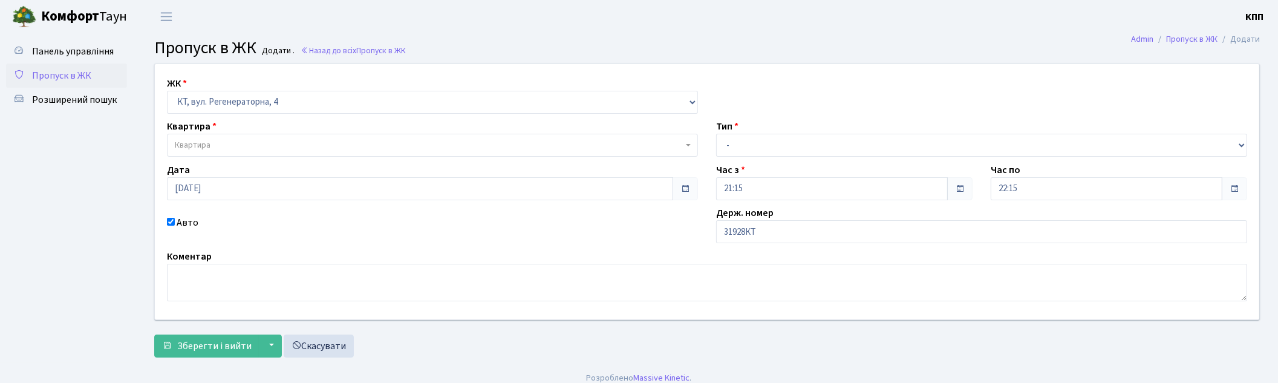
click at [210, 148] on span "Квартира" at bounding box center [429, 145] width 508 height 12
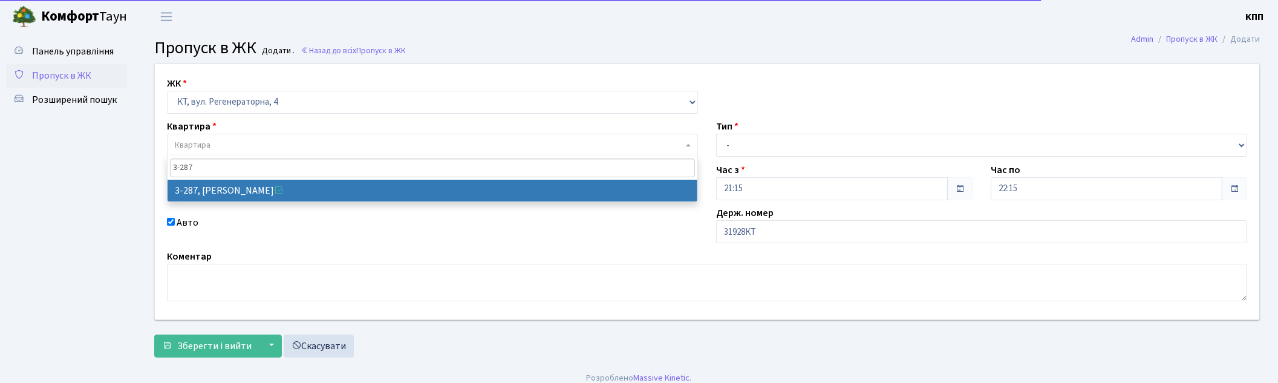
type input "3-287"
select select "1505"
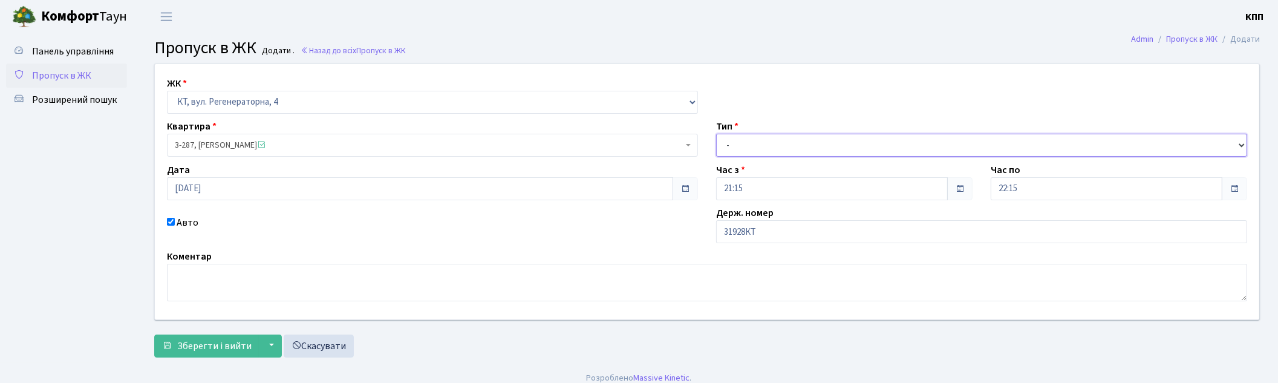
click at [751, 152] on select "- Доставка Таксі Гості Сервіс" at bounding box center [981, 145] width 531 height 23
select select "1"
click at [716, 134] on select "- Доставка Таксі Гості Сервіс" at bounding box center [981, 145] width 531 height 23
click at [194, 341] on span "Зберегти і вийти" at bounding box center [214, 345] width 74 height 13
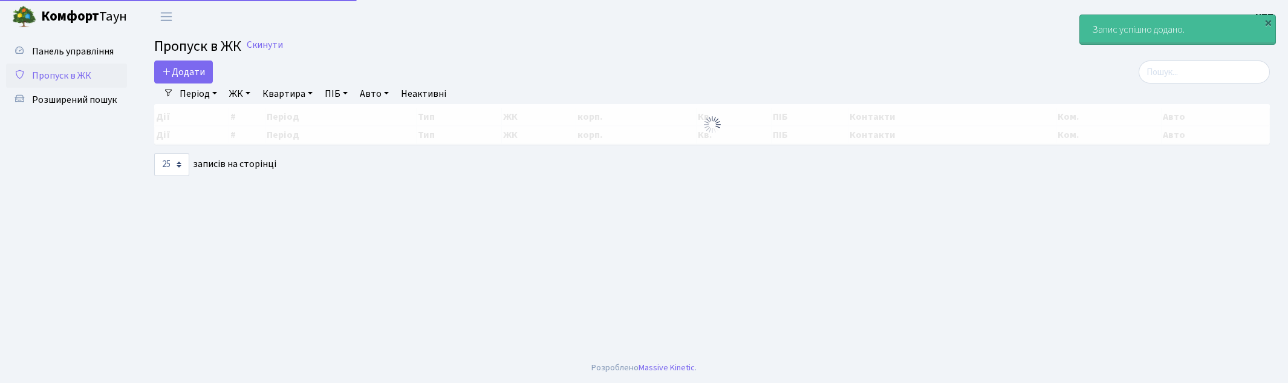
select select "25"
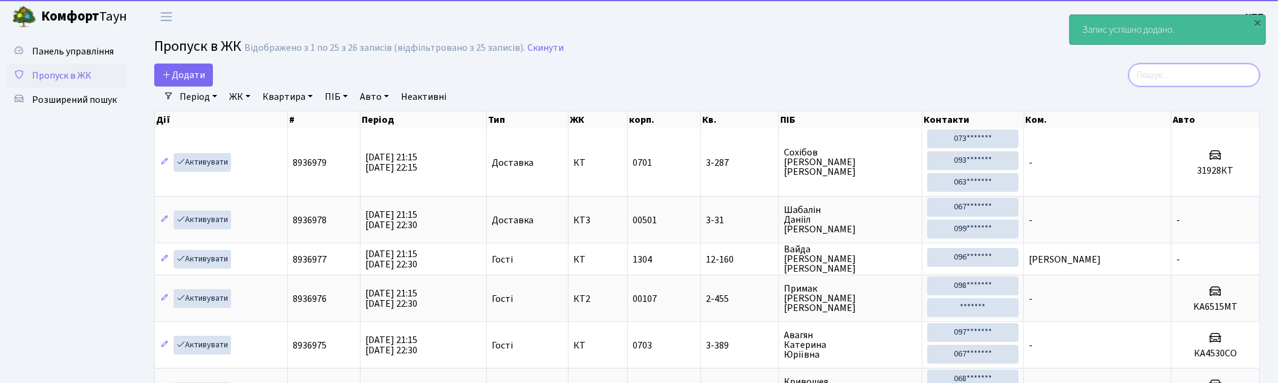
click at [1169, 77] on input "search" at bounding box center [1194, 75] width 131 height 23
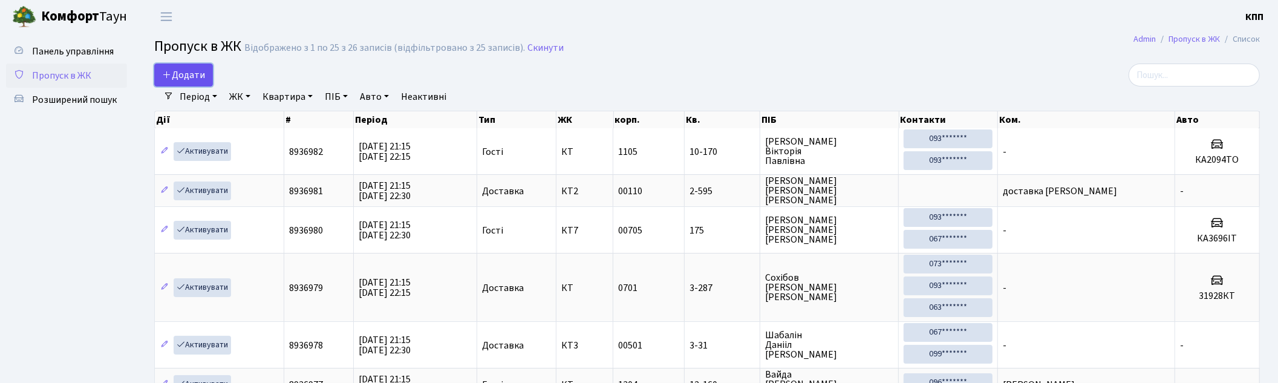
click at [191, 76] on span "Додати" at bounding box center [183, 74] width 43 height 13
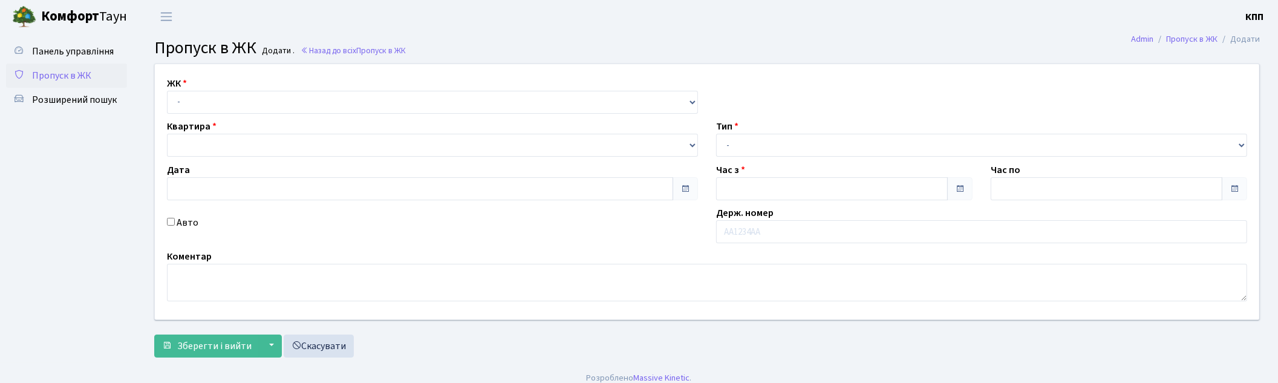
type input "[DATE]"
type input "21:15"
type input "22:15"
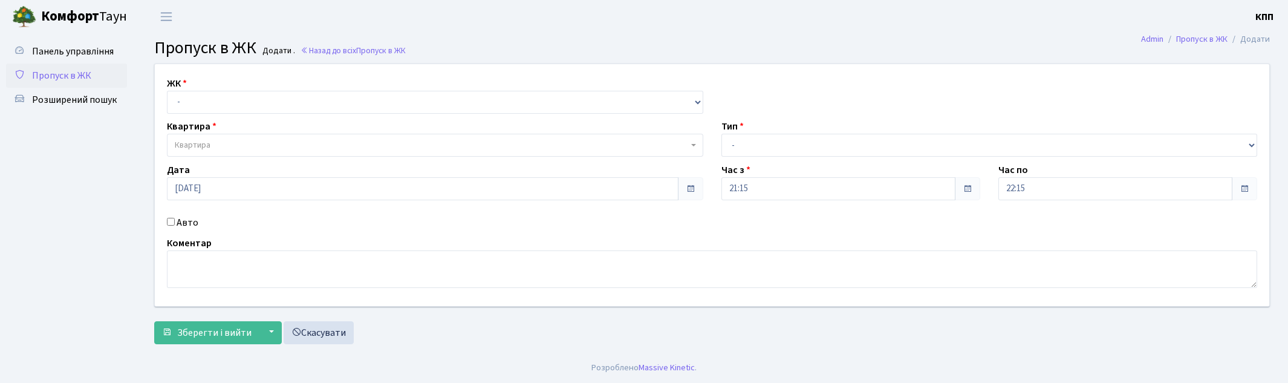
click at [182, 223] on label "Авто" at bounding box center [188, 222] width 22 height 15
click at [175, 223] on input "Авто" at bounding box center [171, 222] width 8 height 8
checkbox input "true"
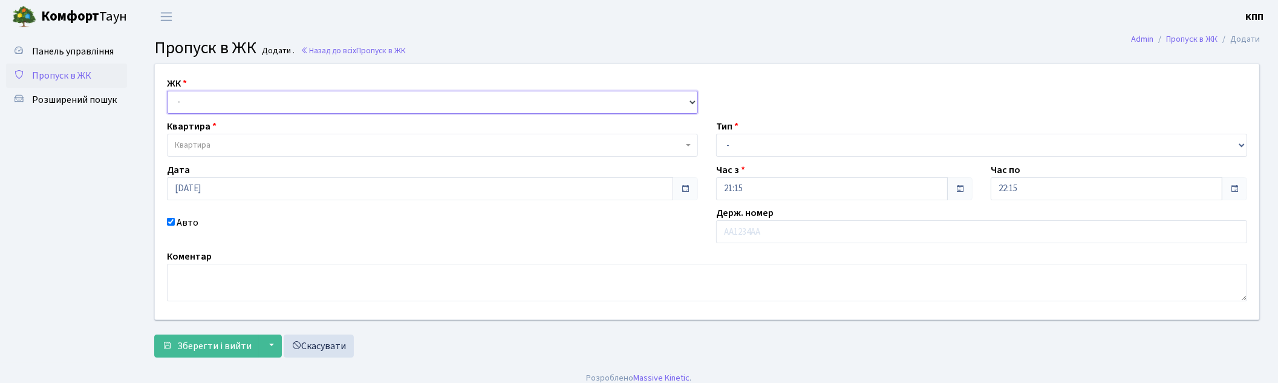
click at [208, 101] on select "- КТ, вул. Регенераторна, 4 КТ2, просп. [STREET_ADDRESS] [STREET_ADDRESS] [PERS…" at bounding box center [432, 102] width 531 height 23
select select "295"
click at [167, 91] on select "- КТ, вул. Регенераторна, 4 КТ2, просп. [STREET_ADDRESS] [STREET_ADDRESS] [PERS…" at bounding box center [432, 102] width 531 height 23
select select
click at [204, 146] on span "Квартира" at bounding box center [193, 145] width 36 height 12
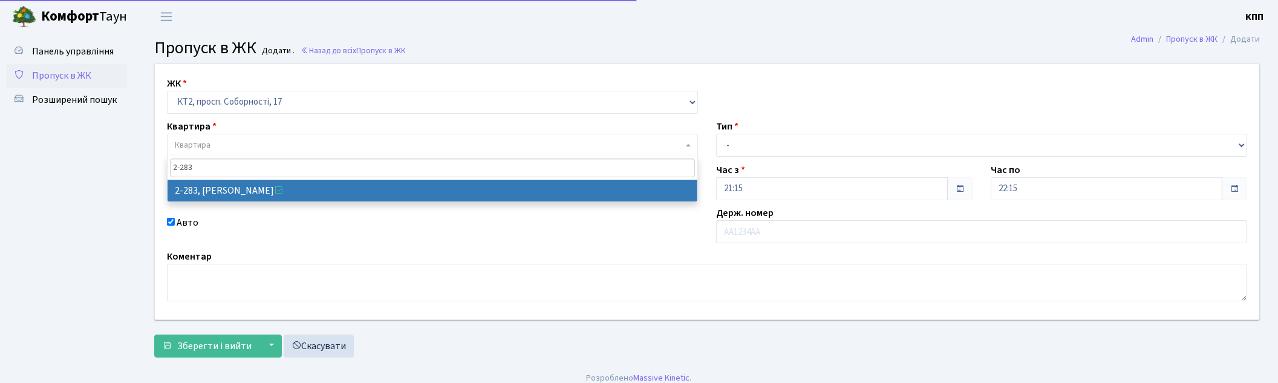
type input "2-283"
select select "15334"
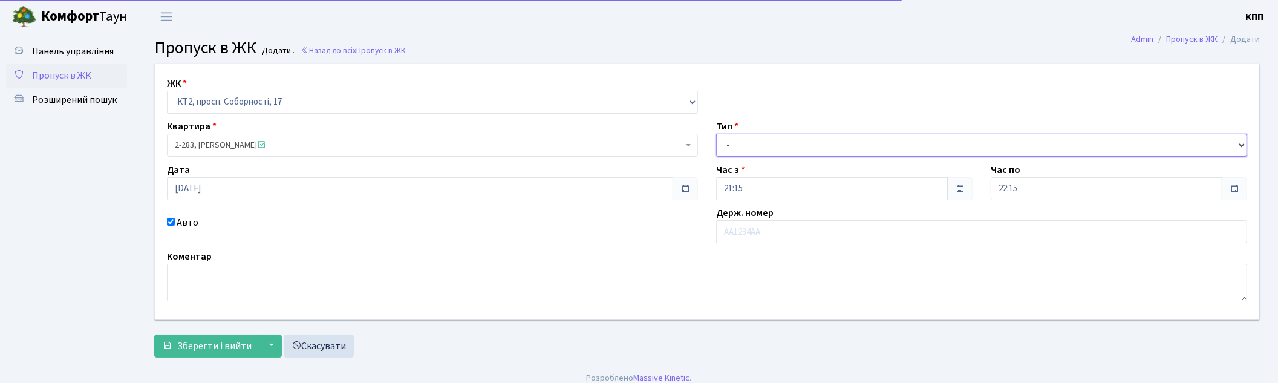
click at [722, 141] on select "- Доставка Таксі Гості Сервіс" at bounding box center [981, 145] width 531 height 23
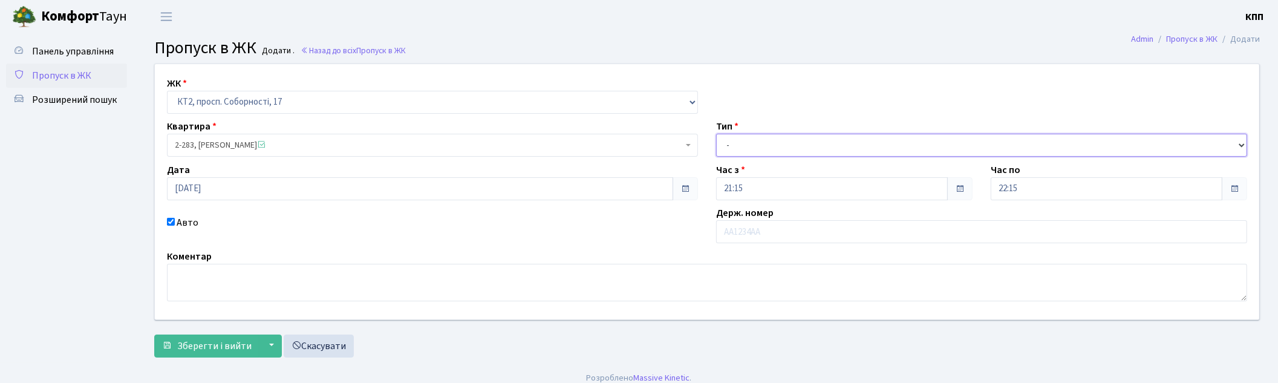
select select "3"
click at [716, 134] on select "- Доставка Таксі Гості Сервіс" at bounding box center [981, 145] width 531 height 23
click at [182, 224] on label "Авто" at bounding box center [188, 222] width 22 height 15
click at [175, 224] on input "Авто" at bounding box center [171, 222] width 8 height 8
checkbox input "false"
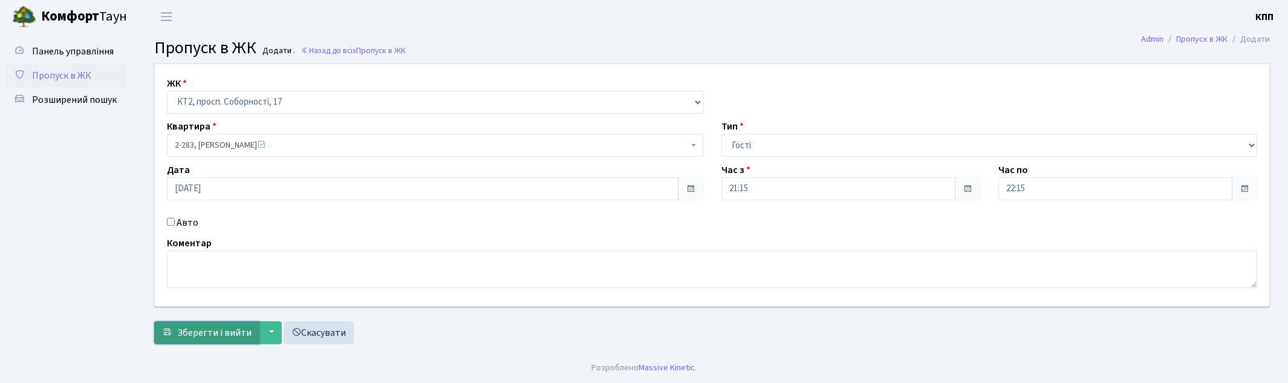
click at [177, 333] on button "Зберегти і вийти" at bounding box center [206, 332] width 105 height 23
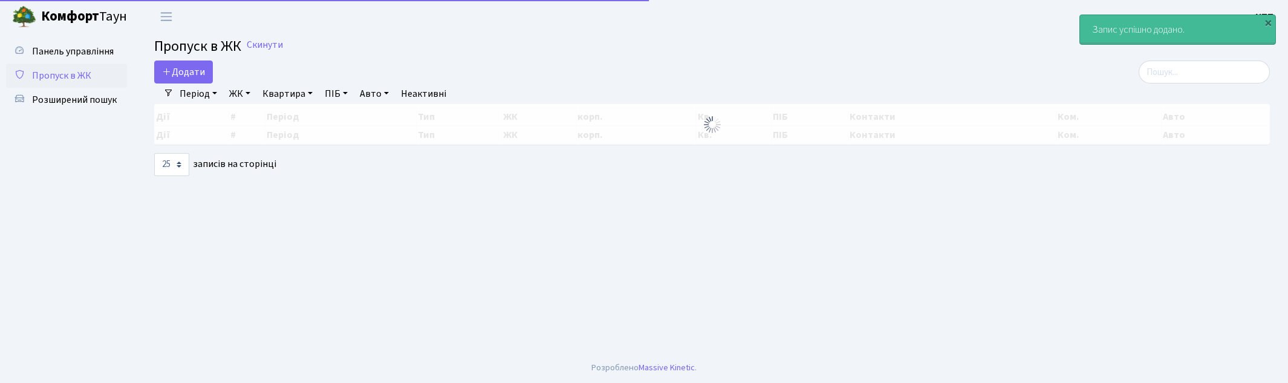
select select "25"
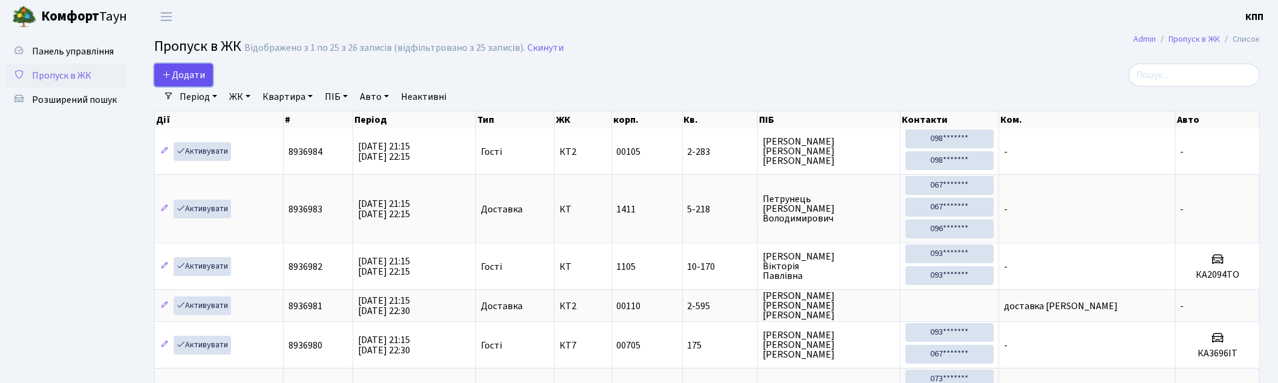
click at [167, 75] on icon at bounding box center [167, 75] width 10 height 10
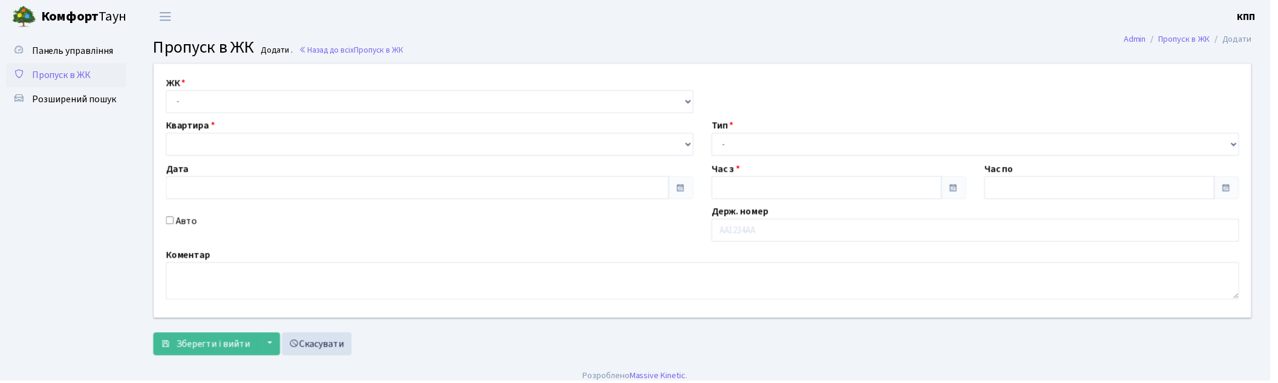
type input "31.08.2025"
type input "21:15"
type input "22:15"
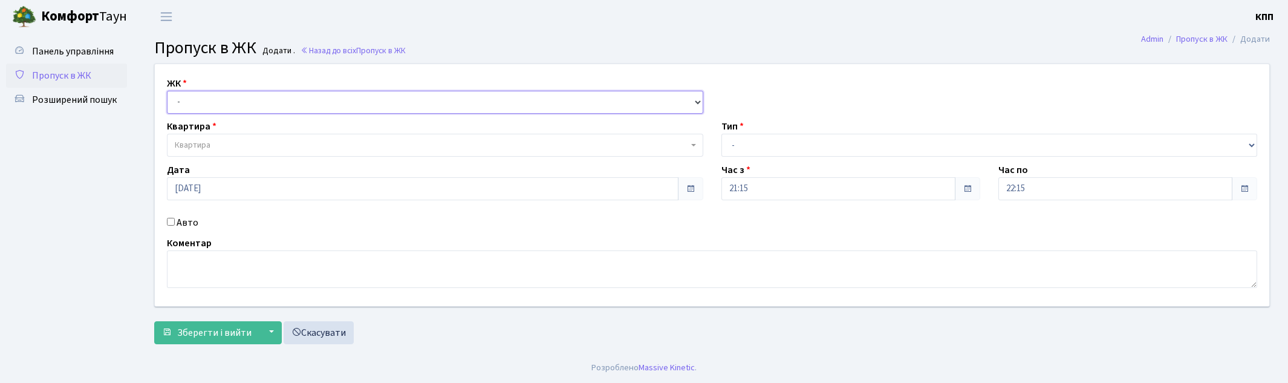
drag, startPoint x: 227, startPoint y: 105, endPoint x: 230, endPoint y: 111, distance: 7.1
click at [227, 105] on select "- КТ, вул. Регенераторна, 4 КТ2, просп. Соборності, 17 КТ3, вул. Березнева, 16 …" at bounding box center [435, 102] width 537 height 23
select select "271"
click at [167, 91] on select "- КТ, вул. Регенераторна, 4 КТ2, просп. Соборності, 17 КТ3, вул. Березнева, 16 …" at bounding box center [435, 102] width 537 height 23
select select
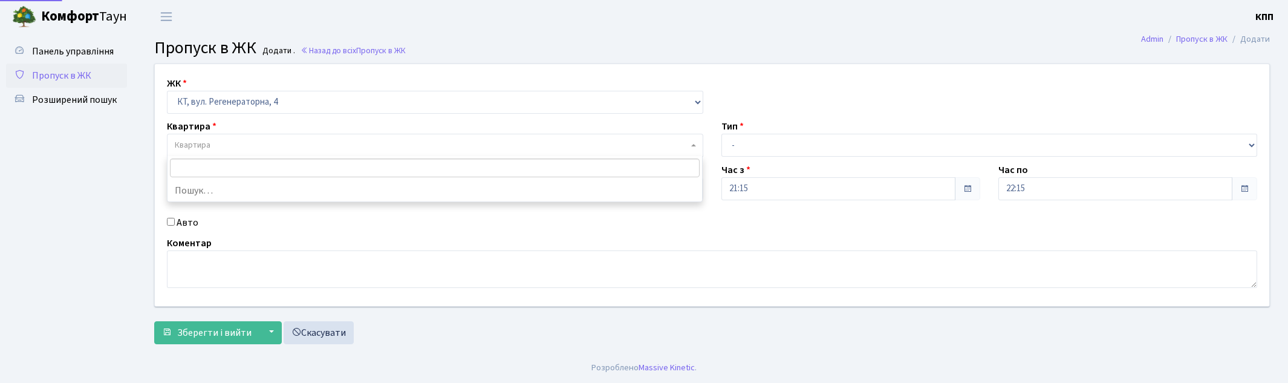
click at [237, 139] on span "Квартира" at bounding box center [432, 145] width 514 height 12
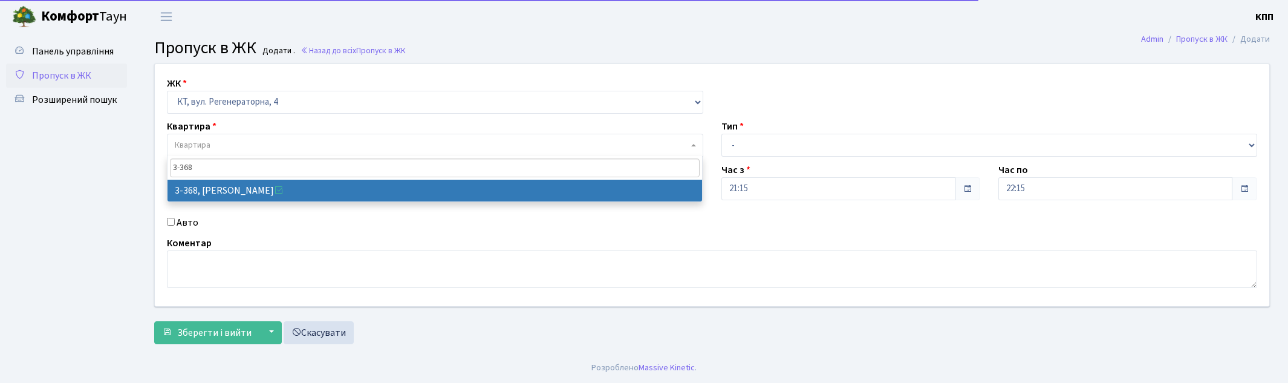
type input "3-368"
select select "1586"
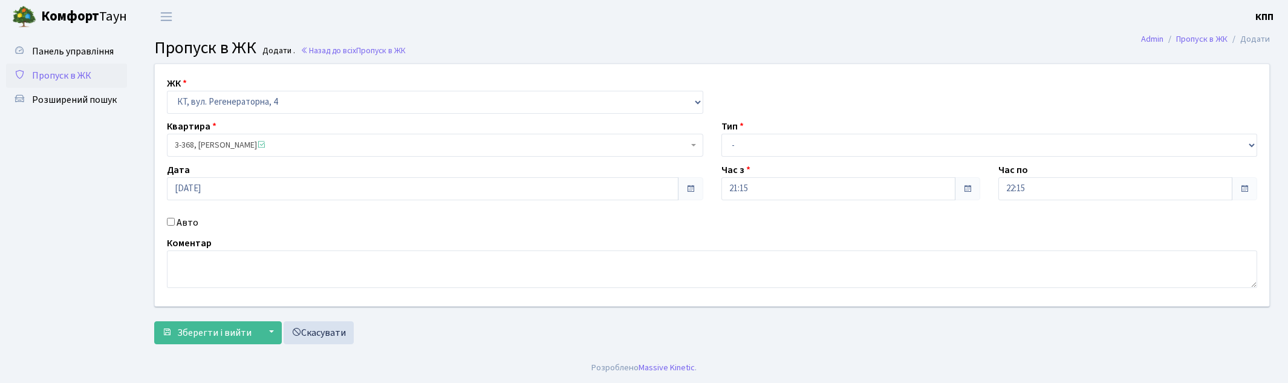
click at [189, 224] on label "Авто" at bounding box center [188, 222] width 22 height 15
click at [175, 224] on input "Авто" at bounding box center [171, 222] width 8 height 8
checkbox input "true"
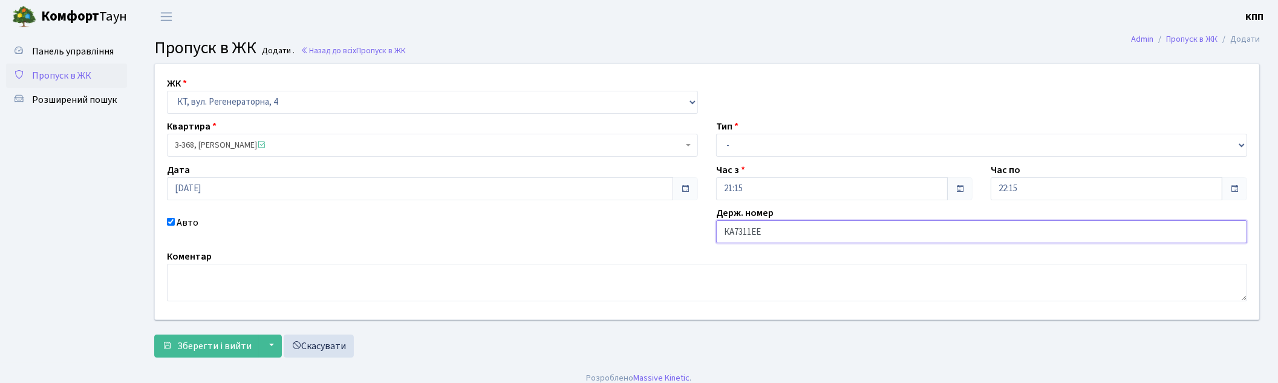
type input "КА7311ЕЕ"
click at [789, 149] on select "- Доставка Таксі Гості Сервіс" at bounding box center [981, 145] width 531 height 23
select select "1"
click at [716, 134] on select "- Доставка Таксі Гості Сервіс" at bounding box center [981, 145] width 531 height 23
click at [178, 350] on span "Зберегти і вийти" at bounding box center [214, 345] width 74 height 13
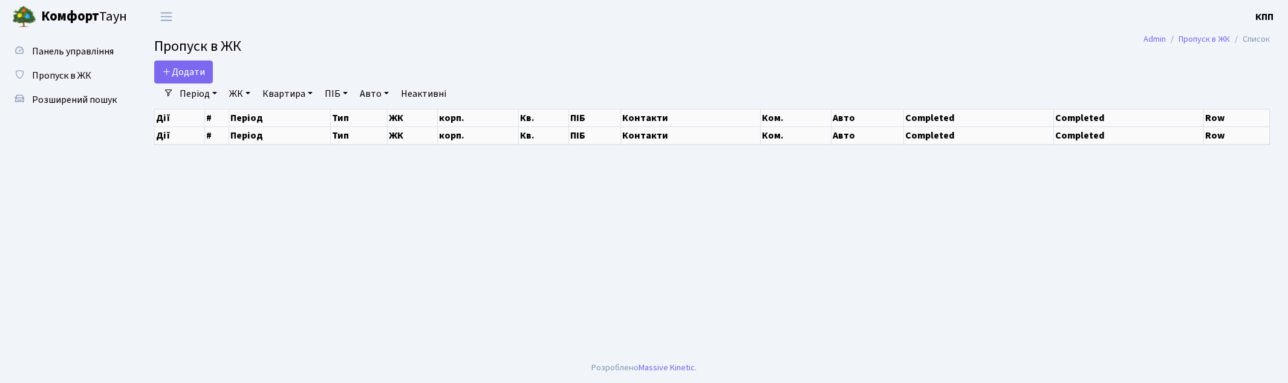
select select "25"
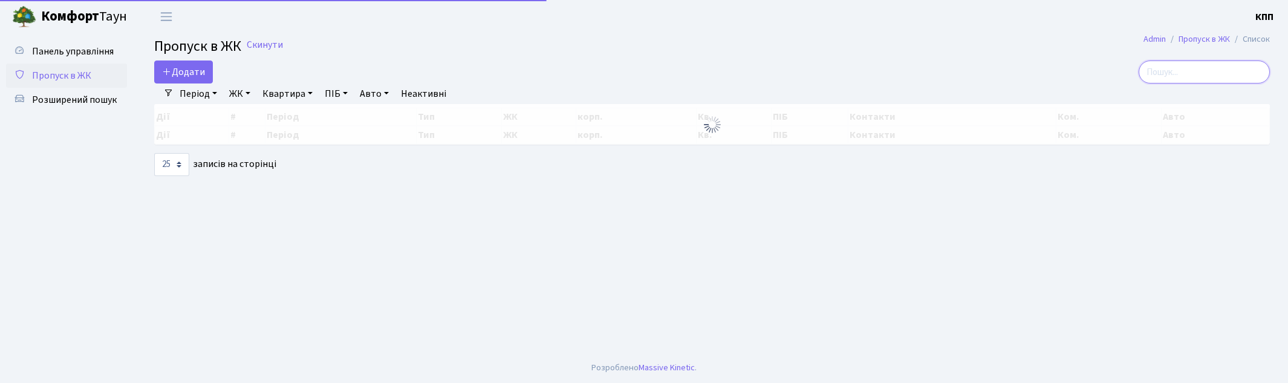
click at [1182, 71] on input "search" at bounding box center [1204, 71] width 131 height 23
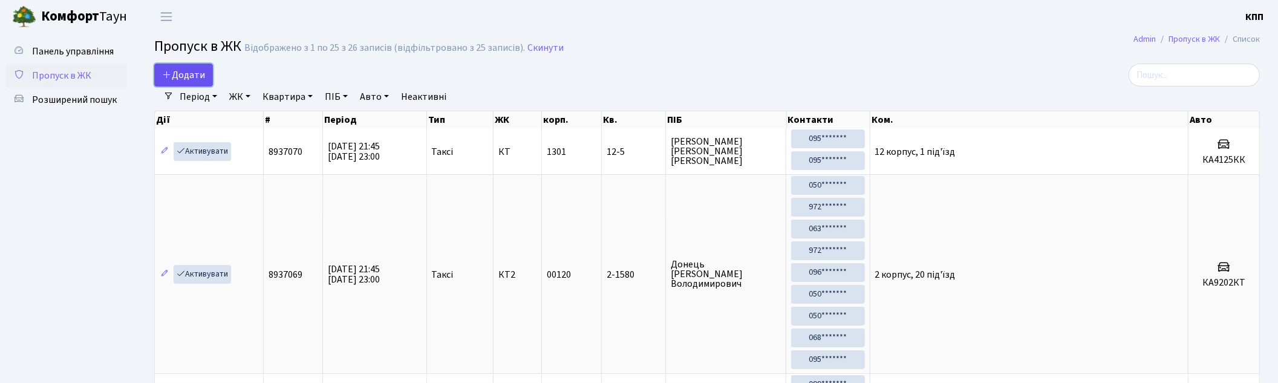
click at [196, 76] on span "Додати" at bounding box center [183, 74] width 43 height 13
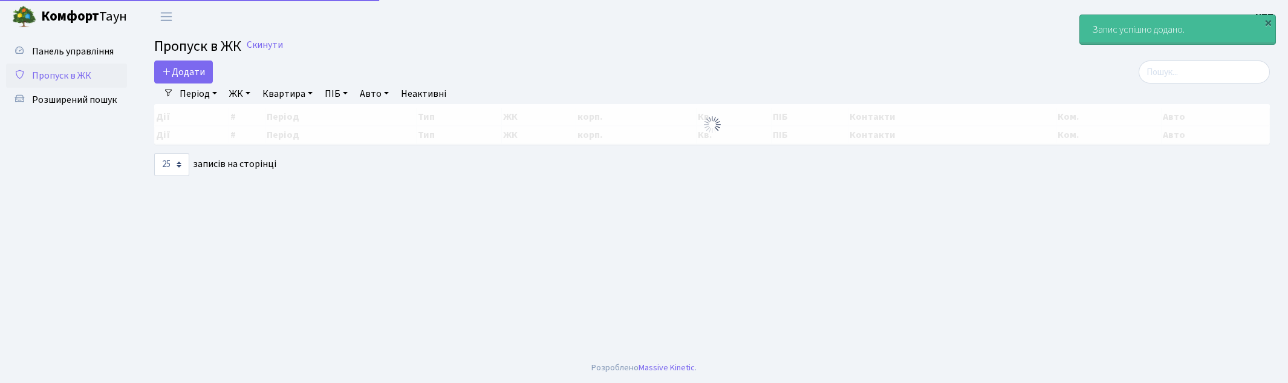
select select "25"
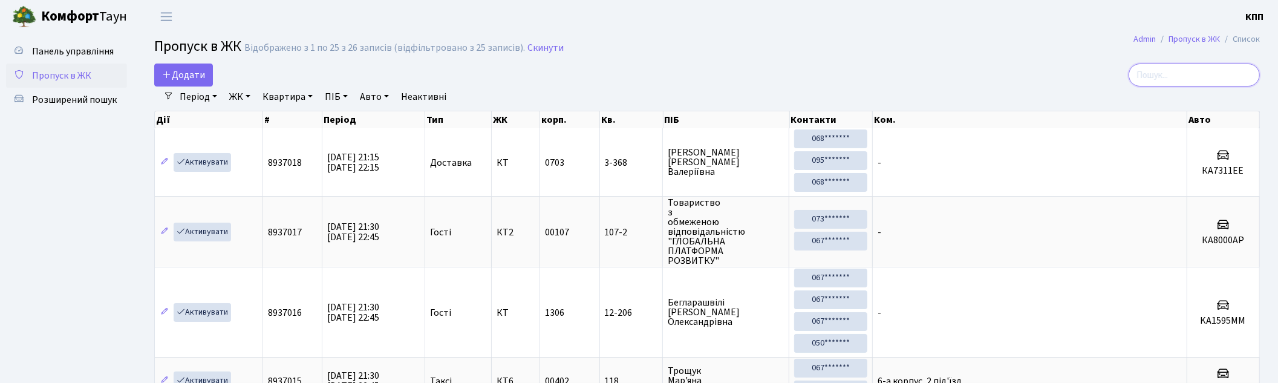
click at [1171, 85] on input "search" at bounding box center [1194, 75] width 131 height 23
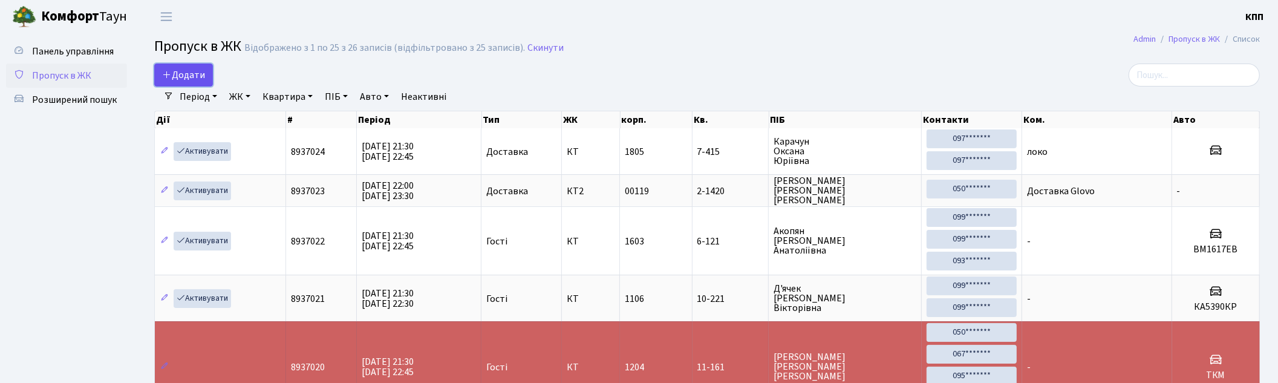
click at [186, 76] on span "Додати" at bounding box center [183, 74] width 43 height 13
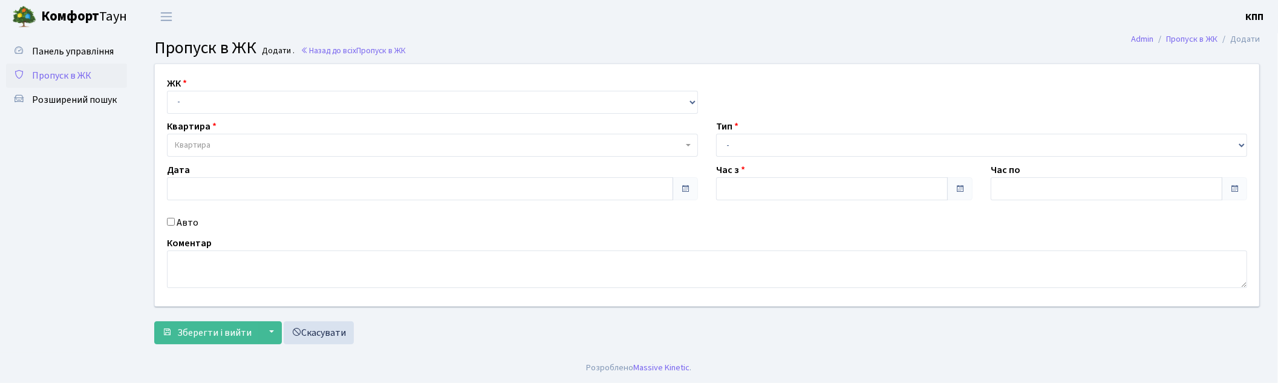
type input "[DATE]"
type input "21:30"
type input "22:45"
drag, startPoint x: 194, startPoint y: 98, endPoint x: 206, endPoint y: 113, distance: 18.9
click at [194, 98] on select "- КТ, вул. Регенераторна, 4 КТ2, просп. Соборності, 17 КТ3, вул. Березнева, 16 …" at bounding box center [435, 102] width 537 height 23
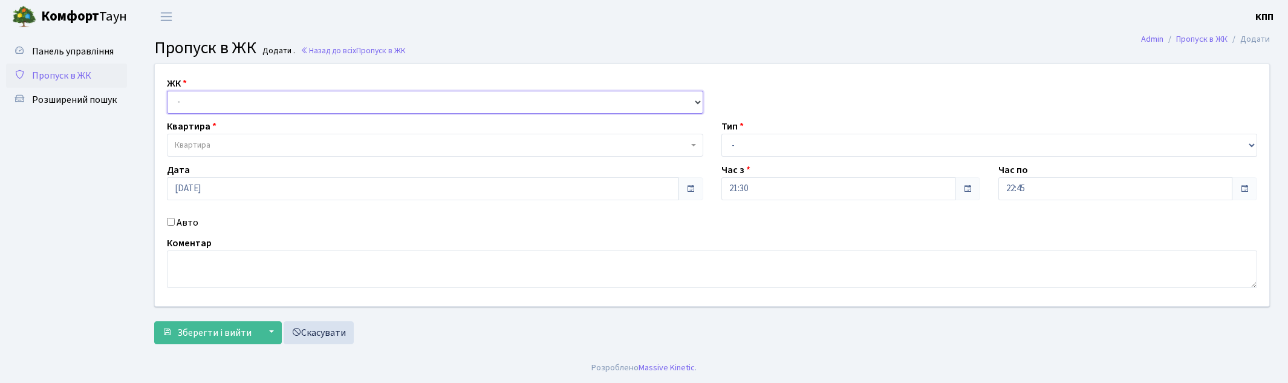
select select "295"
click at [167, 91] on select "- КТ, вул. Регенераторна, 4 КТ2, просп. Соборності, 17 КТ3, вул. Березнева, 16 …" at bounding box center [435, 102] width 537 height 23
select select
click at [235, 146] on span "Квартира" at bounding box center [432, 145] width 514 height 12
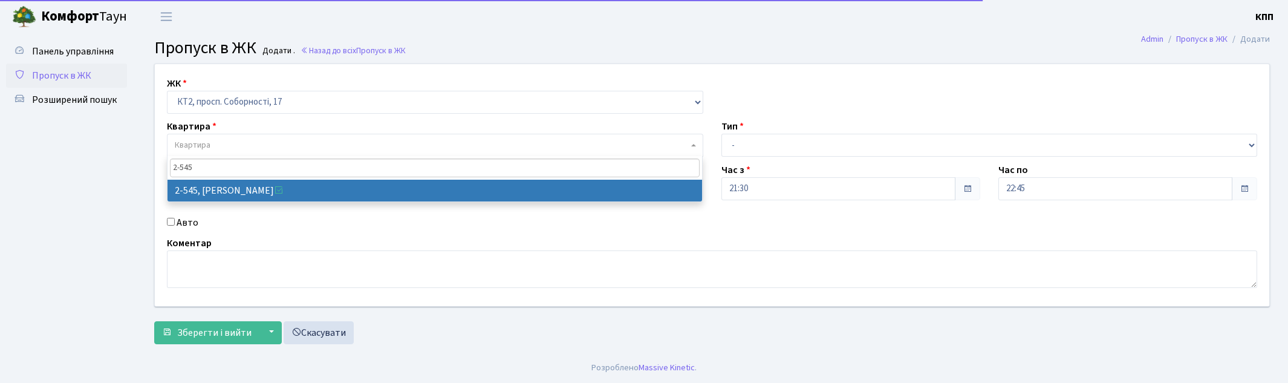
type input "2-545"
select select "15593"
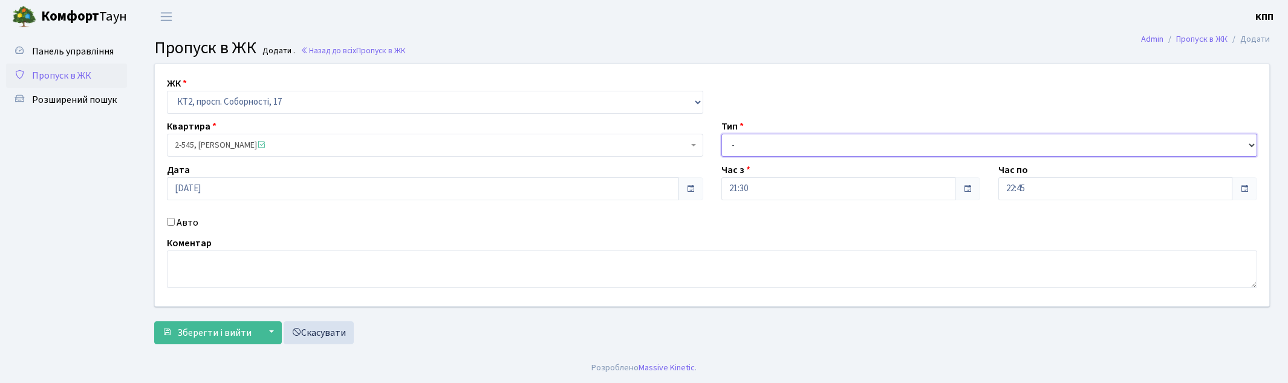
drag, startPoint x: 769, startPoint y: 144, endPoint x: 767, endPoint y: 154, distance: 10.4
click at [768, 145] on select "- Доставка Таксі Гості Сервіс" at bounding box center [990, 145] width 537 height 23
select select "3"
click at [722, 134] on select "- Доставка Таксі Гості Сервіс" at bounding box center [990, 145] width 537 height 23
click at [202, 190] on input "31.08.2025" at bounding box center [423, 188] width 512 height 23
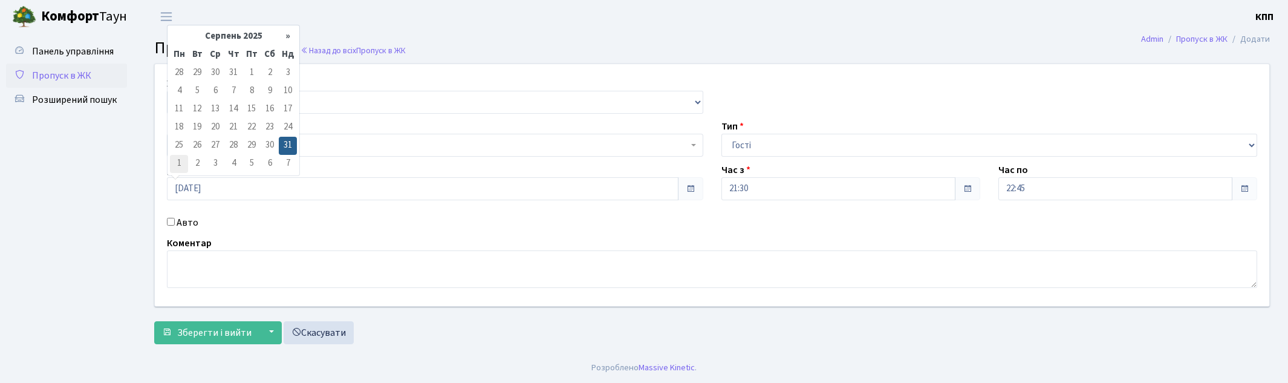
click at [179, 166] on td "1" at bounding box center [179, 164] width 18 height 18
type input "01.09.2025"
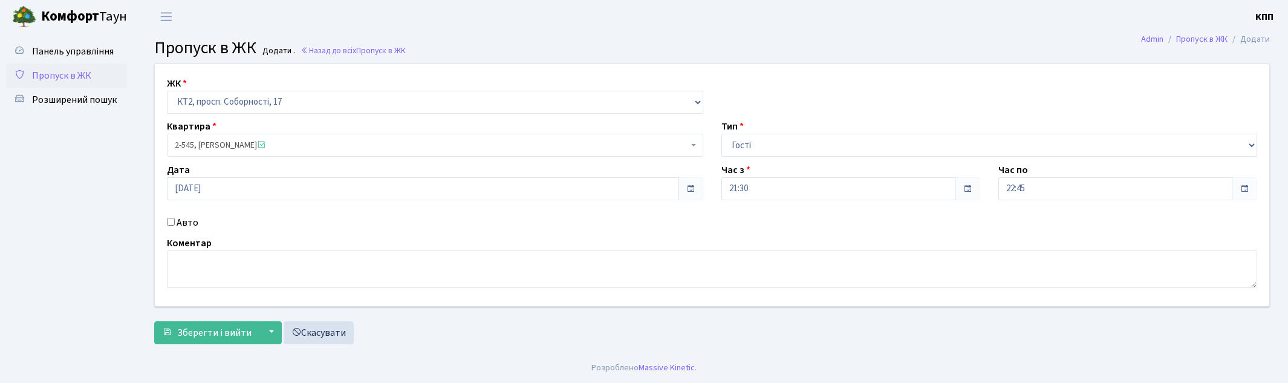
click at [183, 221] on label "Авто" at bounding box center [188, 222] width 22 height 15
click at [175, 221] on input "Авто" at bounding box center [171, 222] width 8 height 8
checkbox input "true"
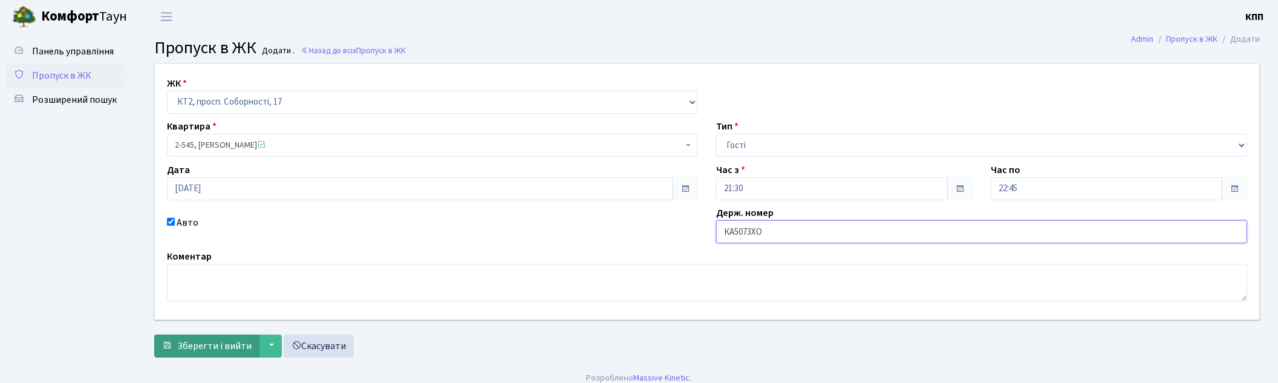
type input "КА5073ХО"
click at [206, 344] on span "Зберегти і вийти" at bounding box center [214, 345] width 74 height 13
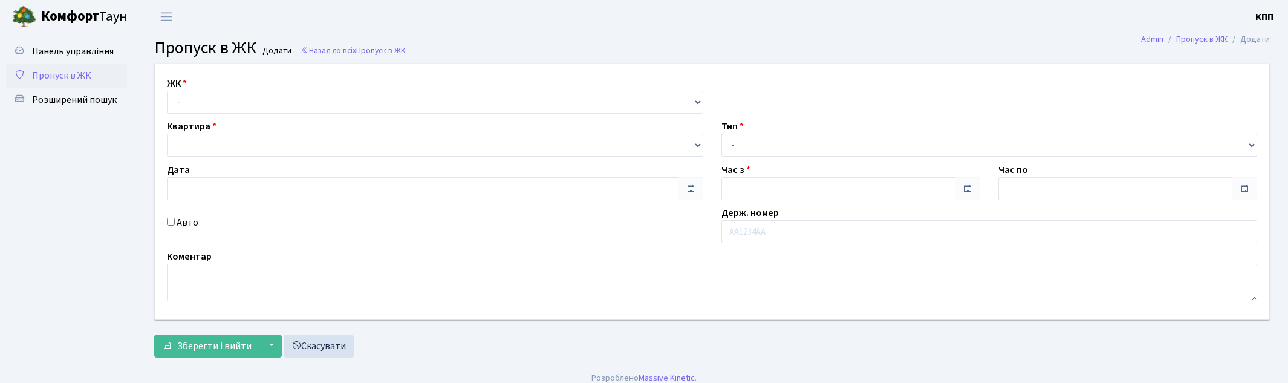
type input "[DATE]"
type input "22:00"
type input "23:00"
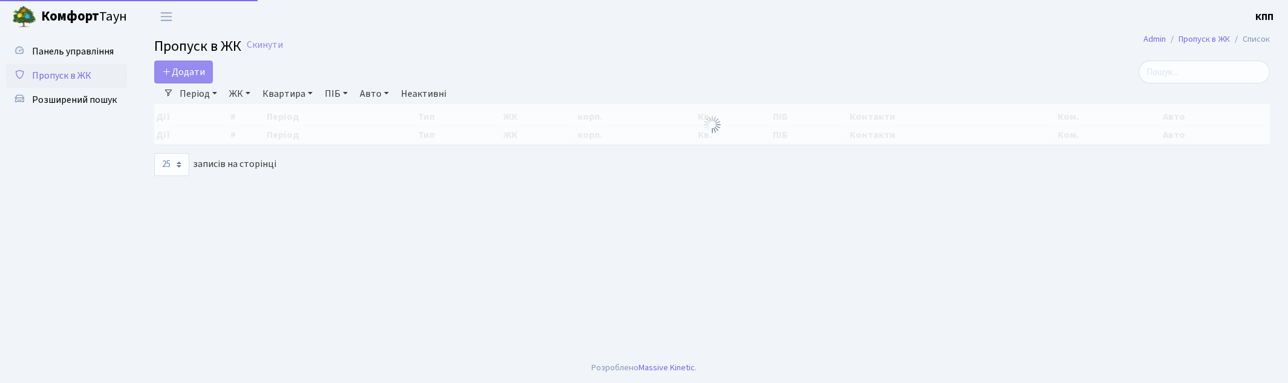
select select "25"
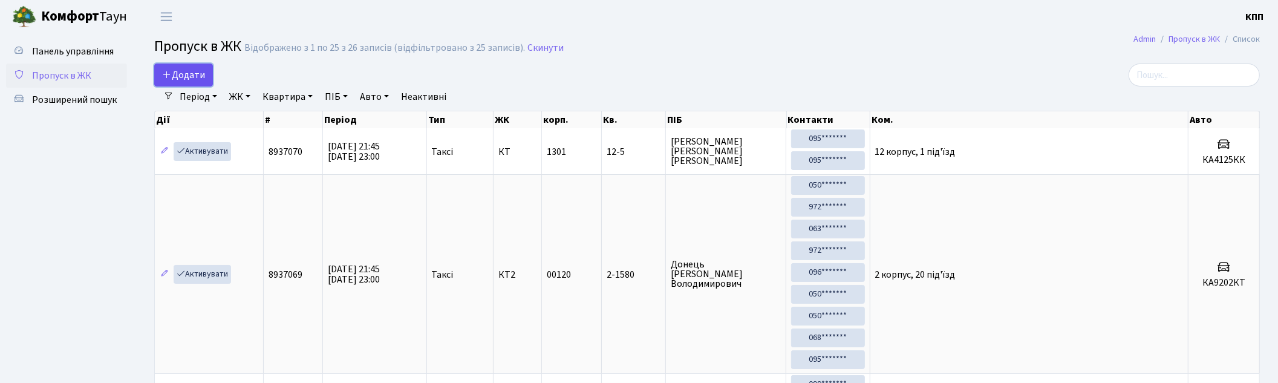
click at [191, 75] on span "Додати" at bounding box center [183, 74] width 43 height 13
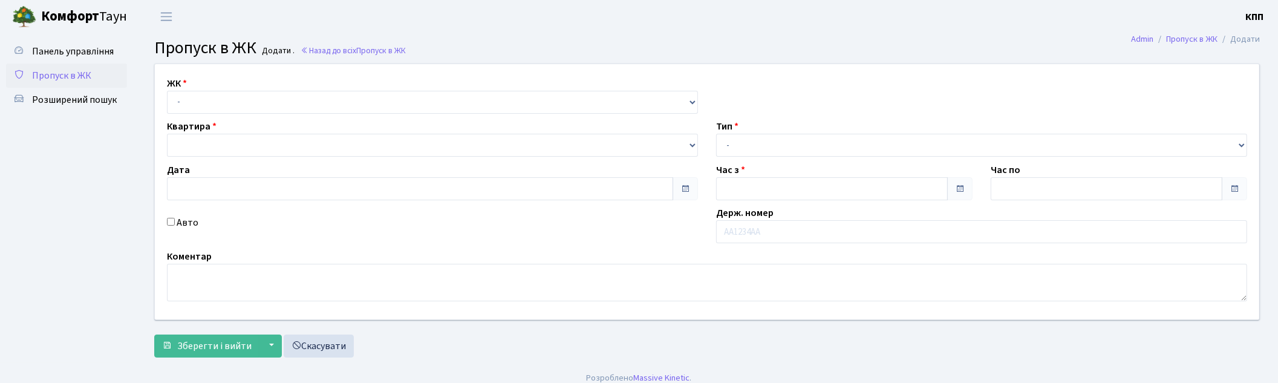
type input "31.08.2025"
type input "22:00"
type input "23:00"
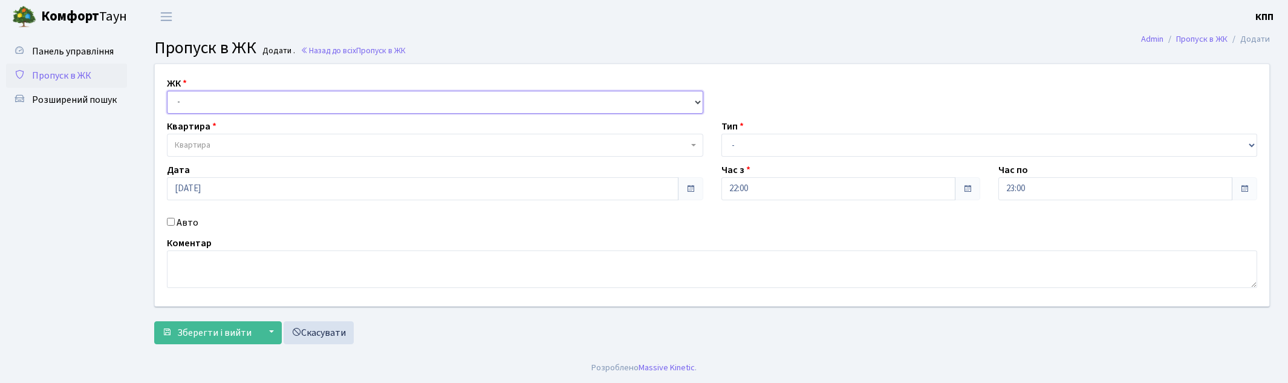
drag, startPoint x: 203, startPoint y: 104, endPoint x: 204, endPoint y: 112, distance: 8.0
click at [203, 104] on select "- КТ, вул. Регенераторна, 4 КТ2, просп. Соборності, 17 КТ3, вул. Березнева, 16 …" at bounding box center [435, 102] width 537 height 23
select select "295"
click at [167, 91] on select "- КТ, вул. Регенераторна, 4 КТ2, просп. Соборності, 17 КТ3, вул. Березнева, 16 …" at bounding box center [435, 102] width 537 height 23
select select
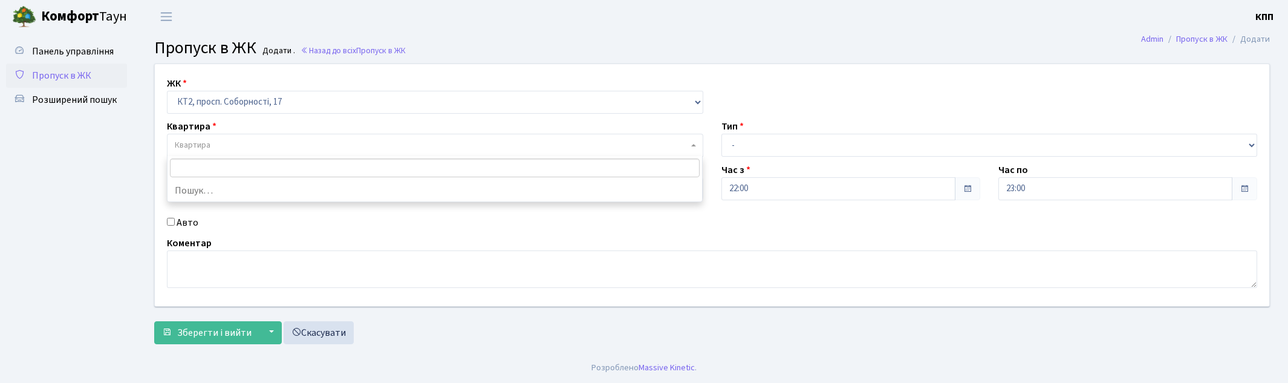
click at [208, 146] on span "Квартира" at bounding box center [193, 145] width 36 height 12
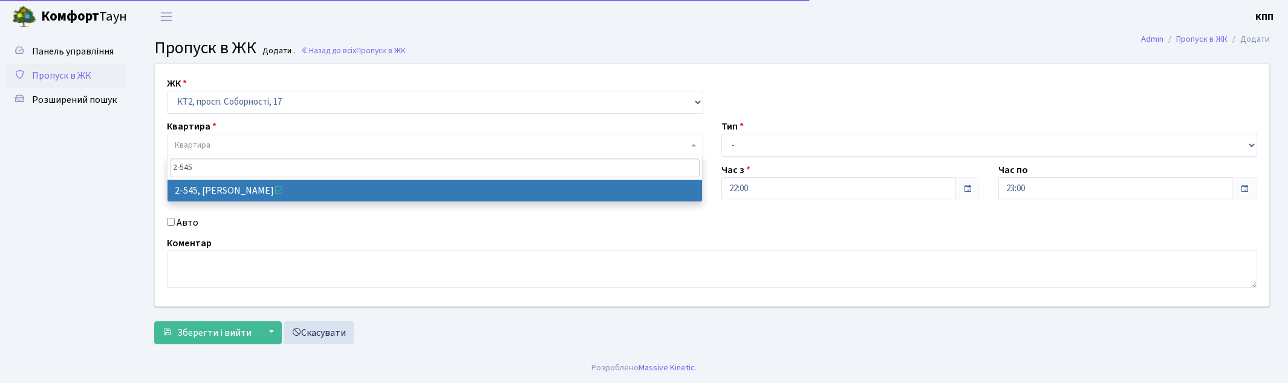
type input "2-545"
select select "15593"
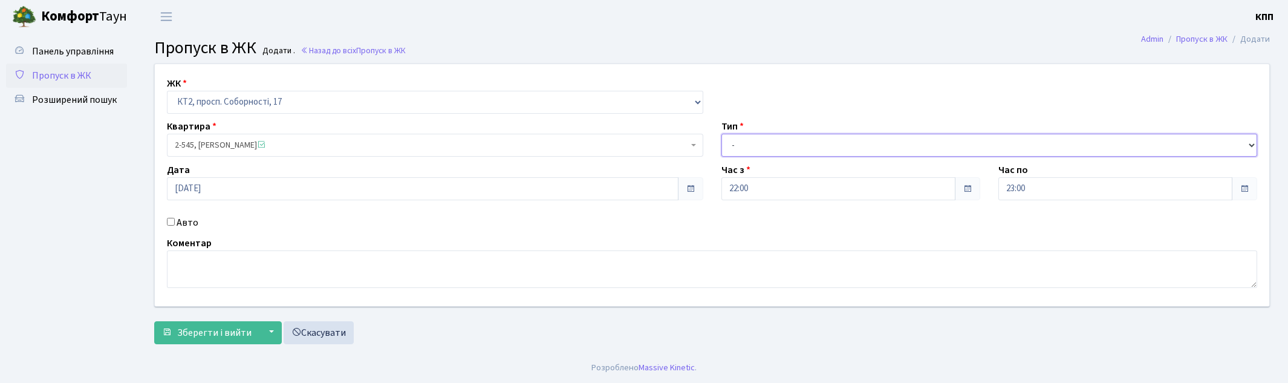
click at [748, 143] on select "- Доставка Таксі Гості Сервіс" at bounding box center [990, 145] width 537 height 23
select select "3"
click at [722, 134] on select "- Доставка Таксі Гості Сервіс" at bounding box center [990, 145] width 537 height 23
click at [751, 191] on input "22:00" at bounding box center [839, 188] width 234 height 23
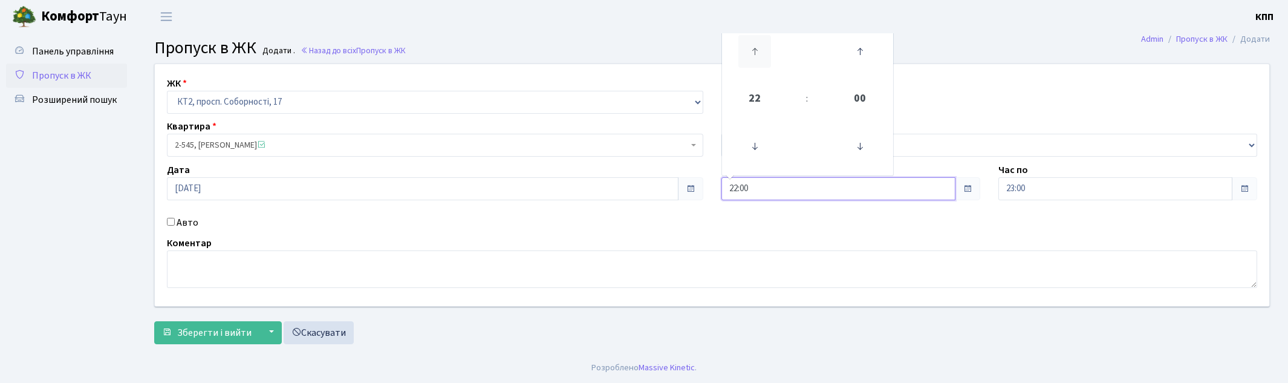
click at [757, 56] on icon at bounding box center [755, 51] width 33 height 33
click at [757, 51] on icon at bounding box center [755, 51] width 33 height 33
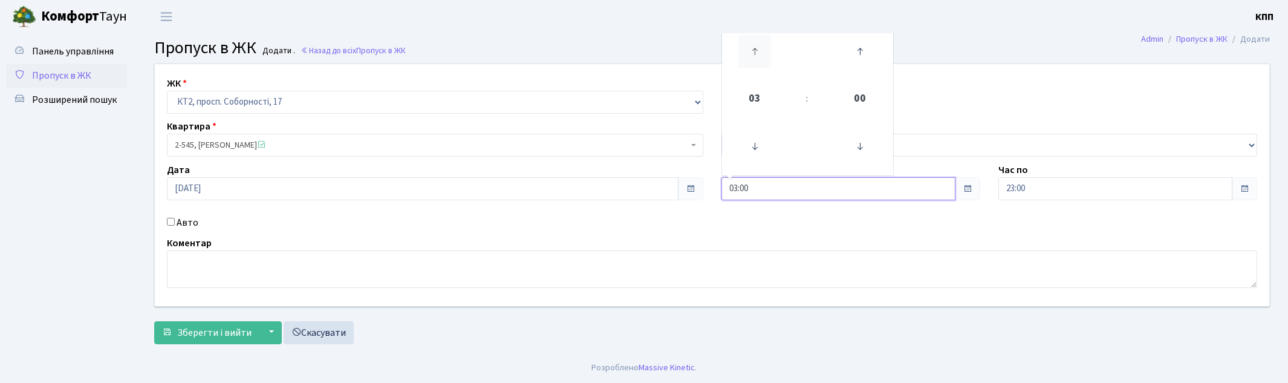
click at [757, 51] on icon at bounding box center [755, 51] width 33 height 33
type input "06:00"
click at [200, 190] on input "31.08.2025" at bounding box center [423, 188] width 512 height 23
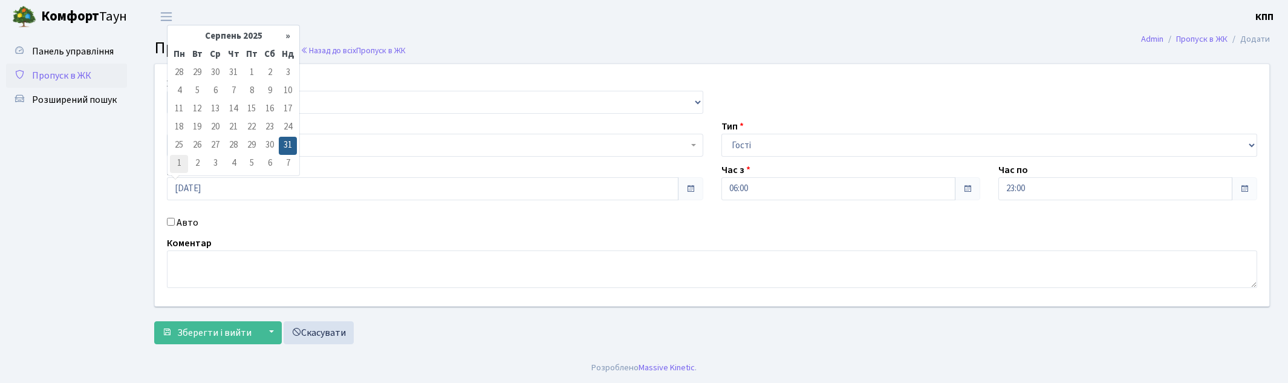
click at [178, 166] on td "1" at bounding box center [179, 164] width 18 height 18
type input "01.09.2025"
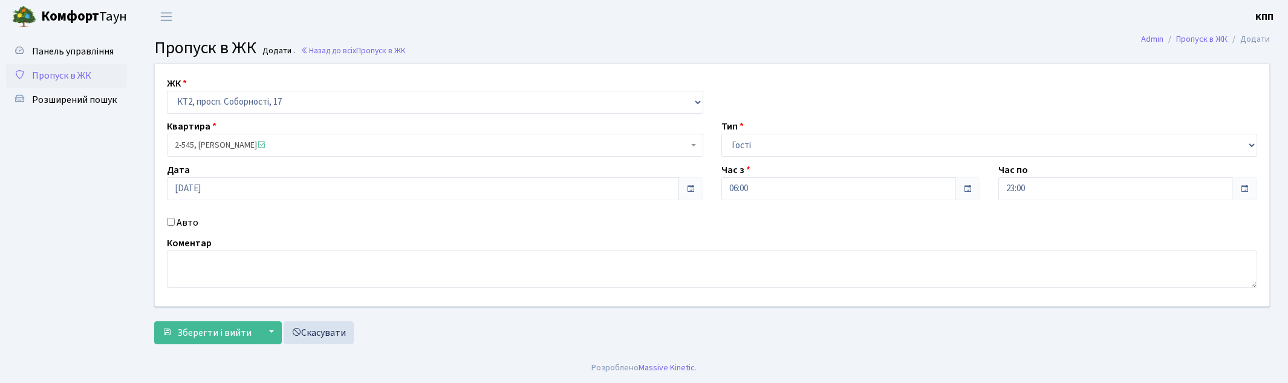
click at [176, 220] on div "Авто" at bounding box center [435, 222] width 555 height 15
click at [173, 224] on input "Авто" at bounding box center [171, 222] width 8 height 8
checkbox input "true"
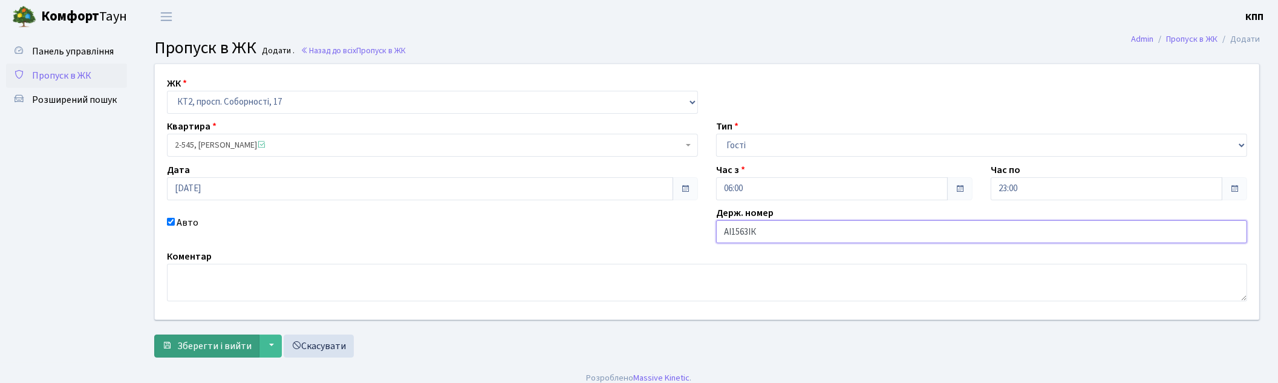
type input "АІ1563ІК"
click at [227, 344] on span "Зберегти і вийти" at bounding box center [214, 345] width 74 height 13
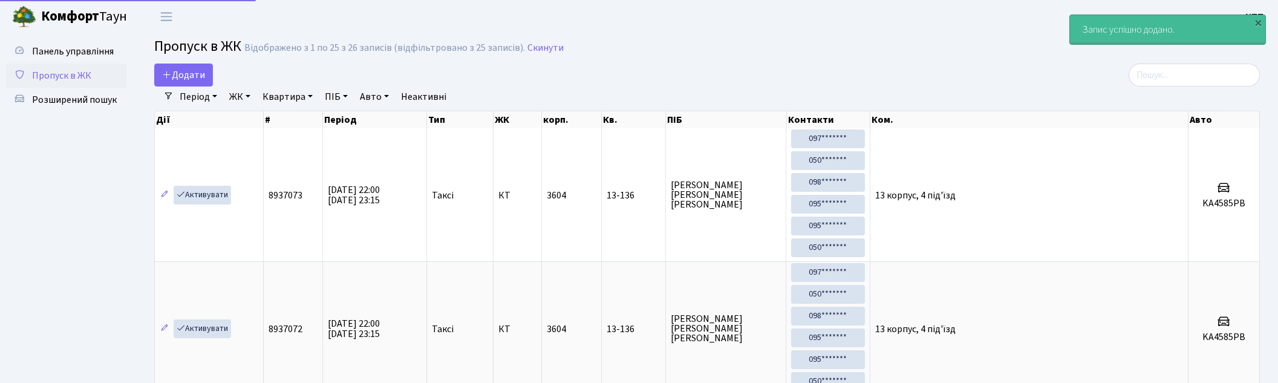
select select "25"
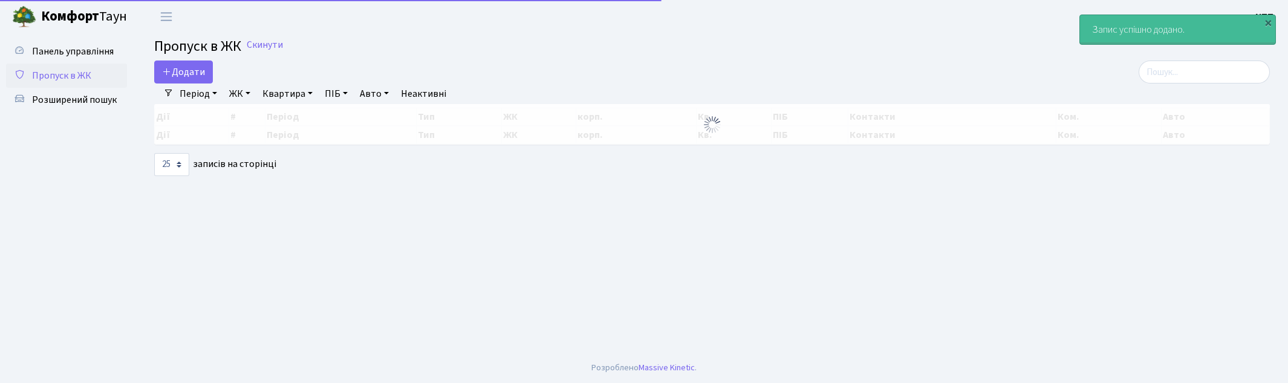
select select "25"
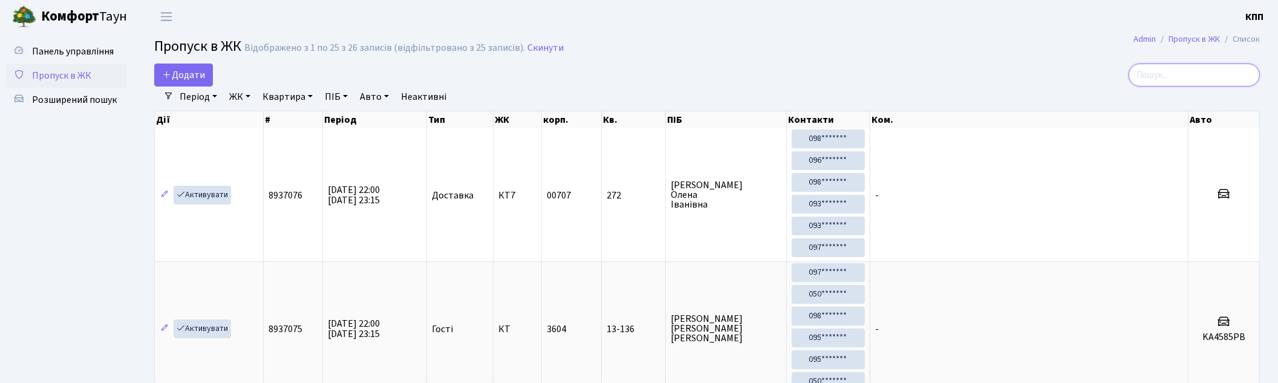
click at [1164, 77] on input "search" at bounding box center [1194, 75] width 131 height 23
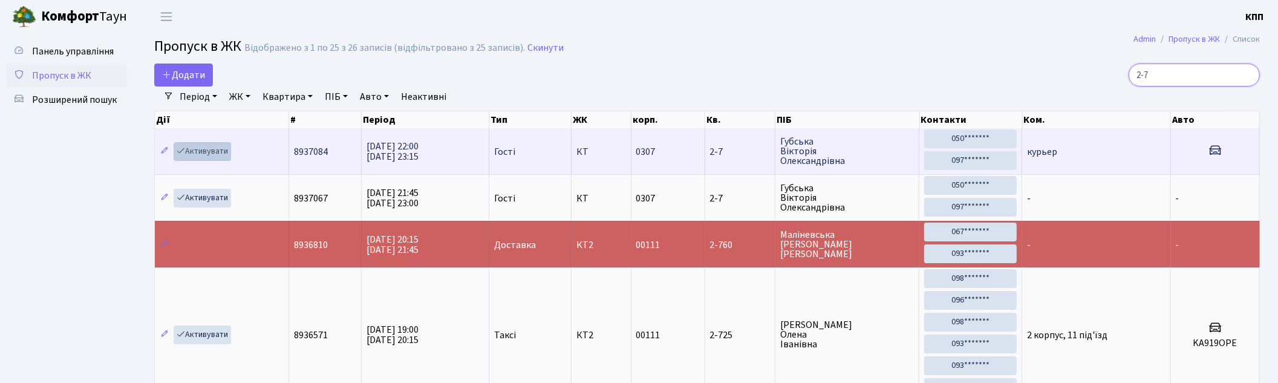
type input "2-7"
click at [221, 148] on link "Активувати" at bounding box center [202, 151] width 57 height 19
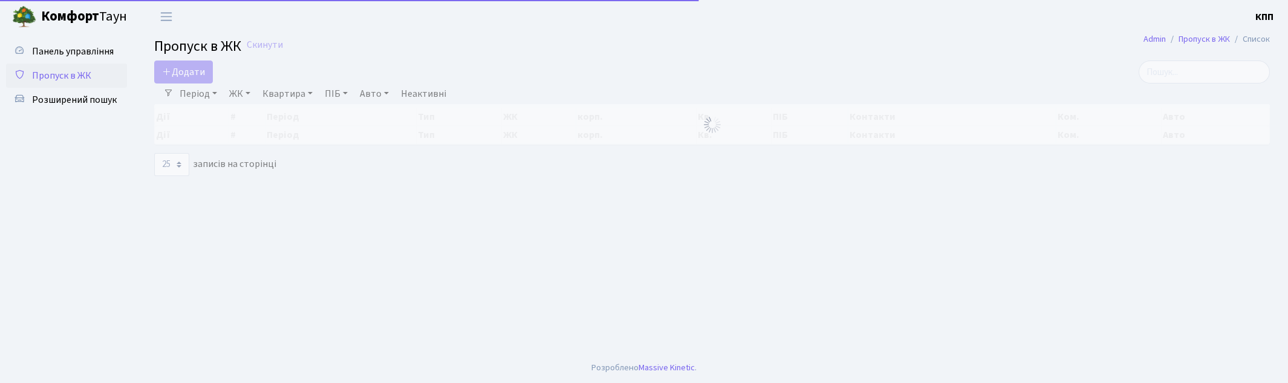
select select "25"
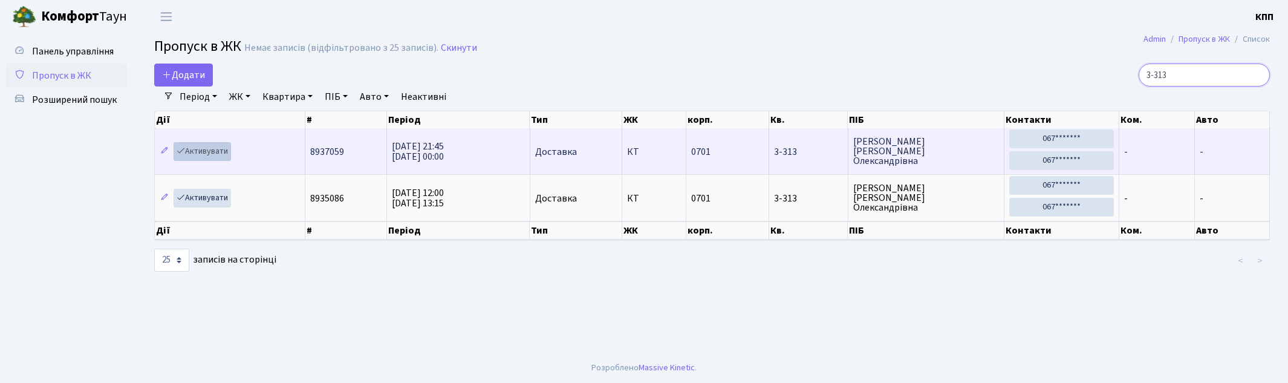
type input "3-313"
click at [192, 150] on link "Активувати" at bounding box center [202, 151] width 57 height 19
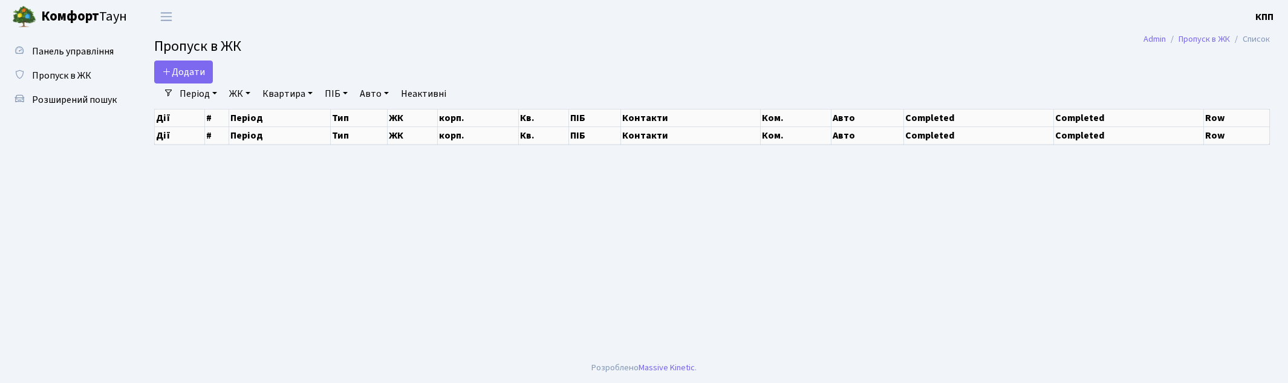
select select "25"
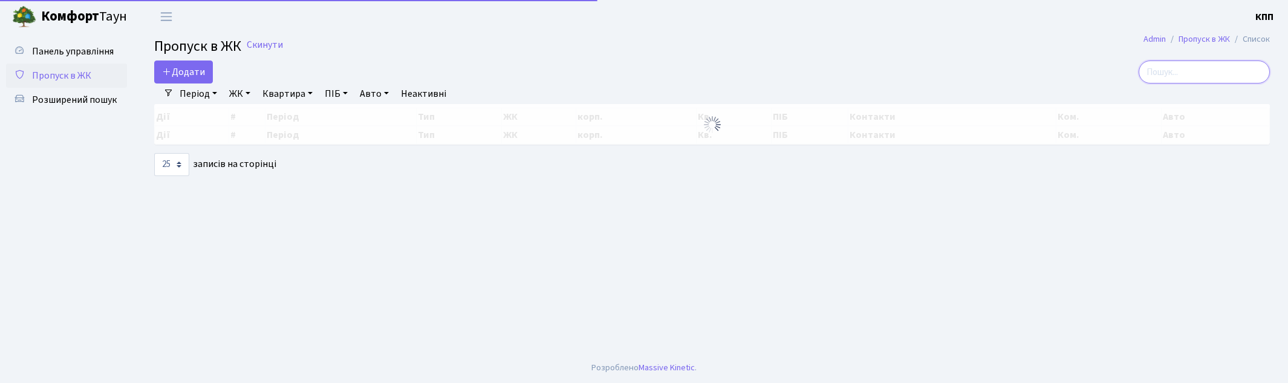
click at [1212, 70] on input "search" at bounding box center [1204, 71] width 131 height 23
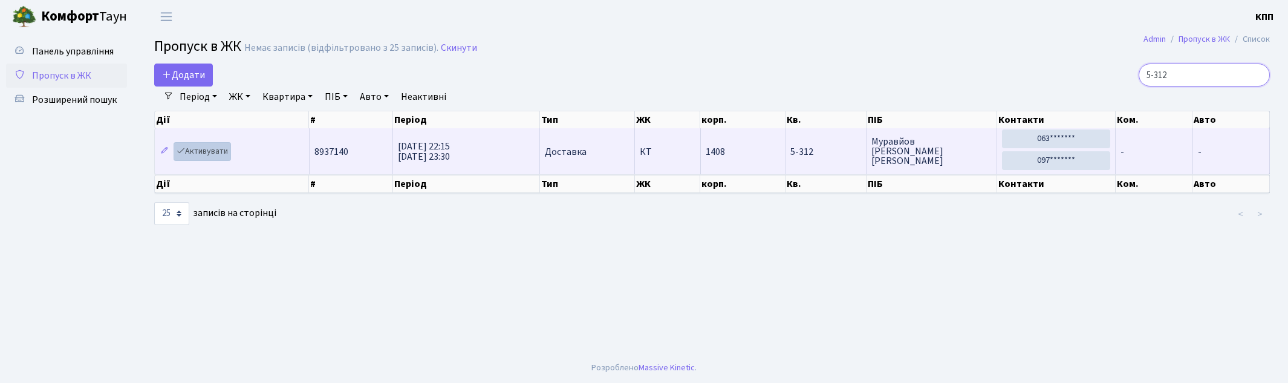
type input "5-312"
click at [204, 154] on link "Активувати" at bounding box center [202, 151] width 57 height 19
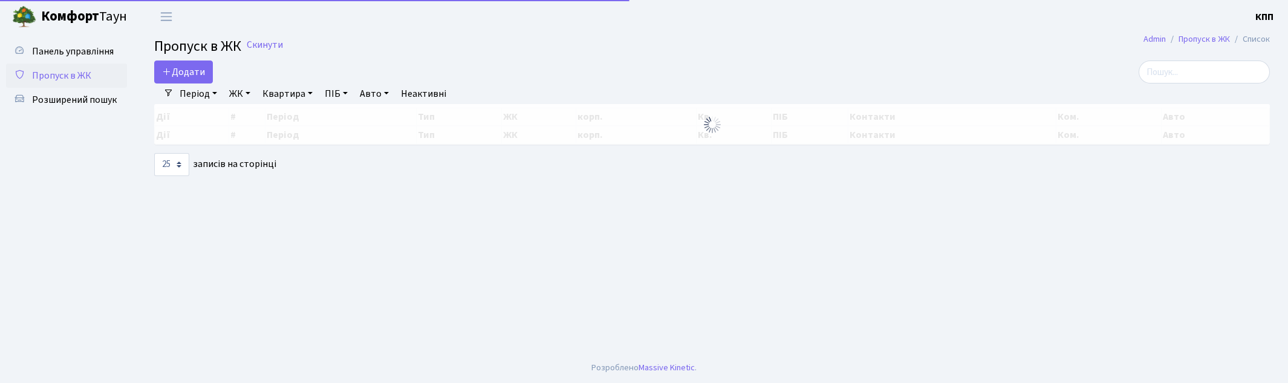
select select "25"
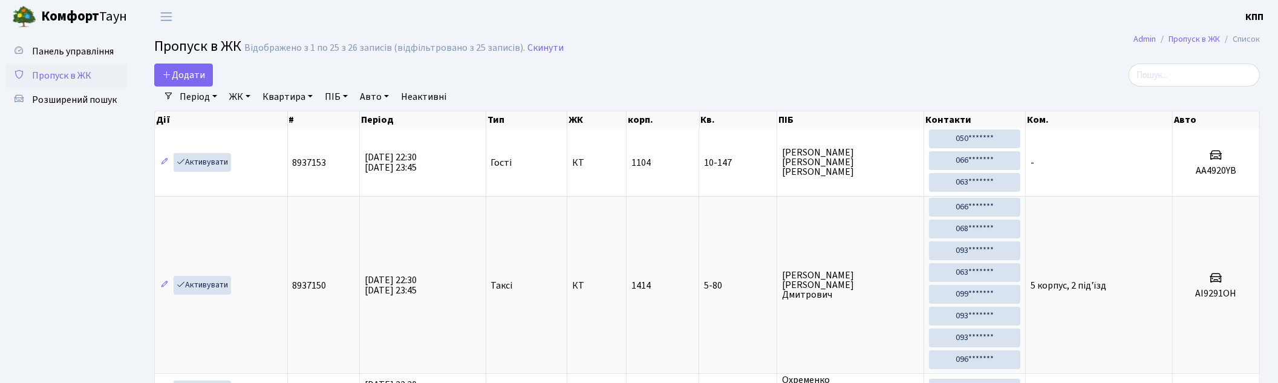
click at [843, 64] on div "Додати" at bounding box center [519, 75] width 731 height 23
click at [1183, 67] on input "search" at bounding box center [1194, 75] width 131 height 23
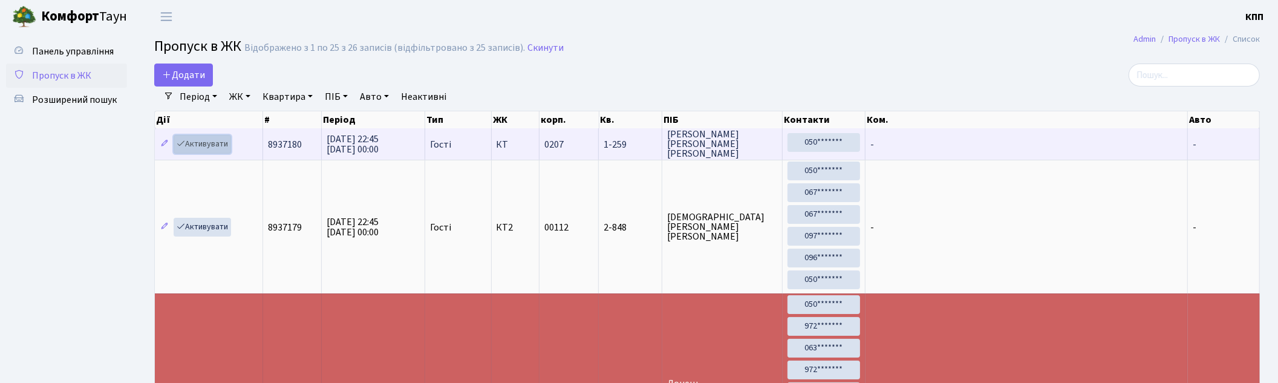
click at [214, 142] on link "Активувати" at bounding box center [202, 144] width 57 height 19
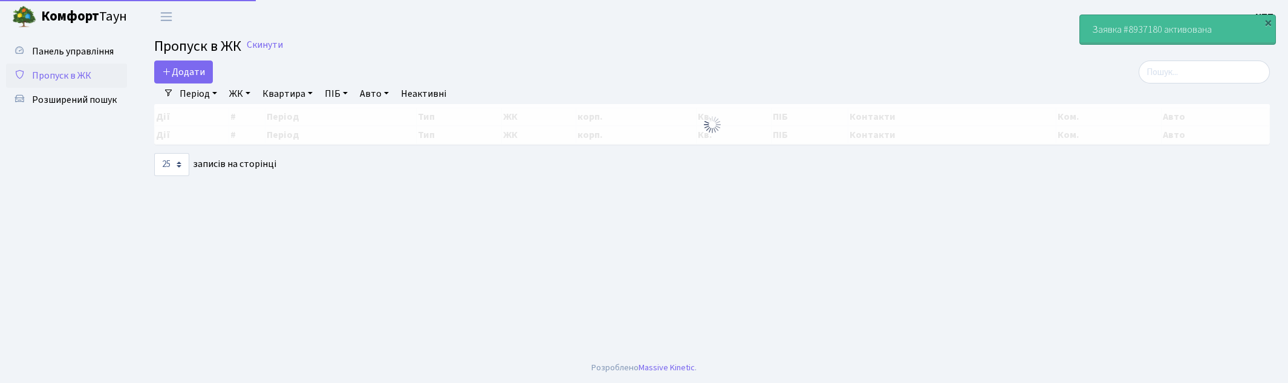
select select "25"
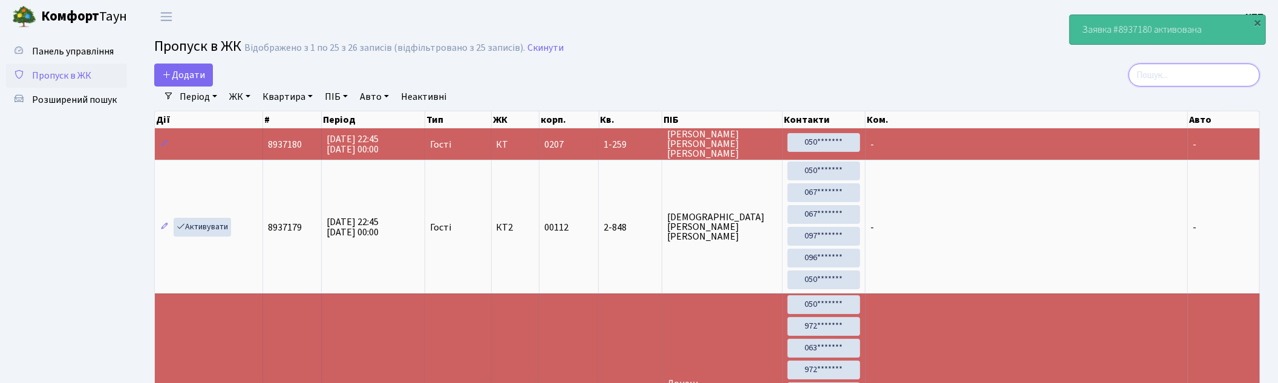
click at [1201, 74] on input "search" at bounding box center [1194, 75] width 131 height 23
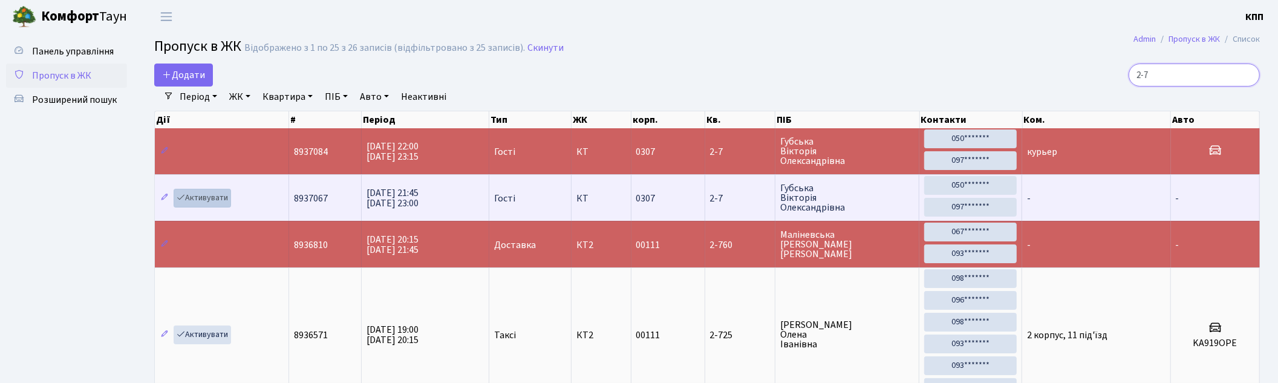
type input "2-7"
click at [183, 198] on icon at bounding box center [181, 197] width 8 height 8
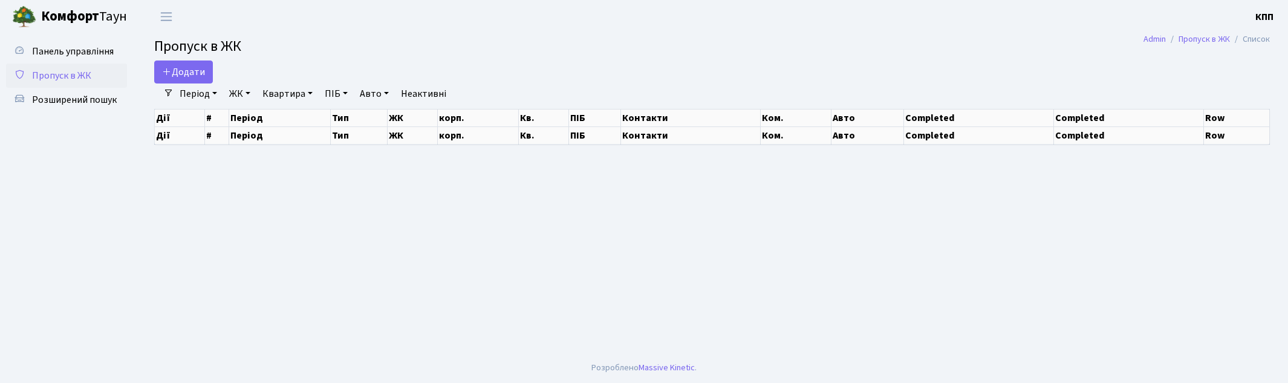
select select "25"
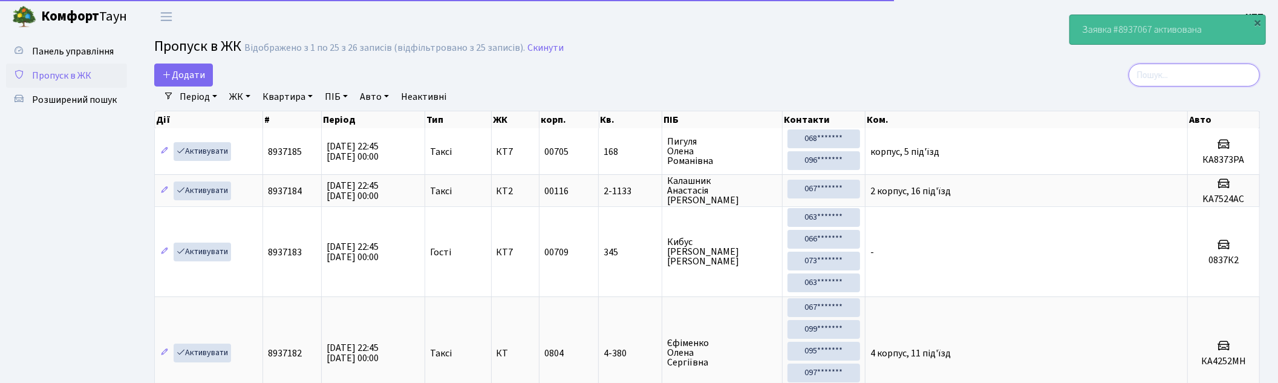
click at [1178, 74] on input "search" at bounding box center [1194, 75] width 131 height 23
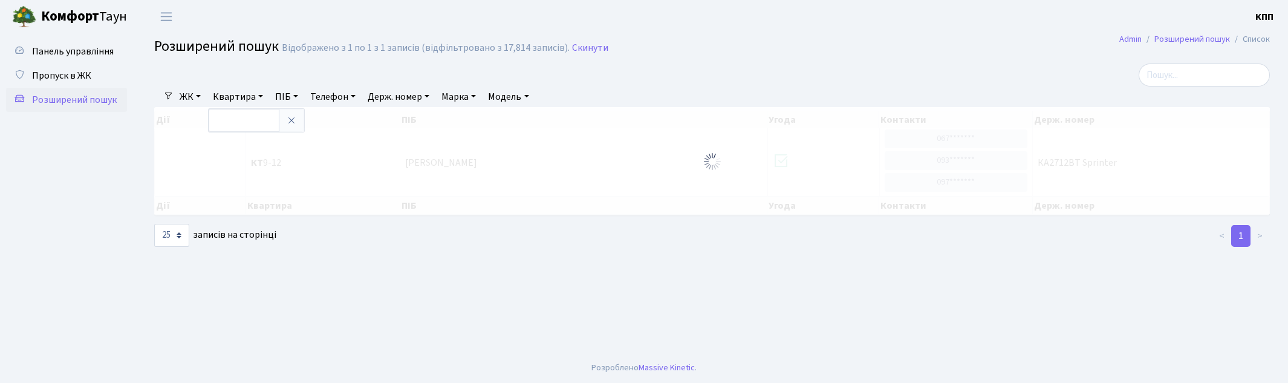
select select "25"
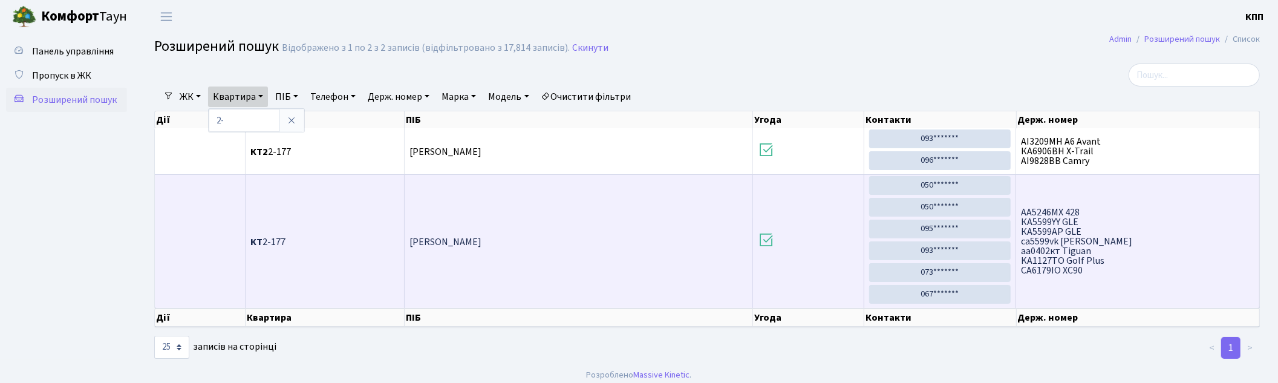
type input "2"
